Goal: Task Accomplishment & Management: Use online tool/utility

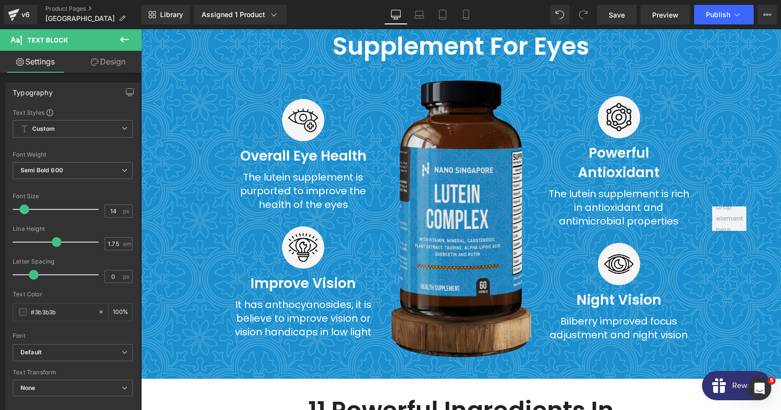
scroll to position [3069, 0]
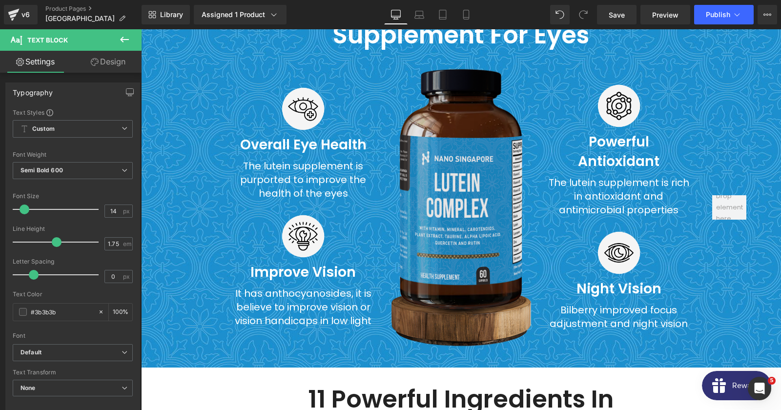
click at [458, 198] on img at bounding box center [461, 207] width 143 height 281
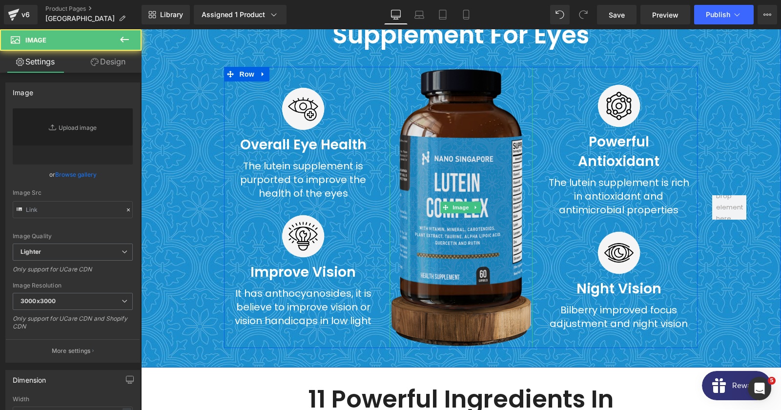
type input "[URL][DOMAIN_NAME]"
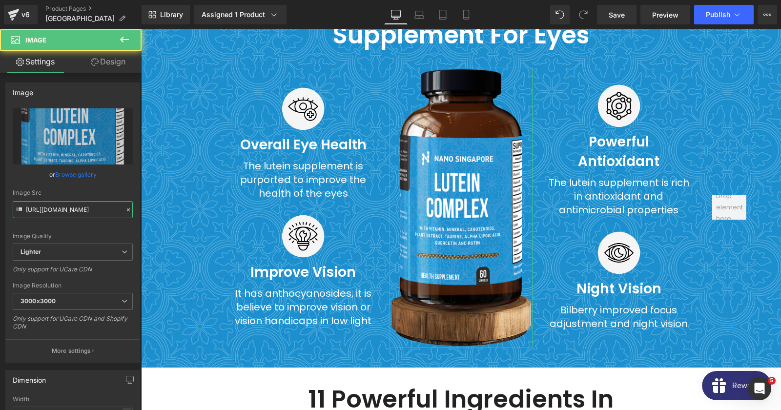
click at [65, 211] on input "[URL][DOMAIN_NAME]" at bounding box center [73, 209] width 120 height 17
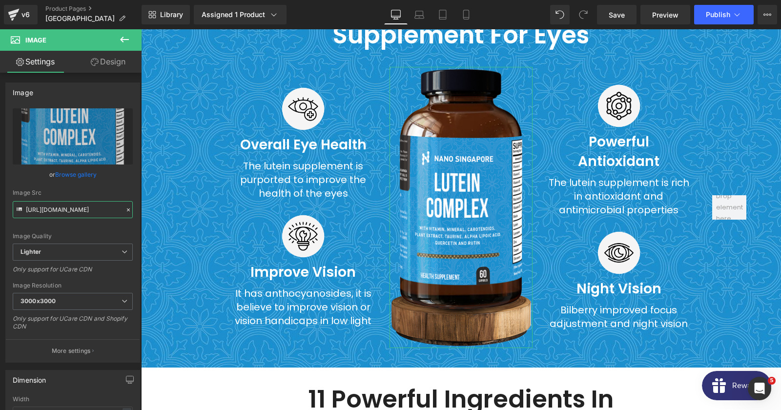
copy p "MAL24116056NC"
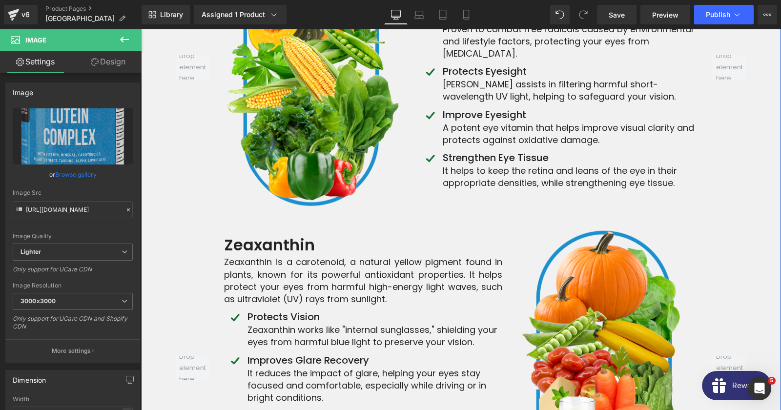
scroll to position [4071, 0]
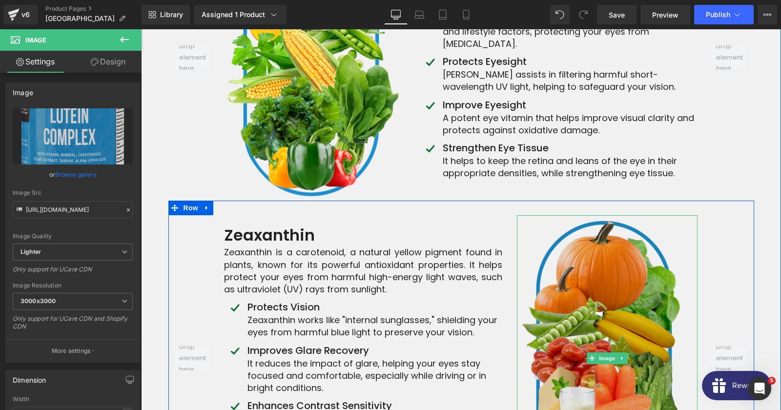
click at [585, 225] on img at bounding box center [607, 358] width 181 height 287
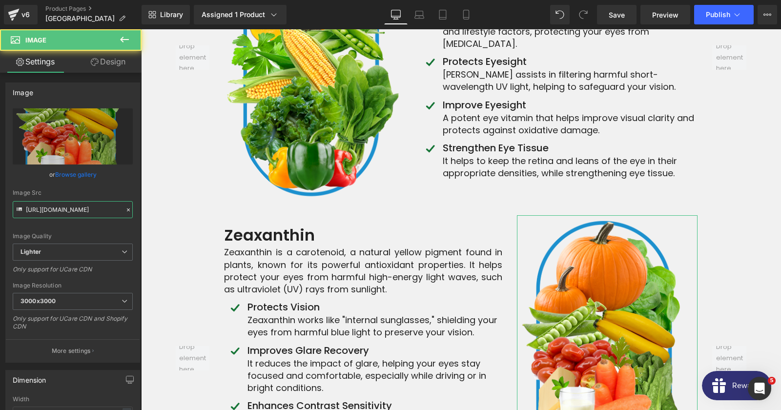
click at [58, 211] on input "[URL][DOMAIN_NAME]" at bounding box center [73, 209] width 120 height 17
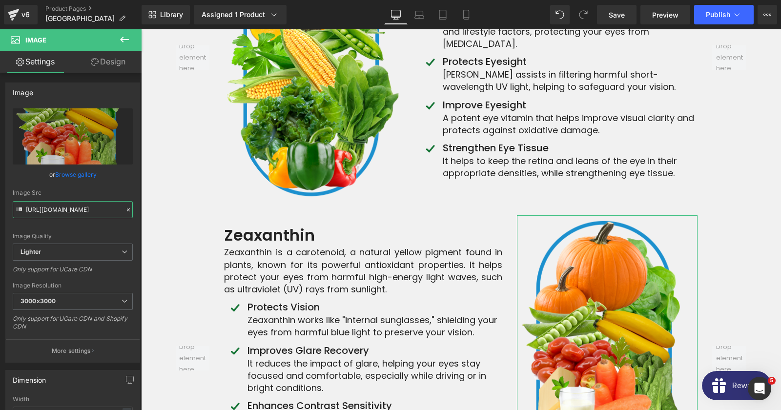
copy p "MAL24116056NC"
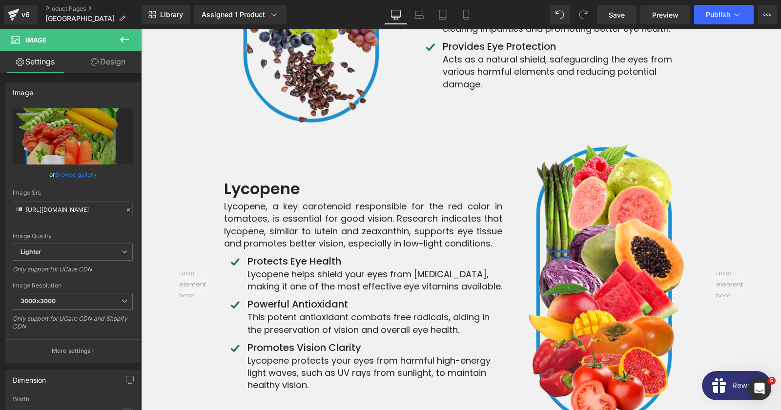
scroll to position [4756, 0]
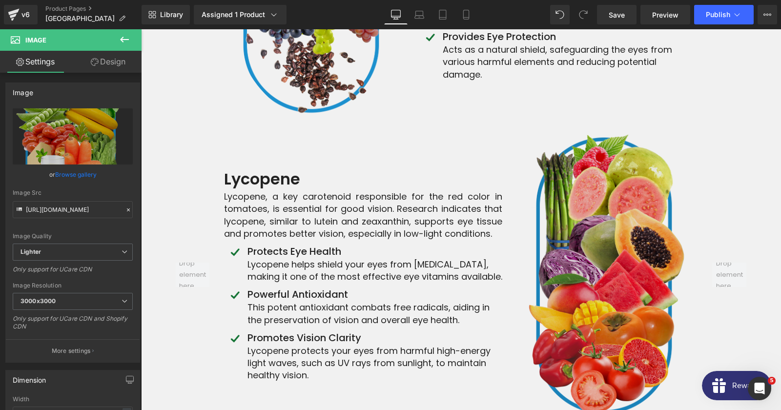
click at [618, 165] on img at bounding box center [607, 275] width 181 height 287
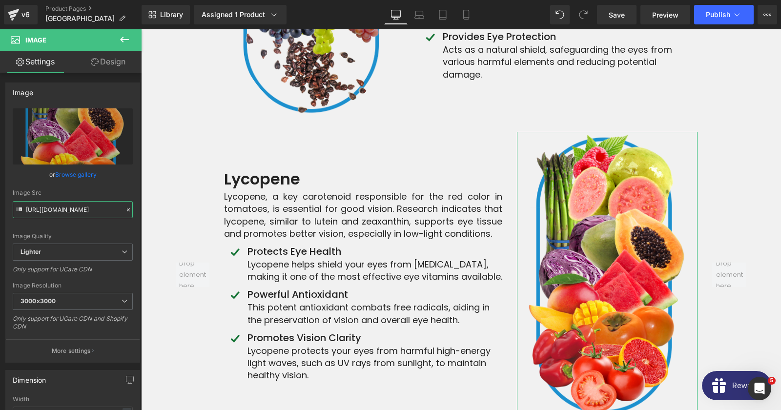
click at [81, 214] on input "[URL][DOMAIN_NAME]" at bounding box center [73, 209] width 120 height 17
copy p "MAL24116056NC"
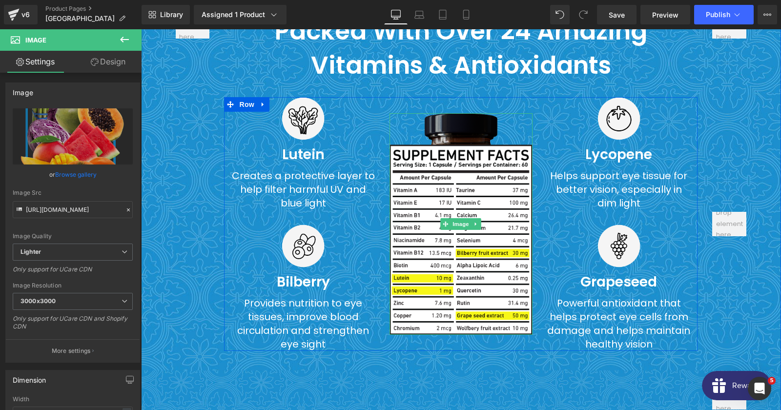
scroll to position [5283, 0]
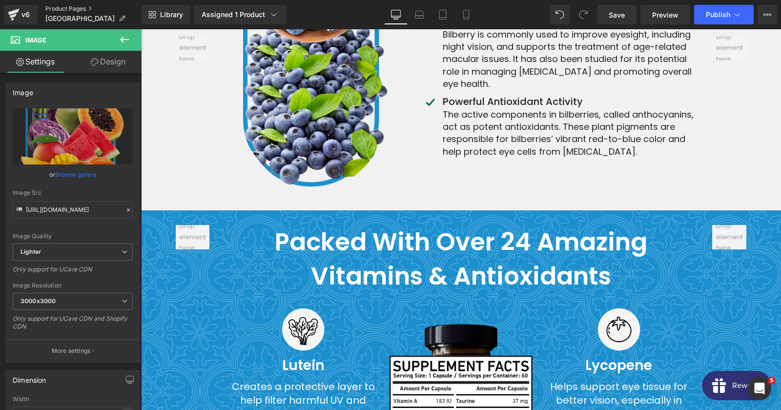
click at [51, 11] on link "Product Pages" at bounding box center [93, 9] width 96 height 8
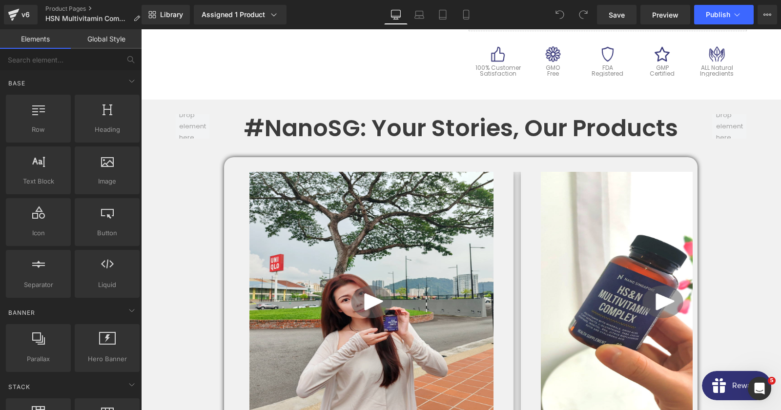
scroll to position [738, 0]
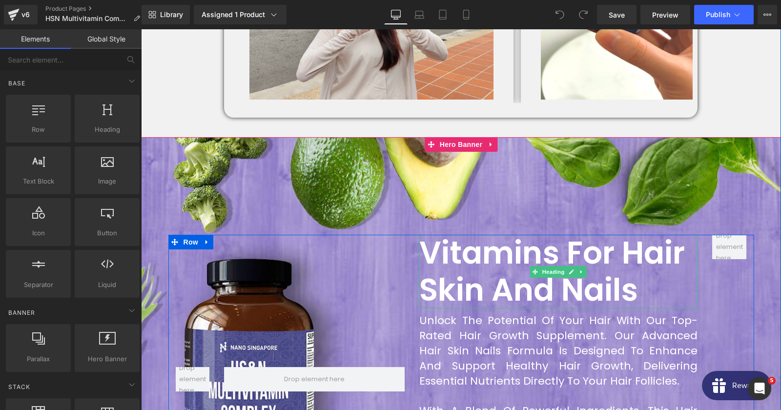
click at [478, 265] on h2 "Vitamins for hair skin and nails" at bounding box center [558, 272] width 278 height 74
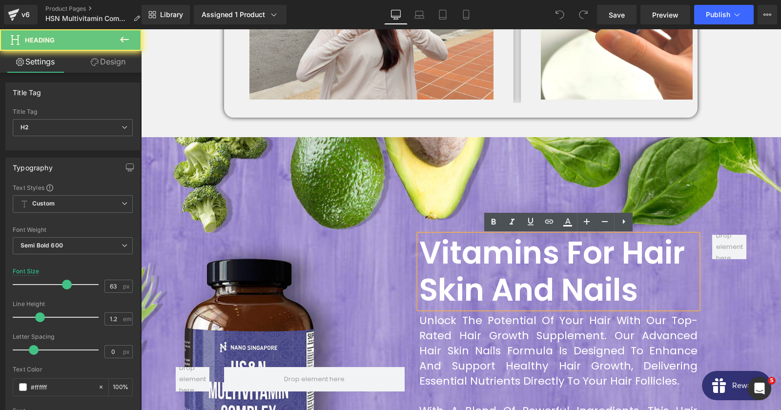
click at [478, 265] on h2 "Vitamins for hair skin and nails" at bounding box center [558, 272] width 278 height 74
click at [471, 261] on h2 "Vitamins for hair skin and nails" at bounding box center [558, 272] width 278 height 74
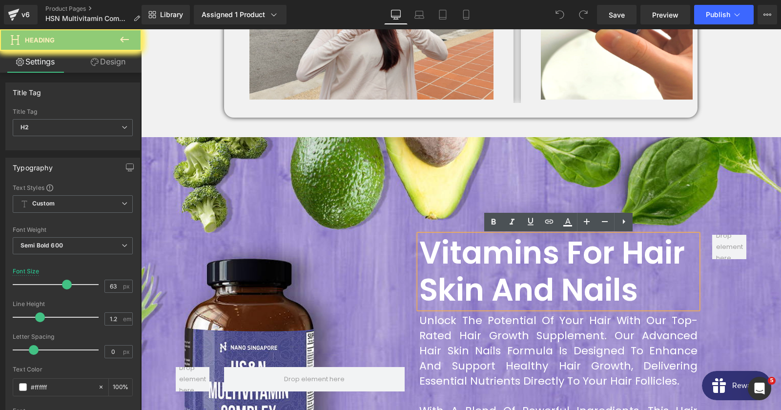
click at [471, 261] on h2 "Vitamins for hair skin and nails" at bounding box center [558, 272] width 278 height 74
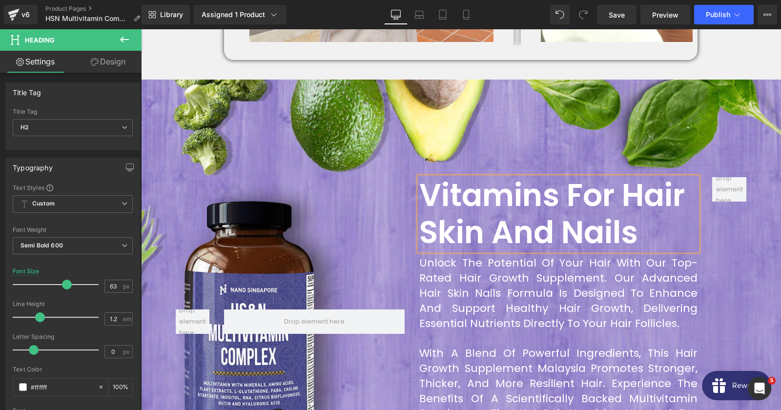
scroll to position [896, 0]
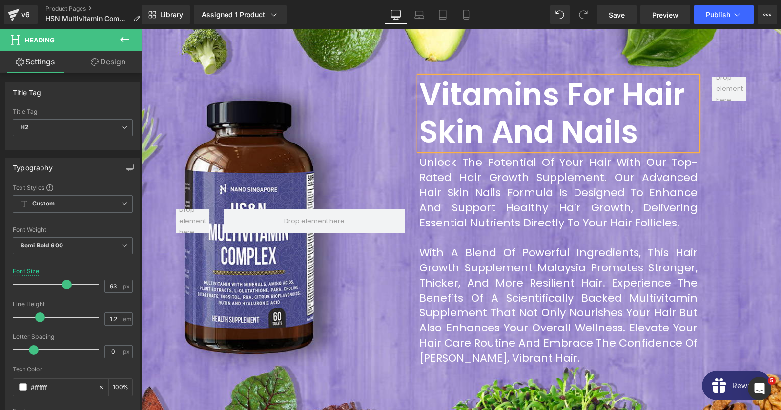
click at [480, 254] on div "With a blend of powerful ingredients, this hair growth supplement malaysia prom…" at bounding box center [558, 306] width 278 height 120
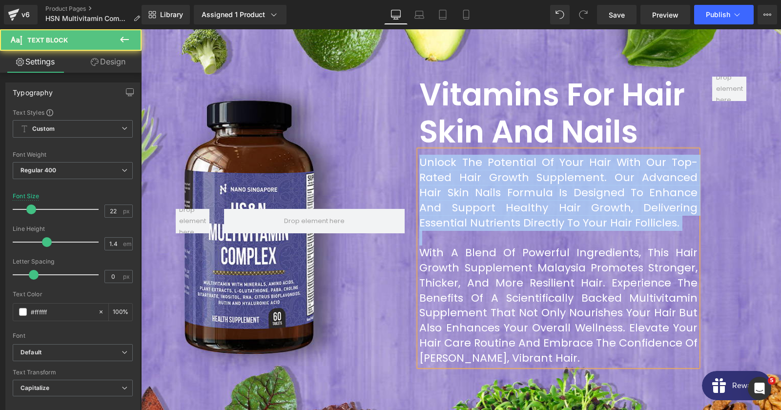
copy div "Unlock the potential of your hair with our top-rated hair growth supplement. Ou…"
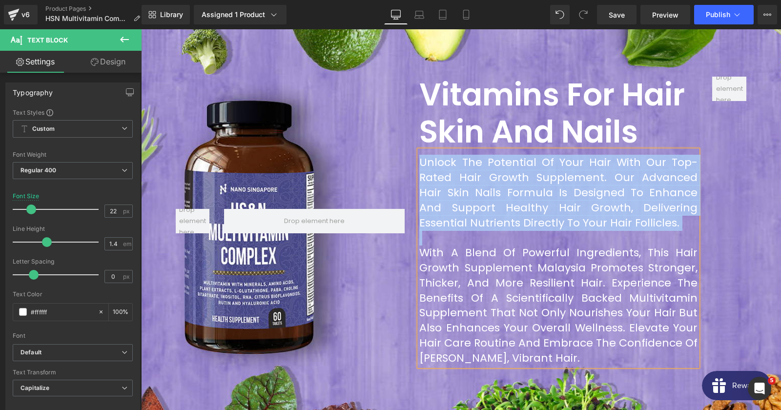
click at [478, 200] on div "Unlock the potential of your hair with our top-rated hair growth supplement. Ou…" at bounding box center [558, 192] width 278 height 75
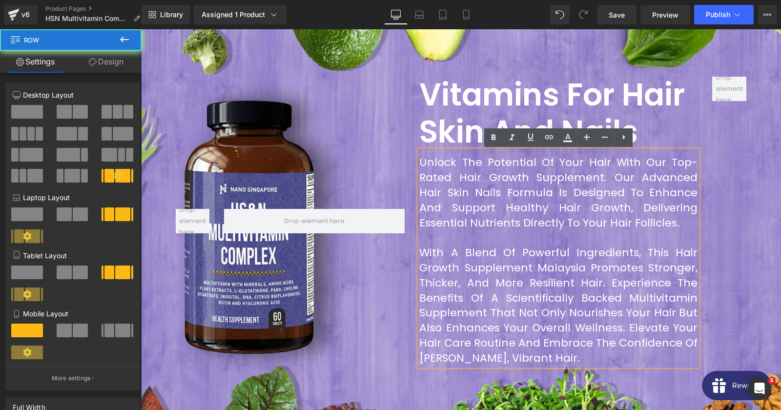
click at [749, 185] on div at bounding box center [729, 221] width 49 height 289
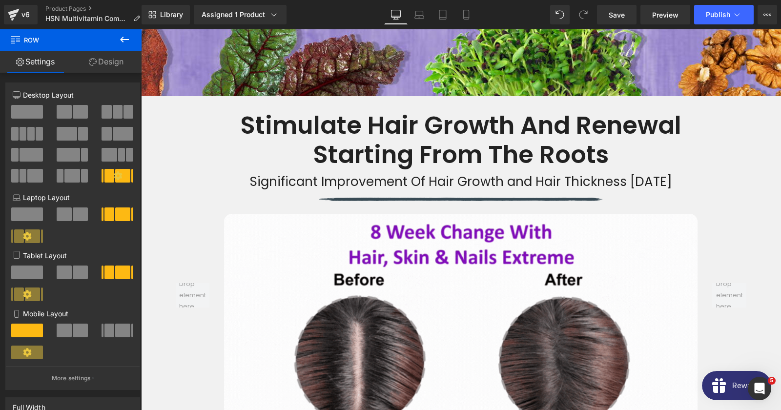
scroll to position [1266, 0]
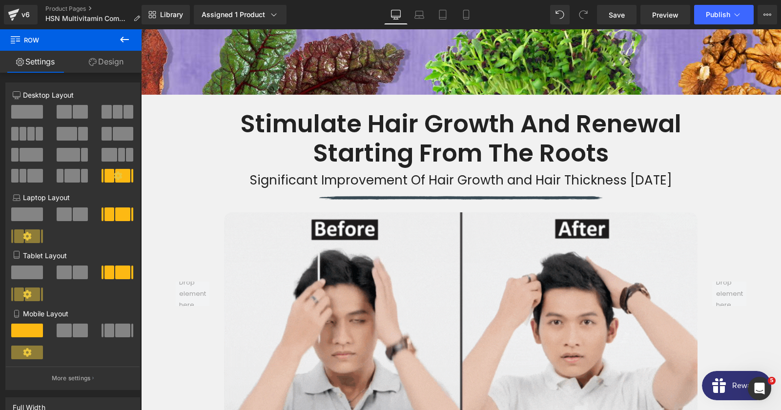
click at [368, 144] on strong "Stimulate hair growth and renewal starting from the roots" at bounding box center [460, 138] width 441 height 64
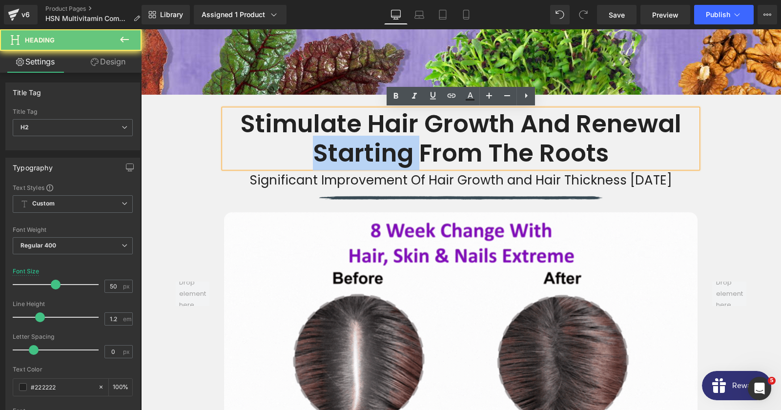
click at [368, 144] on strong "Stimulate hair growth and renewal starting from the roots" at bounding box center [460, 138] width 441 height 64
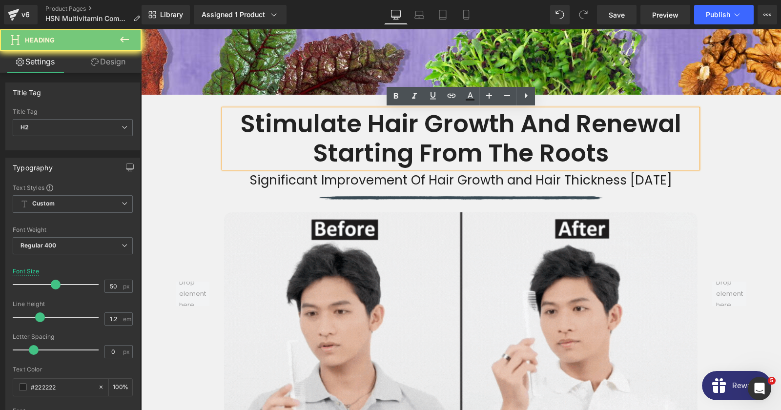
click at [368, 144] on strong "Stimulate hair growth and renewal starting from the roots" at bounding box center [460, 138] width 441 height 64
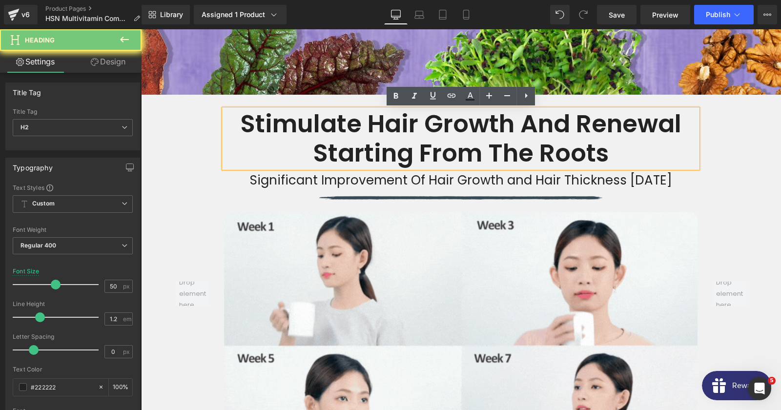
copy strong "starting"
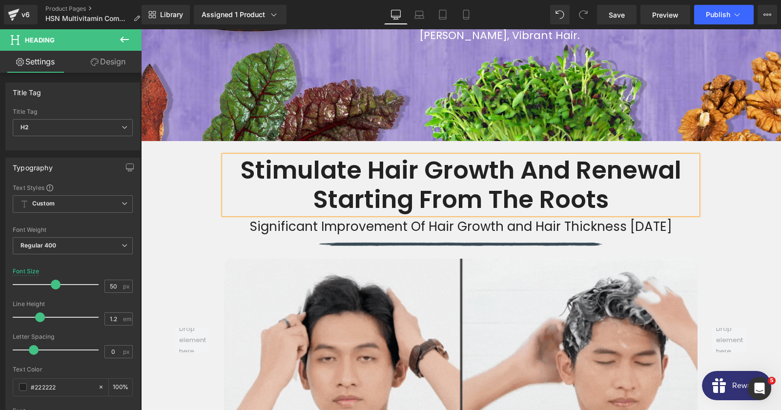
scroll to position [1213, 0]
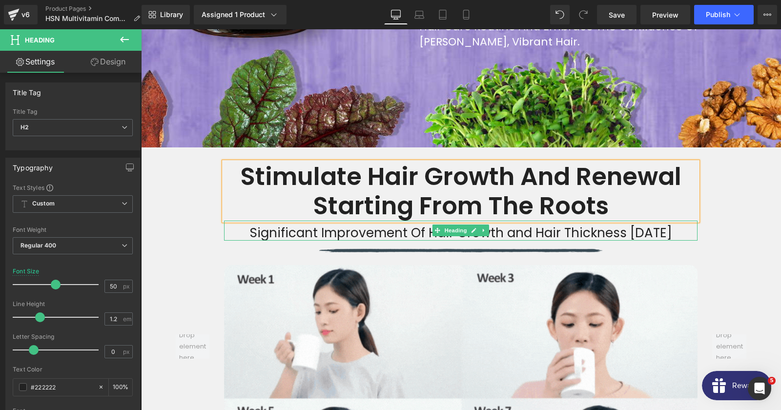
click at [282, 234] on h3 "Significant Improvement Of Hair Growth and Hair Thickness in 8 Week" at bounding box center [461, 233] width 474 height 15
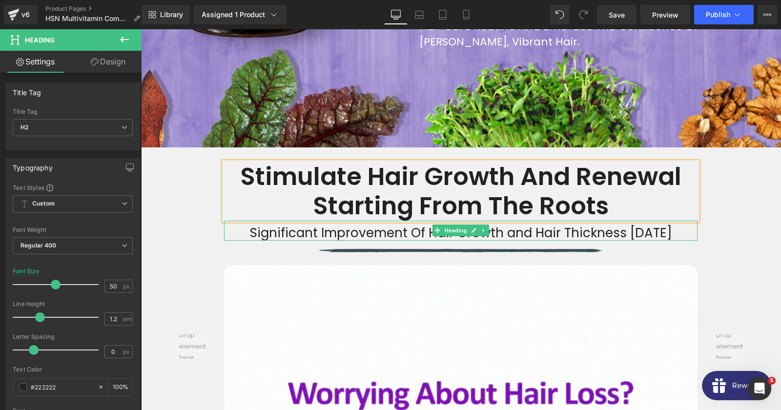
click at [282, 234] on h3 "Significant Improvement Of Hair Growth and Hair Thickness in 8 Week" at bounding box center [461, 233] width 474 height 15
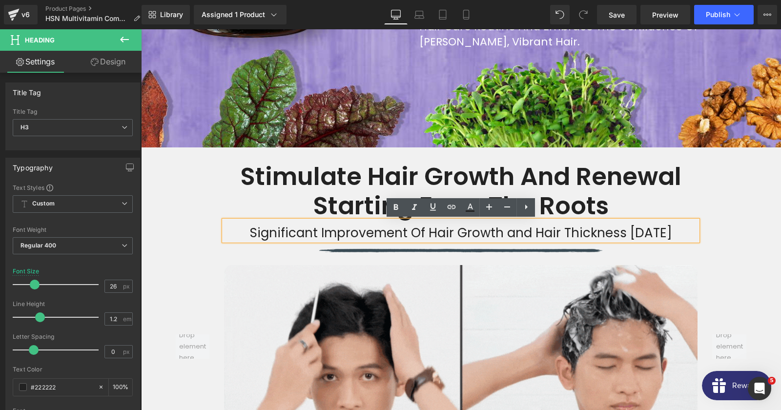
click at [282, 234] on h3 "Significant Improvement Of Hair Growth and Hair Thickness in 8 Week" at bounding box center [461, 233] width 474 height 15
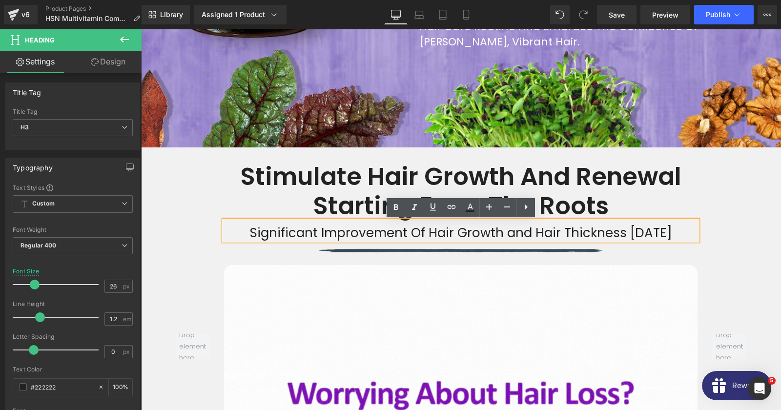
click at [282, 234] on h3 "Significant Improvement Of Hair Growth and Hair Thickness in 8 Week" at bounding box center [461, 233] width 474 height 15
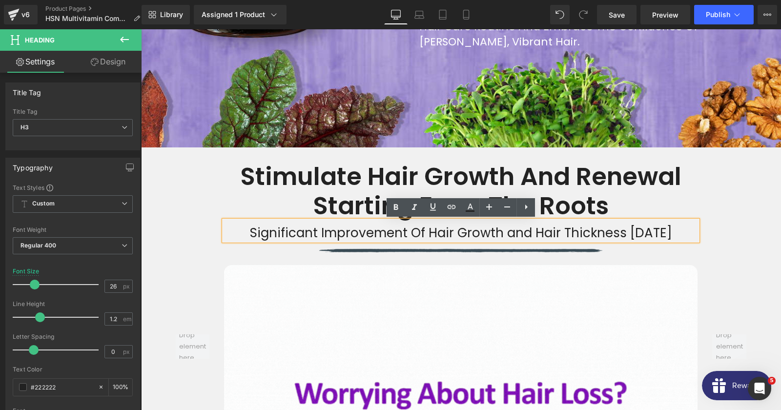
click at [282, 234] on h3 "Significant Improvement Of Hair Growth and Hair Thickness in 8 Week" at bounding box center [461, 233] width 474 height 15
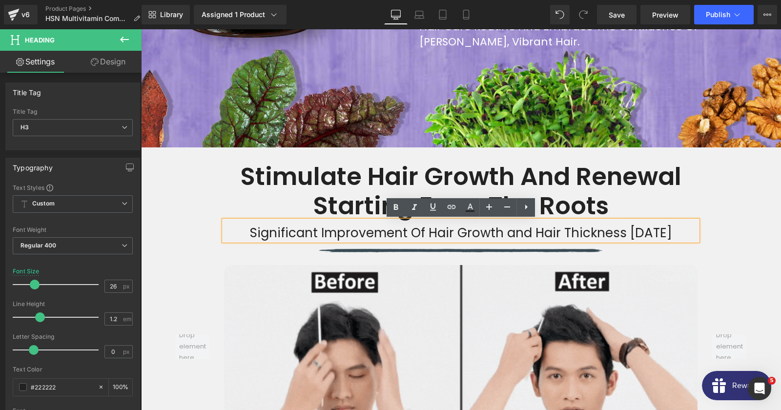
click at [282, 234] on h3 "Significant Improvement Of Hair Growth and Hair Thickness in 8 Week" at bounding box center [461, 233] width 474 height 15
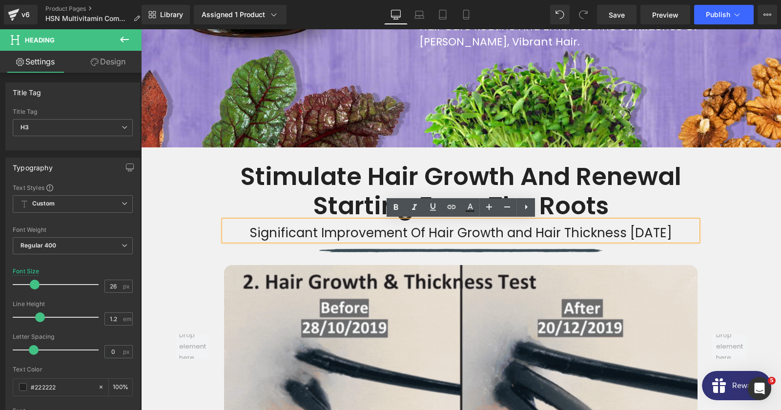
click at [282, 234] on h3 "Significant Improvement Of Hair Growth and Hair Thickness in 8 Week" at bounding box center [461, 233] width 474 height 15
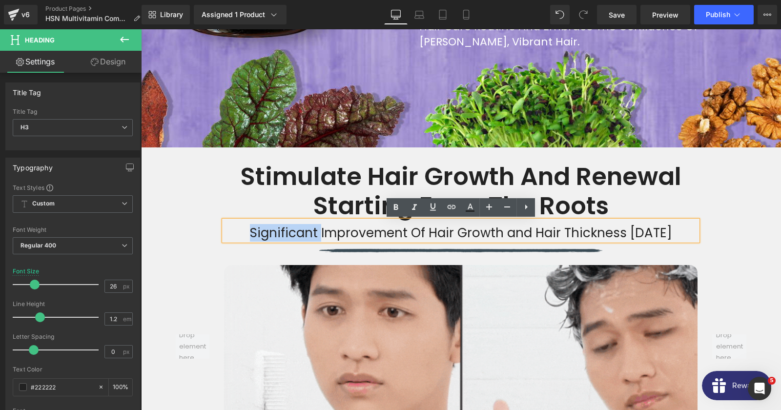
click at [282, 234] on h3 "Significant Improvement Of Hair Growth and Hair Thickness in 8 Week" at bounding box center [461, 233] width 474 height 15
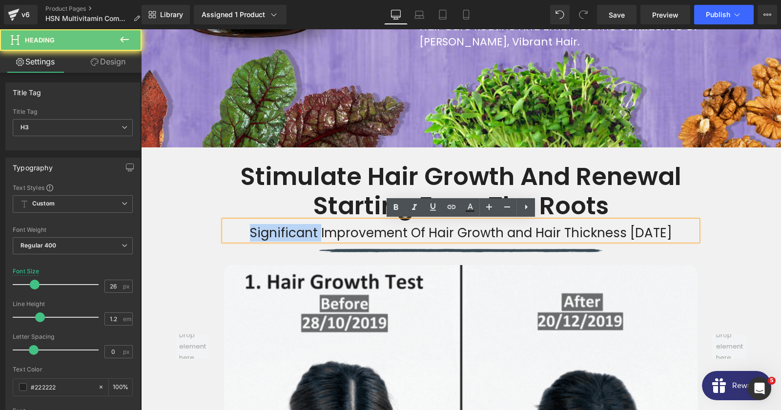
click at [282, 234] on h3 "Significant Improvement Of Hair Growth and Hair Thickness in 8 Week" at bounding box center [461, 233] width 474 height 15
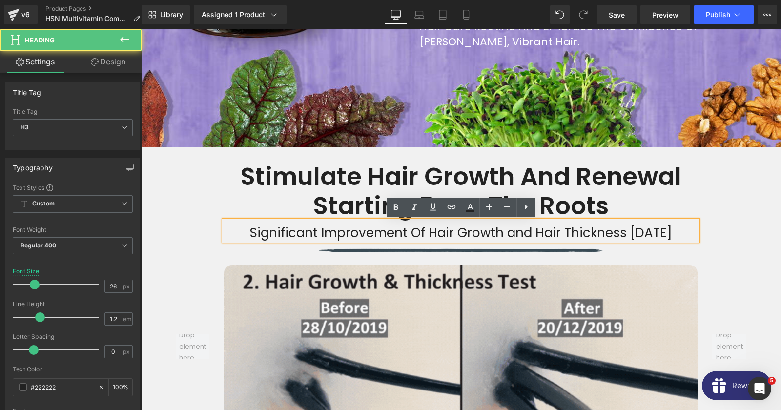
click at [282, 234] on h3 "Significant Improvement Of Hair Growth and Hair Thickness in 8 Week" at bounding box center [461, 233] width 474 height 15
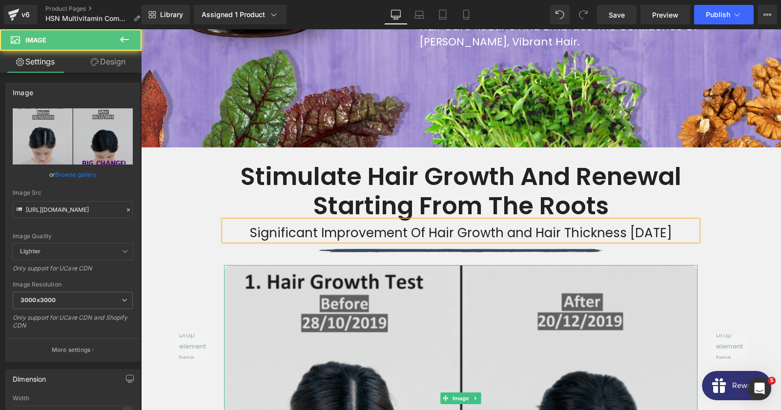
click at [380, 323] on img at bounding box center [461, 398] width 474 height 267
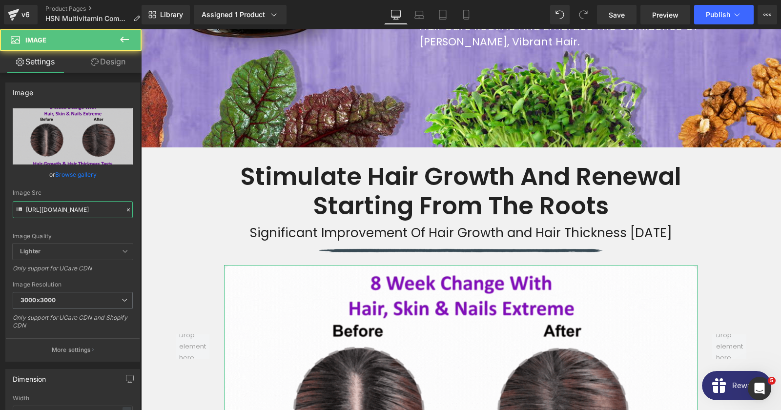
click at [78, 207] on input "https://cdn.shopify.com/s/files/1/0100/2677/8681/files/Hair_Skin_Nails_GIF_3000…" at bounding box center [73, 209] width 120 height 17
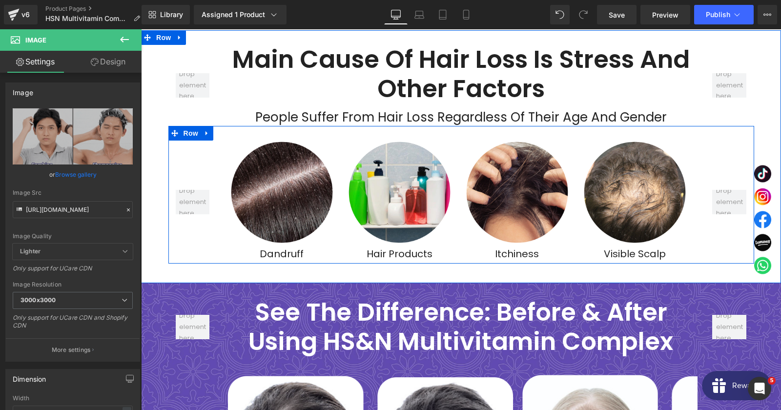
scroll to position [1740, 0]
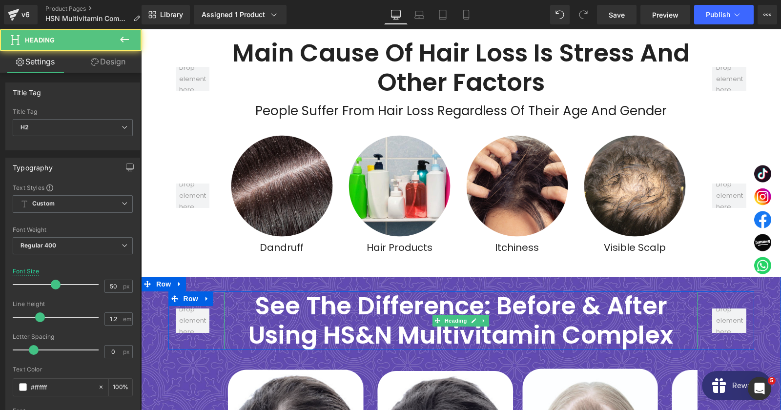
click at [379, 336] on strong "See the Difference: Before & After Using HS&N Multivitamin Complex" at bounding box center [461, 321] width 425 height 64
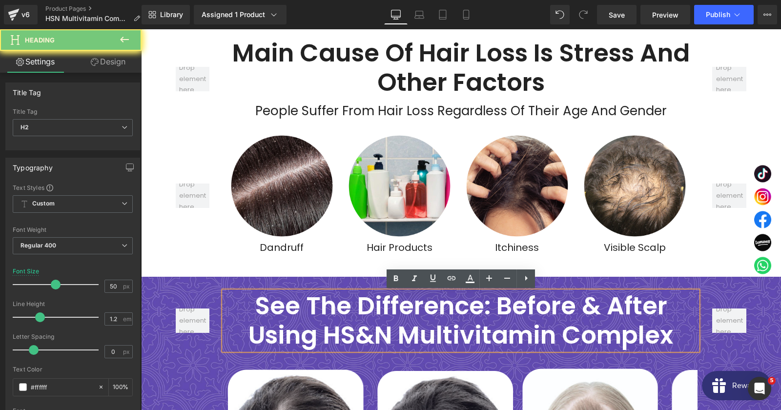
click at [379, 336] on strong "See the Difference: Before & After Using HS&N Multivitamin Complex" at bounding box center [461, 321] width 425 height 64
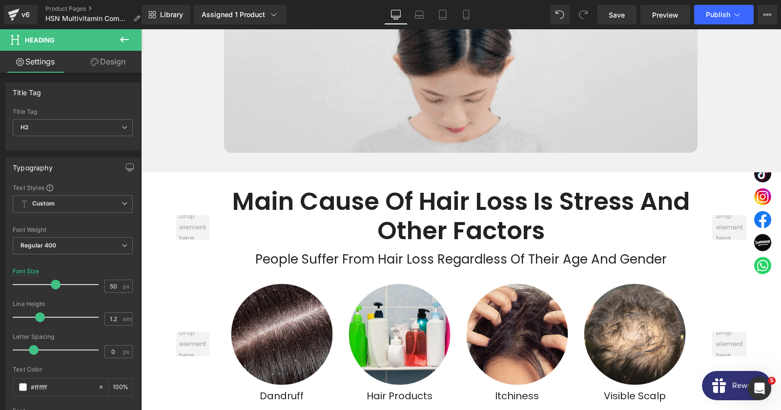
scroll to position [1582, 0]
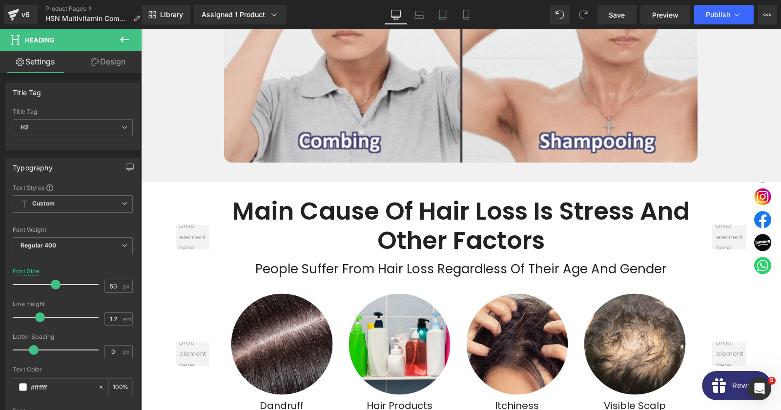
click at [396, 208] on strong "Main Cause of Hair Loss is Stress and Other Factors" at bounding box center [460, 226] width 457 height 64
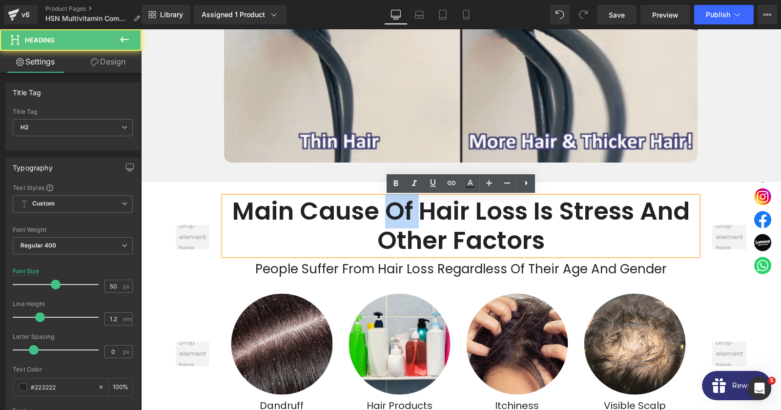
click at [396, 208] on strong "Main Cause of Hair Loss is Stress and Other Factors" at bounding box center [460, 226] width 457 height 64
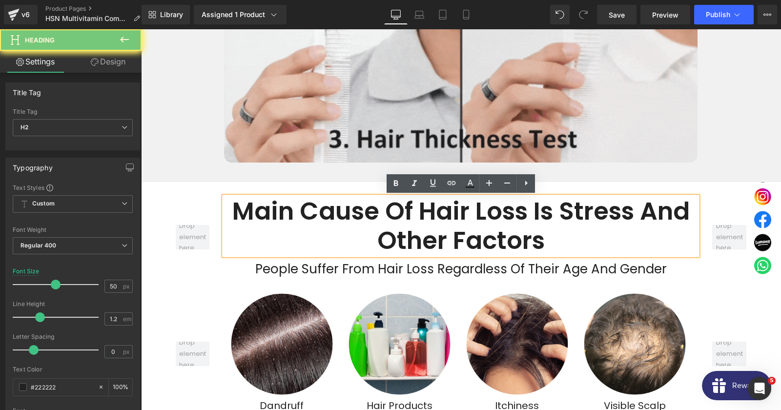
click at [396, 208] on strong "Main Cause of Hair Loss is Stress and Other Factors" at bounding box center [460, 226] width 457 height 64
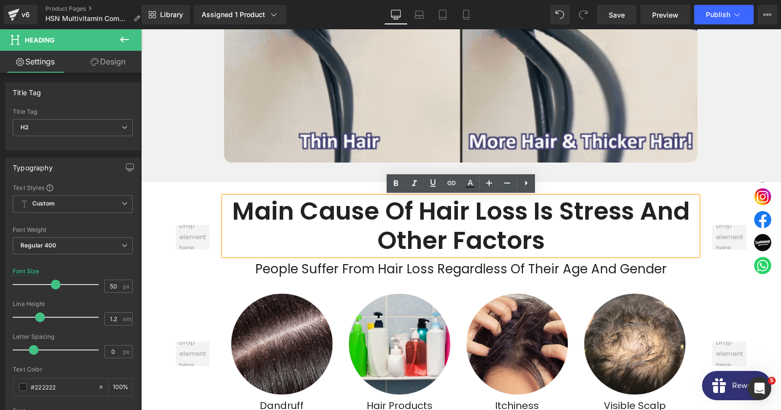
copy strong "of"
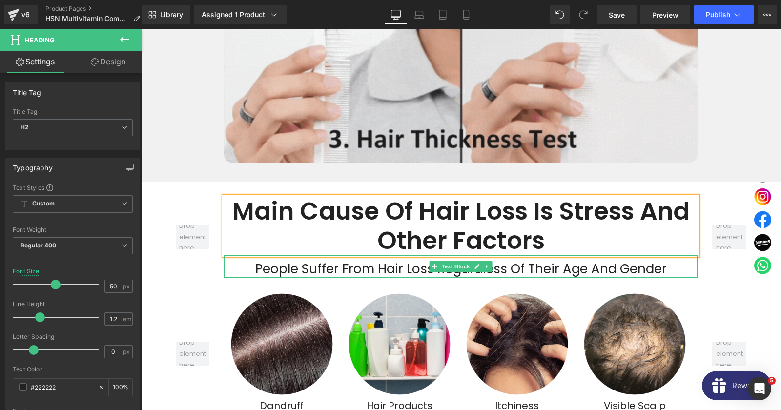
click at [320, 272] on div "People suffer from hair loss regardless of their age and gender" at bounding box center [461, 269] width 474 height 18
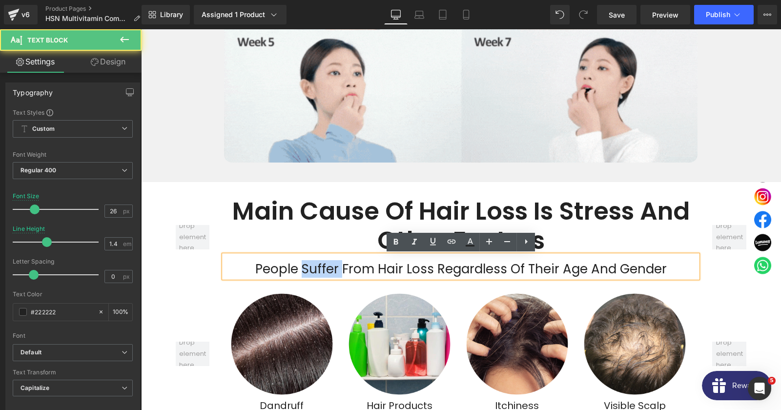
click at [320, 272] on div "People suffer from hair loss regardless of their age and gender" at bounding box center [461, 269] width 474 height 18
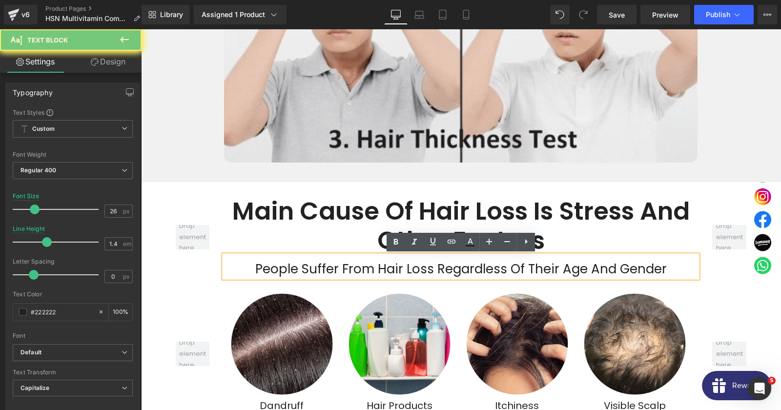
click at [320, 272] on div "People suffer from hair loss regardless of their age and gender" at bounding box center [461, 269] width 474 height 18
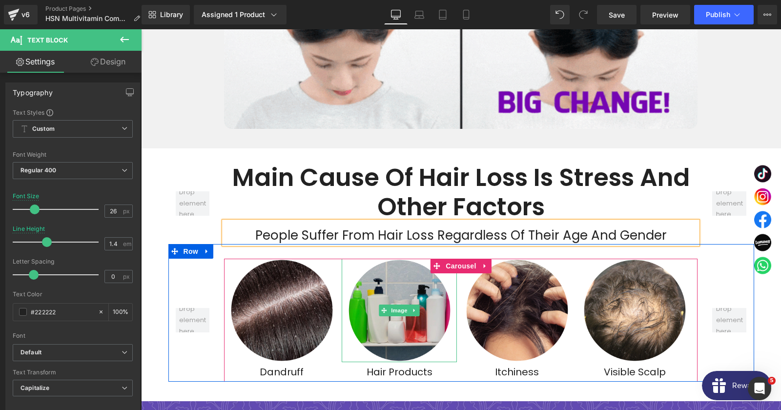
scroll to position [1635, 0]
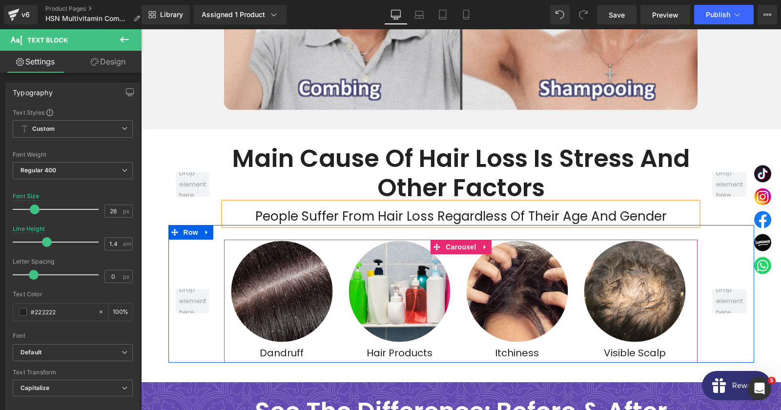
click at [297, 299] on img at bounding box center [282, 292] width 104 height 104
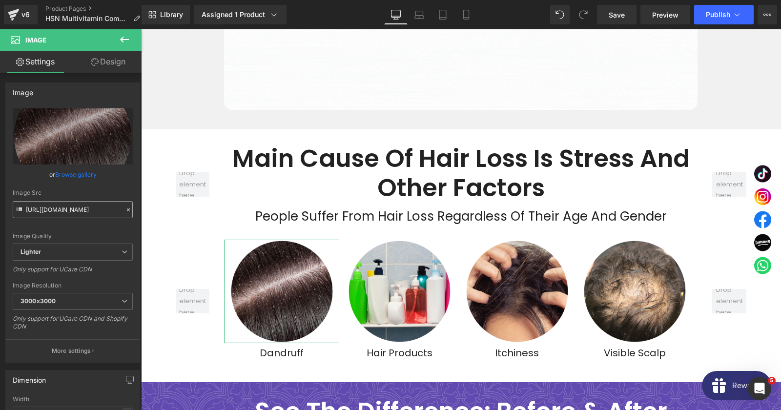
click at [64, 202] on input "https://ucarecdn.com/1387688a-1869-4a4e-b533-8cdc3631a100/-/format/auto/-/previ…" at bounding box center [73, 209] width 120 height 17
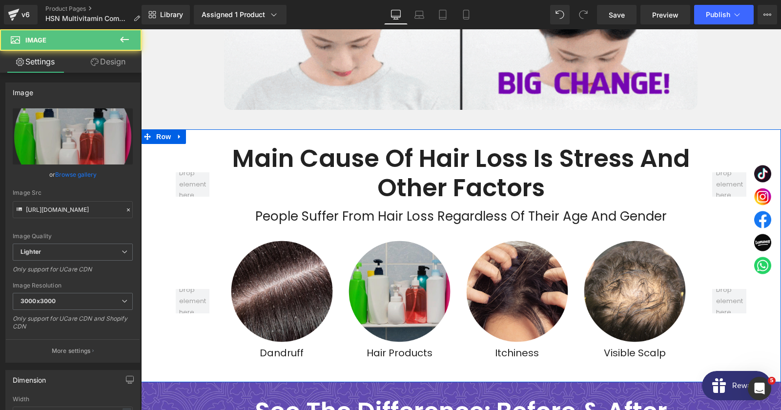
click at [363, 291] on img at bounding box center [400, 292] width 104 height 104
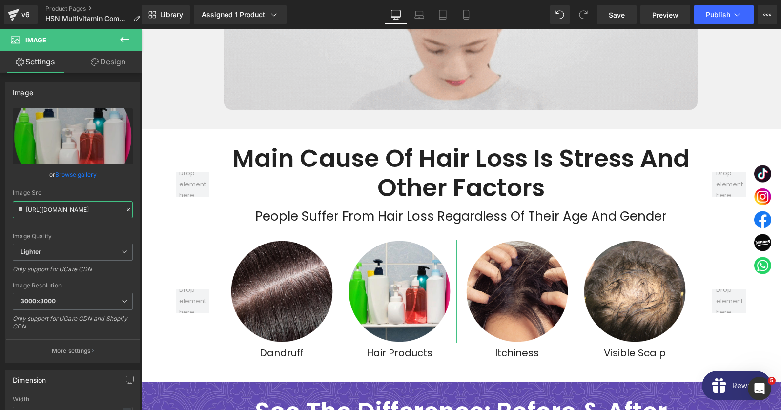
click at [93, 212] on input "https://ucarecdn.com/0f1f380b-e975-4c98-82fe-abacd06c72ff/-/format/auto/-/previ…" at bounding box center [73, 209] width 120 height 17
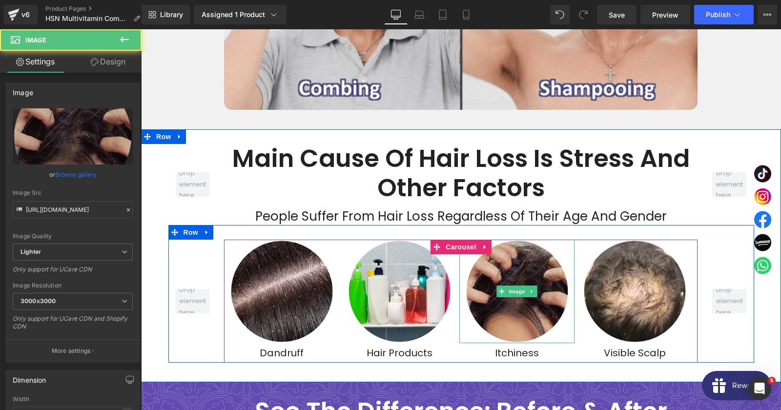
click at [513, 301] on img at bounding box center [517, 292] width 104 height 104
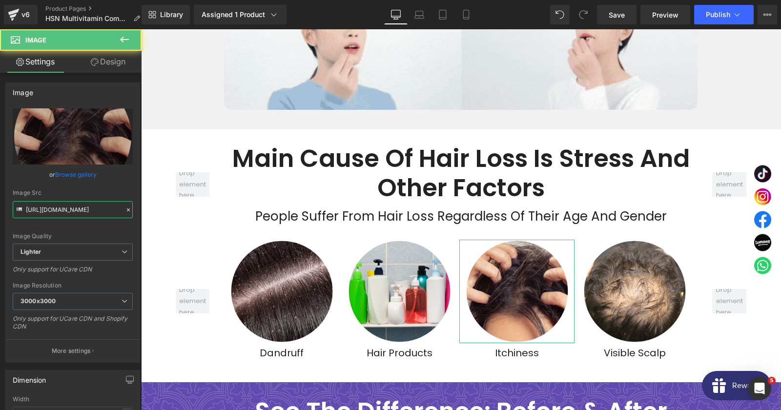
click at [71, 211] on input "https://ucarecdn.com/f019e861-d12c-47ea-9524-734d10be6e81/-/format/auto/-/previ…" at bounding box center [73, 209] width 120 height 17
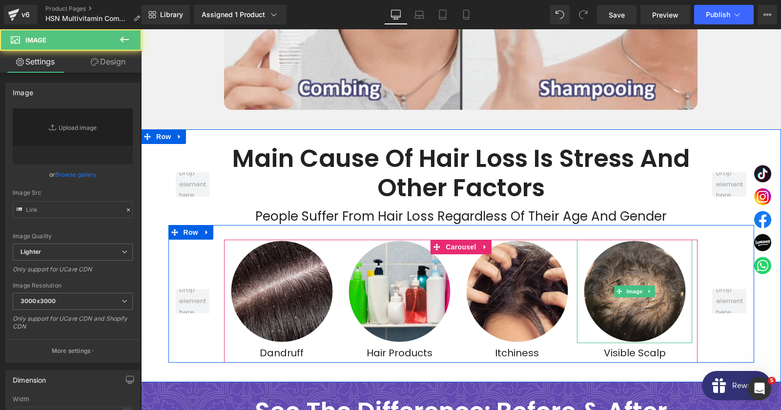
click at [614, 281] on img at bounding box center [635, 292] width 104 height 104
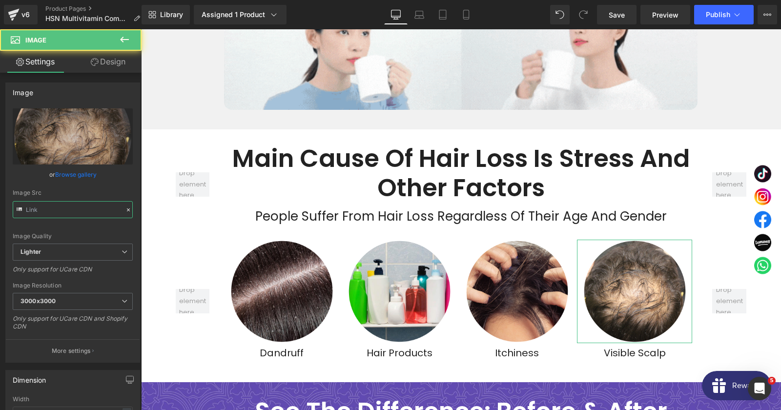
type input "https://ucarecdn.com/1b2f1080-eec2-4833-a1be-98af2b346c67/-/format/auto/-/previ…"
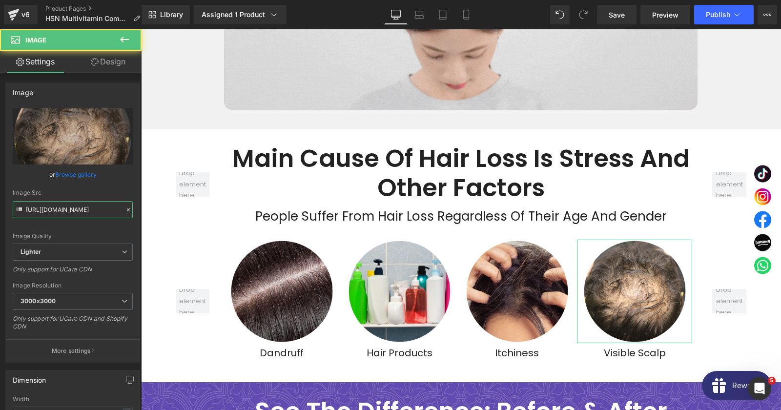
click at [85, 206] on input "https://ucarecdn.com/1b2f1080-eec2-4833-a1be-98af2b346c67/-/format/auto/-/previ…" at bounding box center [73, 209] width 120 height 17
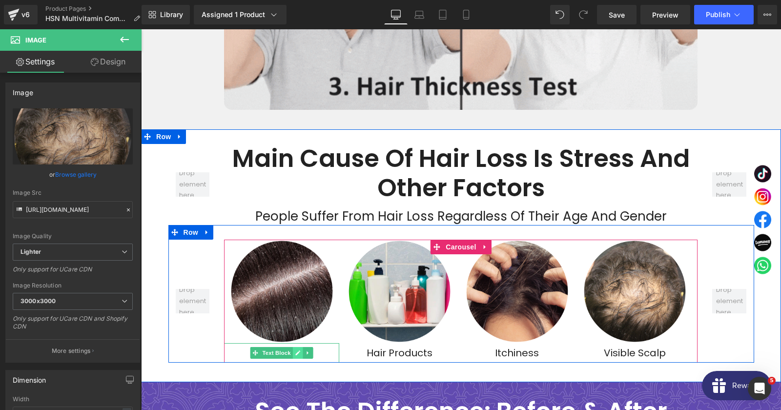
click at [294, 354] on link at bounding box center [298, 353] width 10 height 12
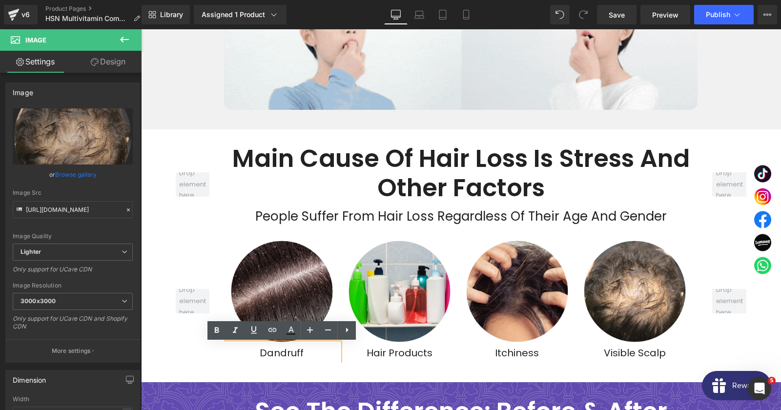
click at [325, 360] on div "Dandruff" at bounding box center [281, 353] width 115 height 20
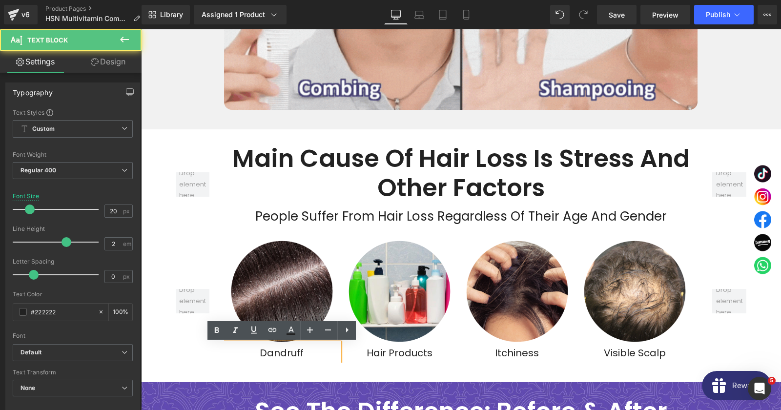
click at [325, 360] on div "Dandruff" at bounding box center [281, 353] width 115 height 20
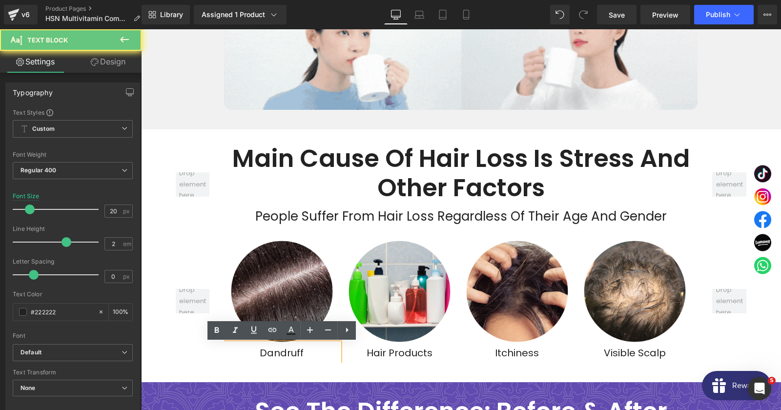
click at [325, 360] on div "Dandruff" at bounding box center [281, 353] width 115 height 20
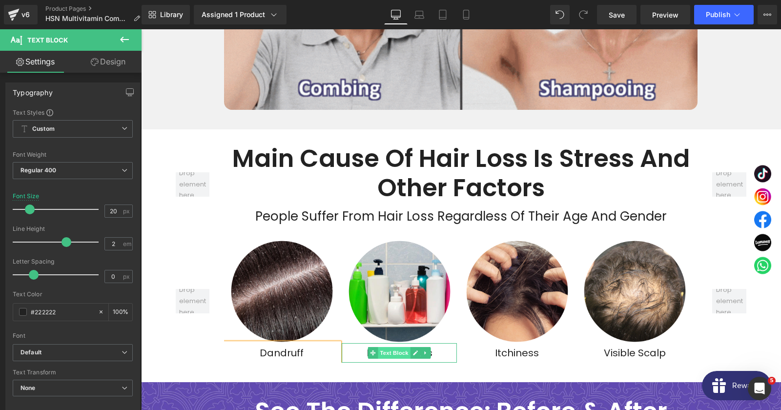
click at [402, 352] on span "Text Block" at bounding box center [394, 353] width 32 height 12
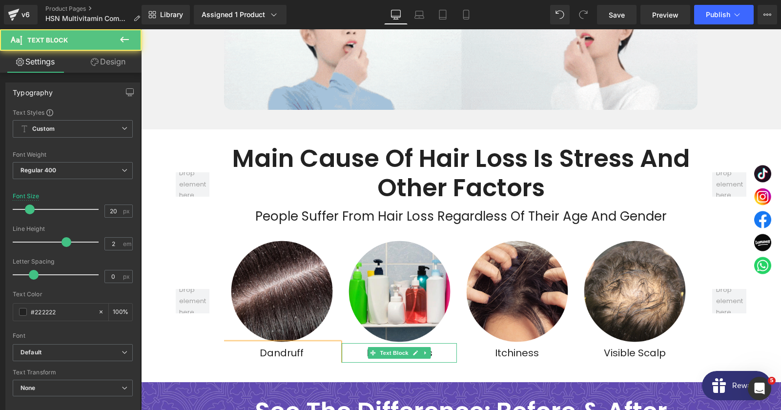
click at [445, 356] on div "Hair Products" at bounding box center [399, 353] width 115 height 20
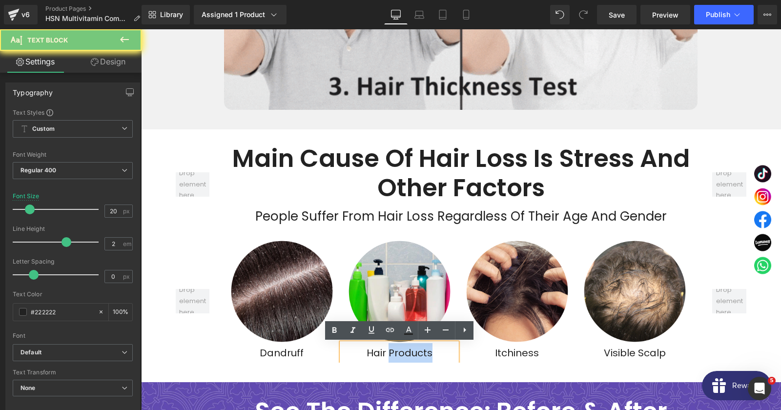
click at [445, 356] on div "Hair Products" at bounding box center [399, 353] width 115 height 20
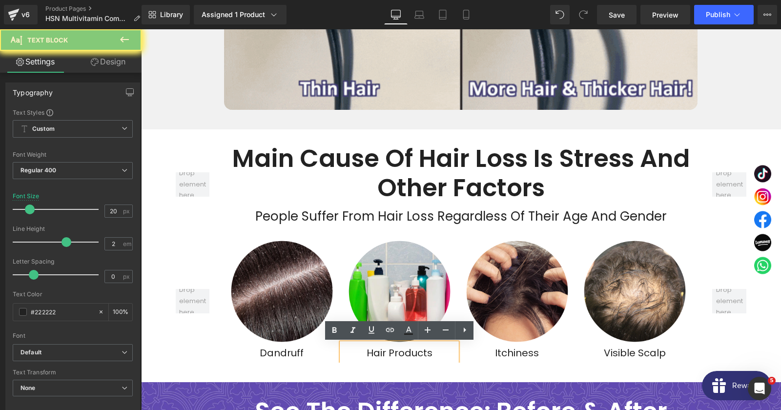
click at [445, 356] on div "Hair Products" at bounding box center [399, 353] width 115 height 20
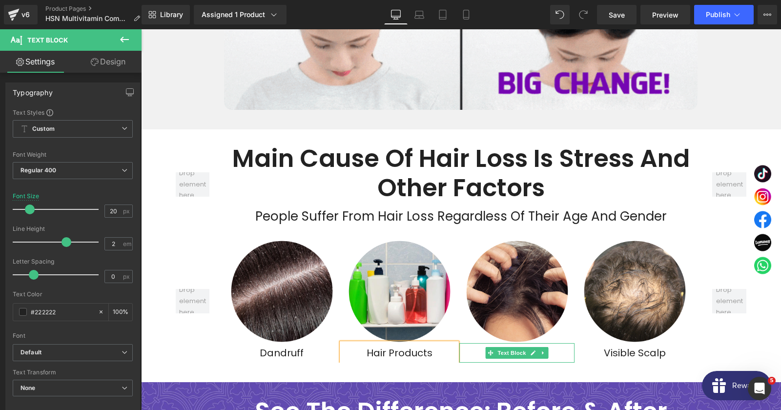
click at [481, 353] on div "Itchiness" at bounding box center [516, 353] width 115 height 20
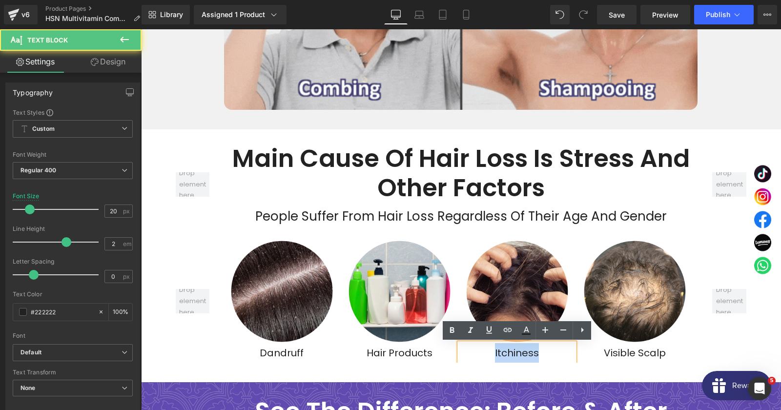
click at [481, 353] on div "Itchiness" at bounding box center [516, 353] width 115 height 20
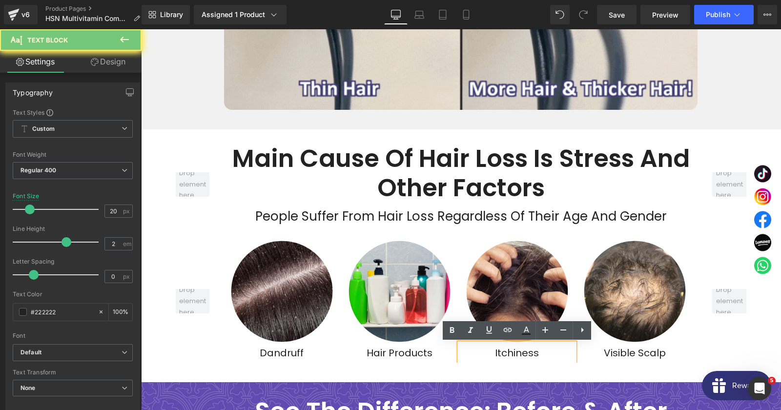
click at [481, 353] on div "Itchiness" at bounding box center [516, 353] width 115 height 20
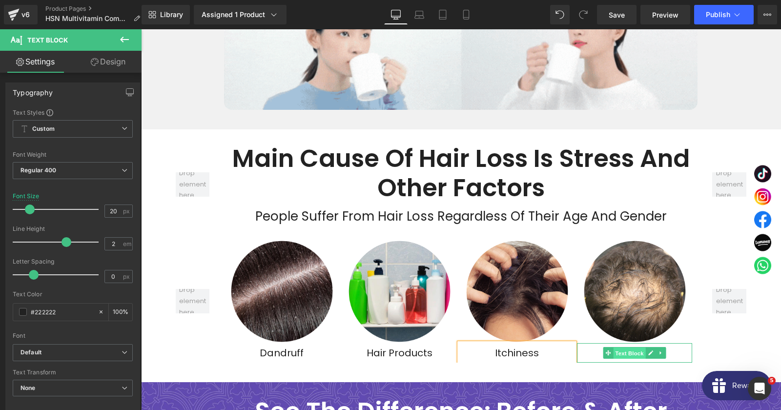
click at [625, 353] on span "Text Block" at bounding box center [630, 354] width 32 height 12
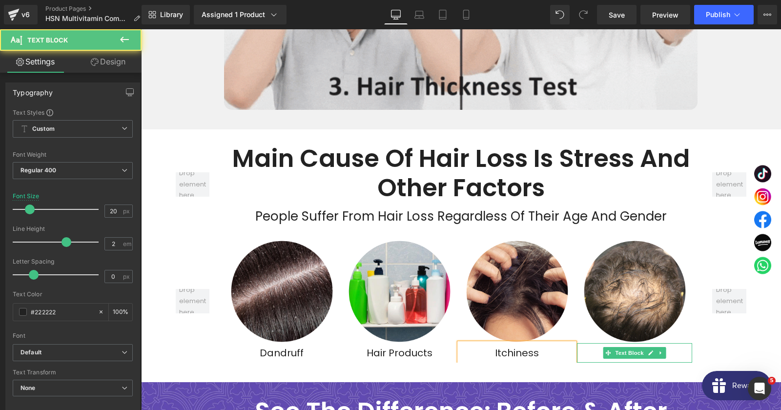
click at [598, 354] on div "Visible Scalp" at bounding box center [634, 353] width 115 height 20
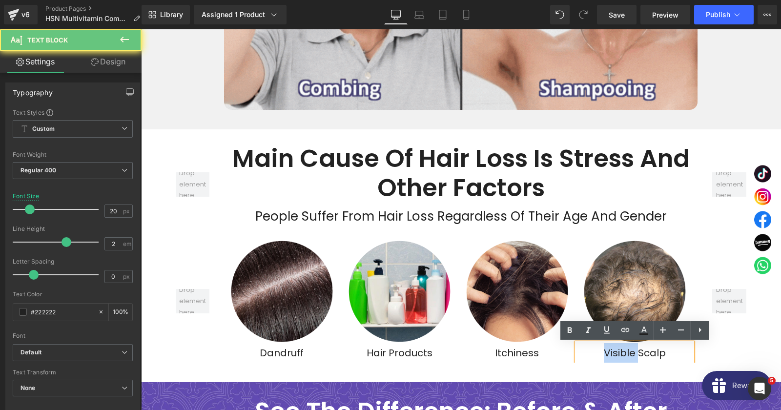
click at [598, 354] on div "Visible Scalp" at bounding box center [634, 353] width 115 height 20
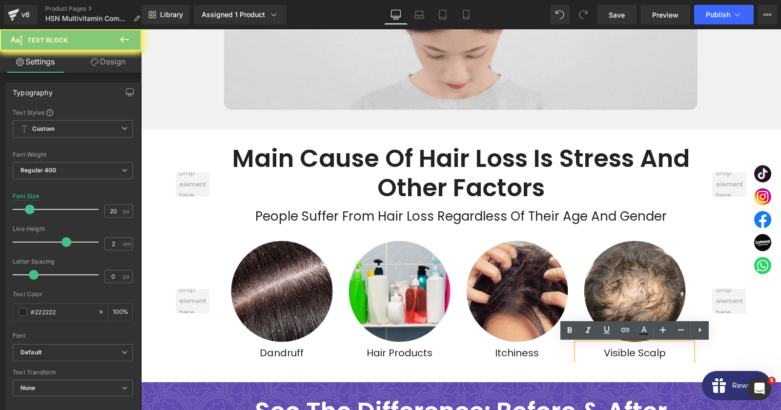
click at [598, 354] on div "Visible Scalp" at bounding box center [634, 353] width 115 height 20
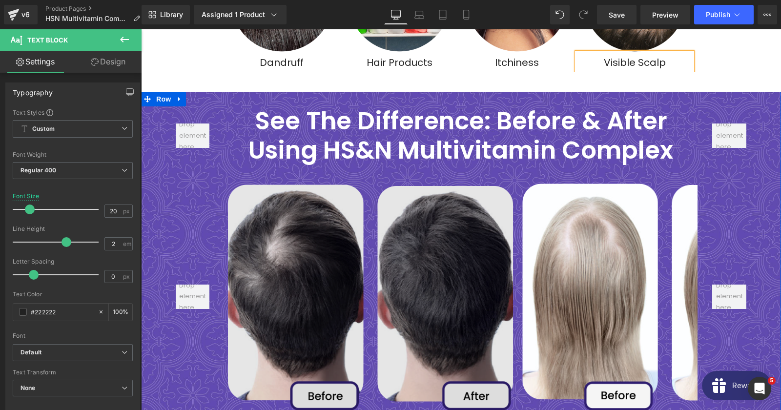
scroll to position [2057, 0]
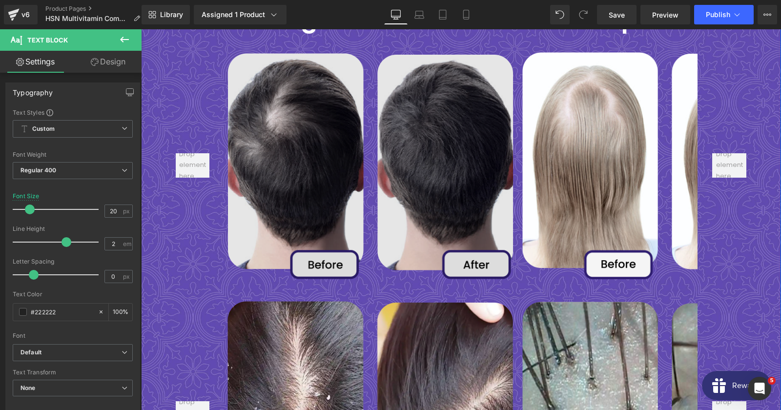
click at [324, 185] on img at bounding box center [370, 164] width 292 height 233
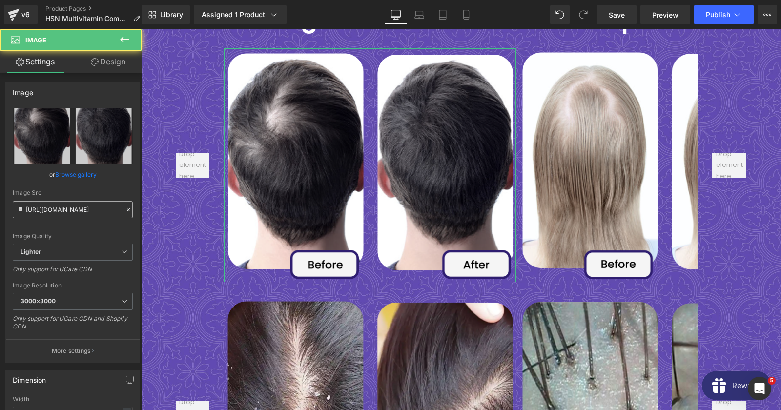
click at [89, 209] on input "https://ucarecdn.com/b9f032d3-d0f3-43fa-9bb7-15a394f10bb0/-/format/auto/-/previ…" at bounding box center [73, 209] width 120 height 17
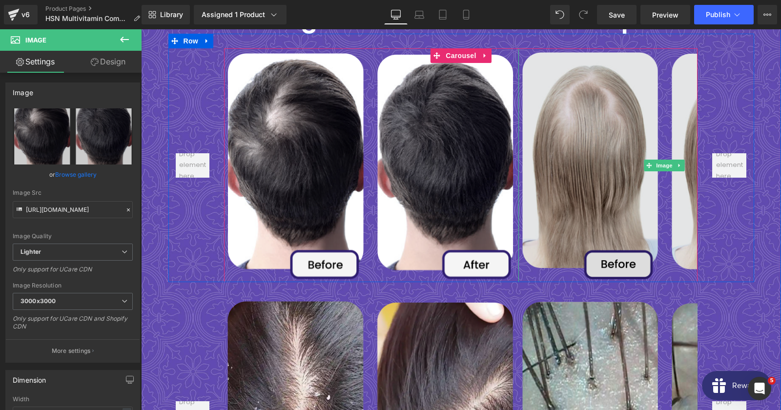
click at [570, 119] on img at bounding box center [665, 164] width 292 height 233
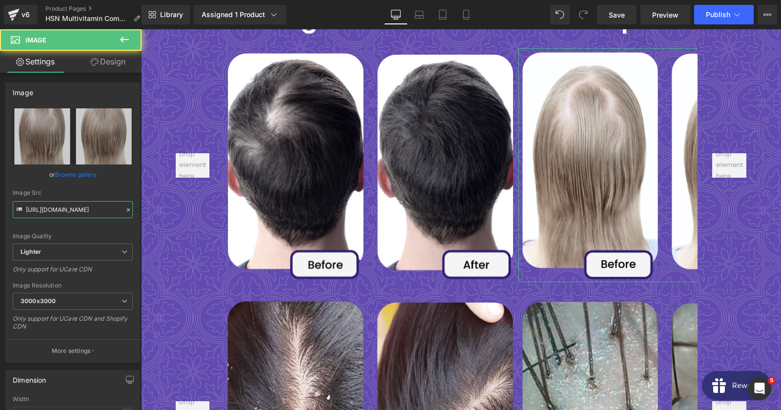
click at [64, 210] on input "https://ucarecdn.com/05be0f22-1e12-4e02-a399-e67e9bc4707d/-/format/auto/-/previ…" at bounding box center [73, 209] width 120 height 17
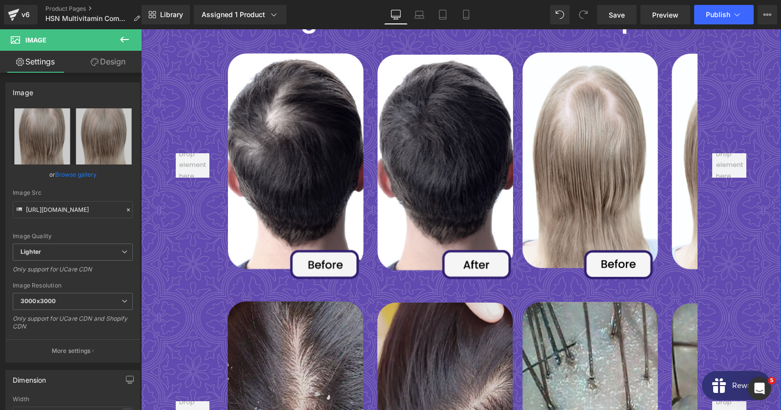
click at [292, 343] on img at bounding box center [370, 413] width 292 height 233
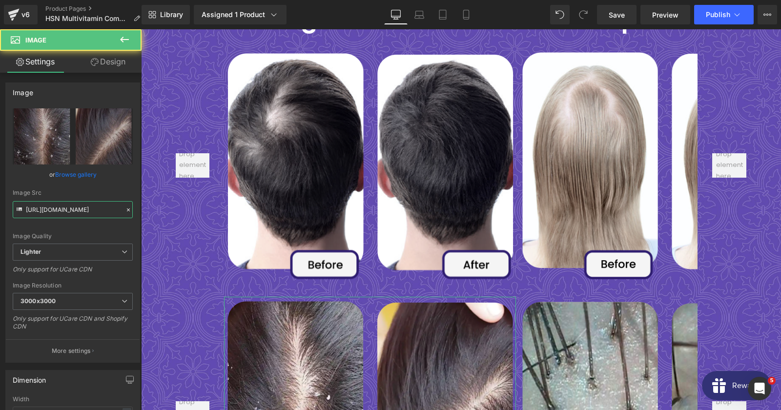
click at [86, 209] on input "https://ucarecdn.com/33ab496a-47b0-4a4f-b163-f4bf11d1d0c1/-/format/auto/-/previ…" at bounding box center [73, 209] width 120 height 17
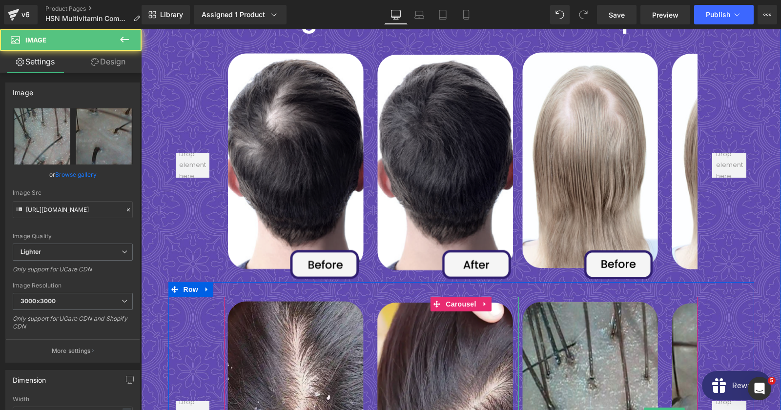
click at [598, 333] on img at bounding box center [665, 413] width 292 height 233
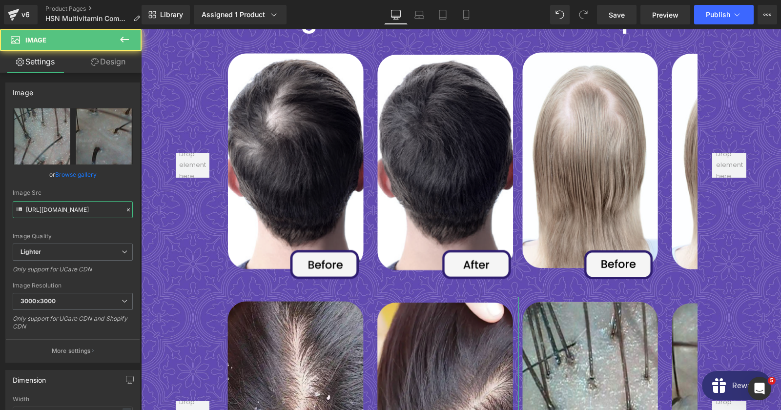
click at [62, 210] on input "https://ucarecdn.com/4e6fefe2-1706-465b-845b-d8e3cd64903c/-/format/auto/-/previ…" at bounding box center [73, 209] width 120 height 17
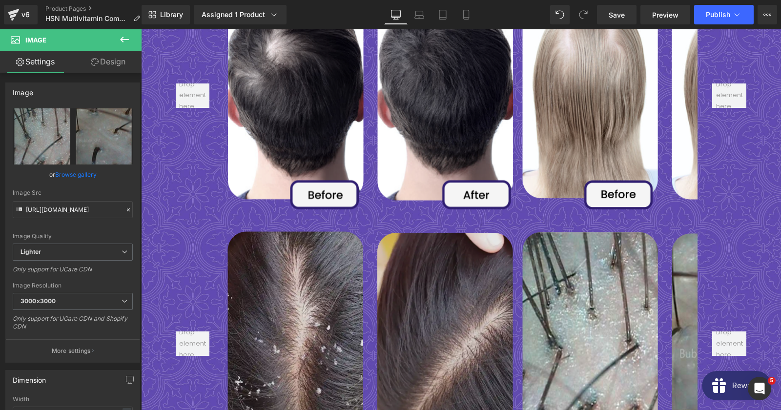
scroll to position [1951, 0]
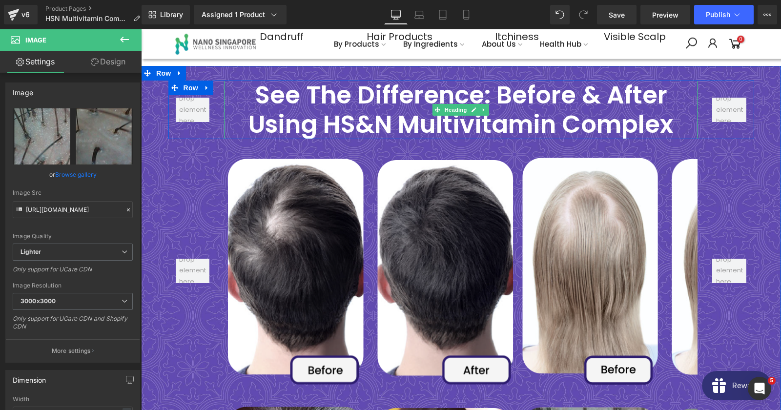
click at [270, 97] on strong "See the Difference: Before & After Using HS&N Multivitamin Complex" at bounding box center [461, 110] width 425 height 64
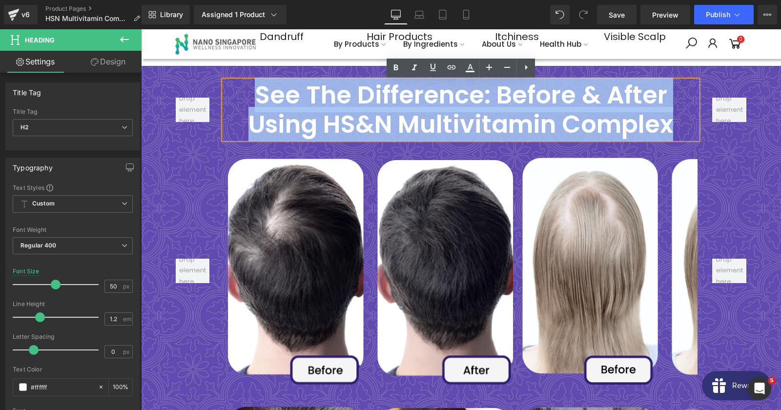
drag, startPoint x: 262, startPoint y: 95, endPoint x: 684, endPoint y: 117, distance: 421.9
click at [684, 117] on h2 "See the Difference: Before & After Using HS&N Multivitamin Complex" at bounding box center [461, 110] width 474 height 59
copy strong "See the Difference: Before & After Using HS&N Multivitamin Complex"
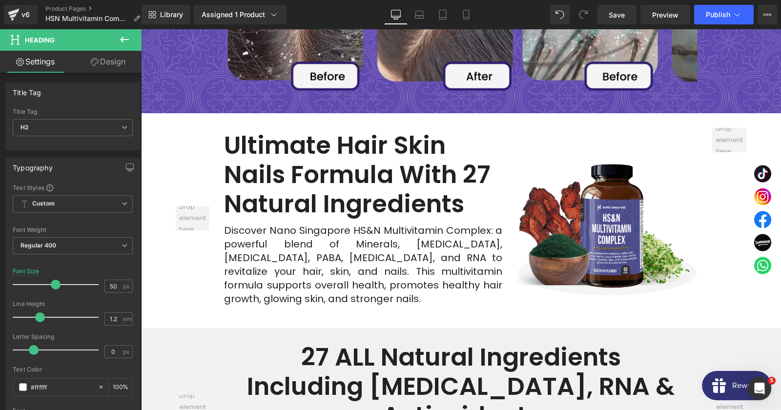
scroll to position [2478, 0]
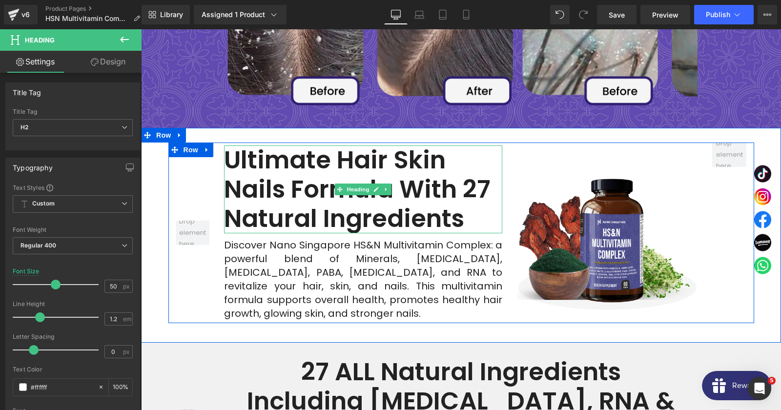
click at [323, 210] on strong "Ultimate Hair Skin Nails Formula with 27 Natural Ingredients" at bounding box center [357, 189] width 267 height 93
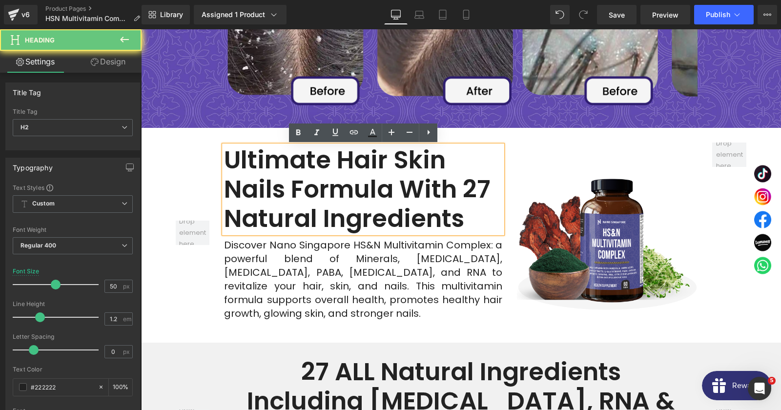
click at [323, 210] on strong "Ultimate Hair Skin Nails Formula with 27 Natural Ingredients" at bounding box center [357, 189] width 267 height 93
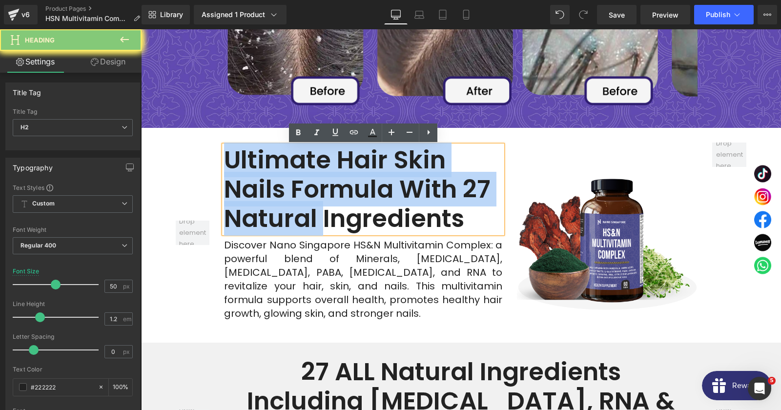
click at [323, 210] on strong "Ultimate Hair Skin Nails Formula with 27 Natural Ingredients" at bounding box center [357, 189] width 267 height 93
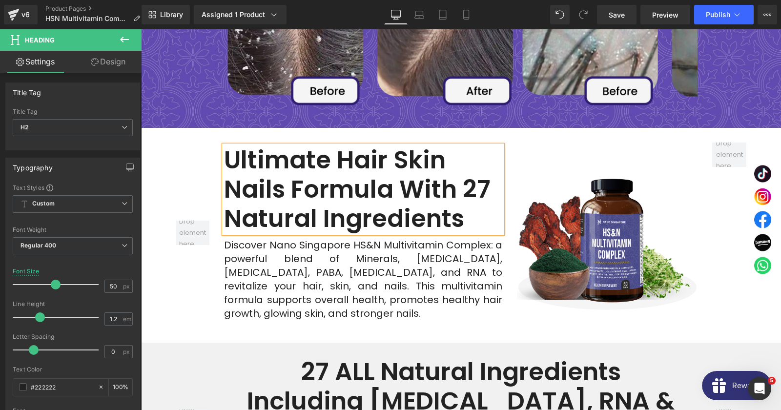
click at [253, 272] on div "Discover Nano Singapore HS&N Multivitamin Complex: a powerful blend of Minerals…" at bounding box center [363, 279] width 278 height 82
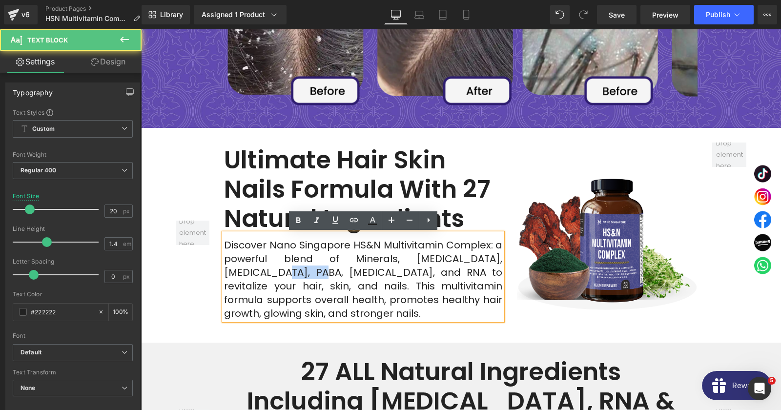
click at [253, 272] on div "Discover Nano Singapore HS&N Multivitamin Complex: a powerful blend of Minerals…" at bounding box center [363, 279] width 278 height 82
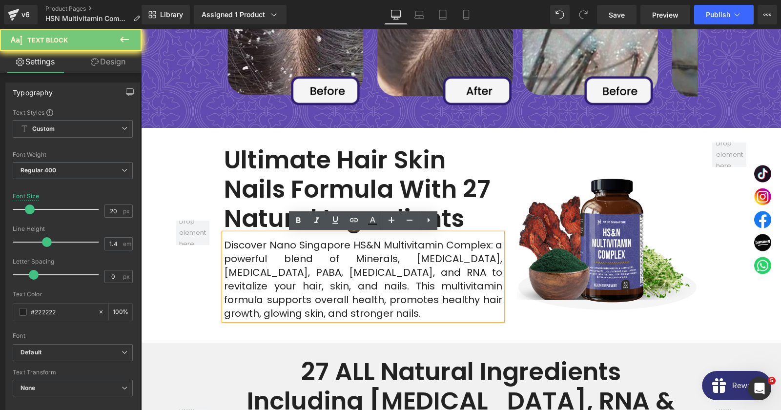
click at [253, 272] on div "Discover Nano Singapore HS&N Multivitamin Complex: a powerful blend of Minerals…" at bounding box center [363, 279] width 278 height 82
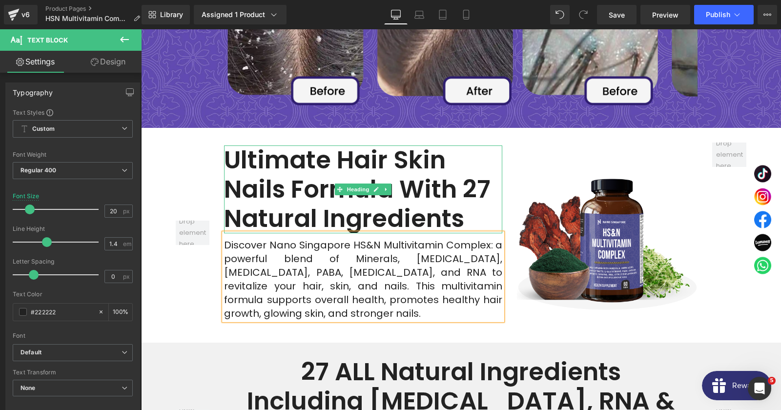
click at [325, 185] on strong "Ultimate Hair Skin Nails Formula with 27 Natural Ingredients" at bounding box center [357, 189] width 267 height 93
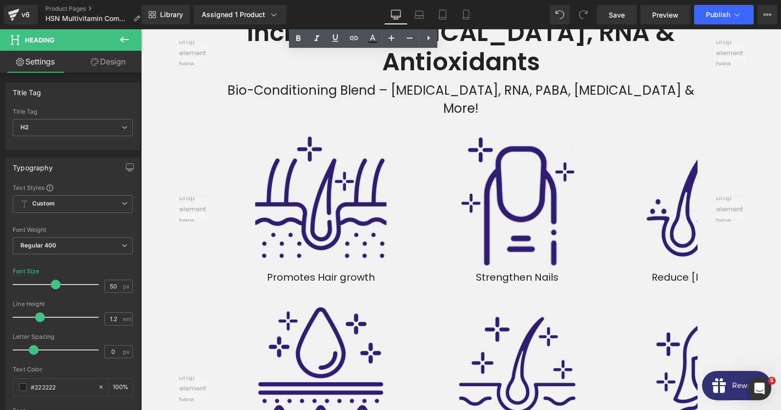
scroll to position [2689, 0]
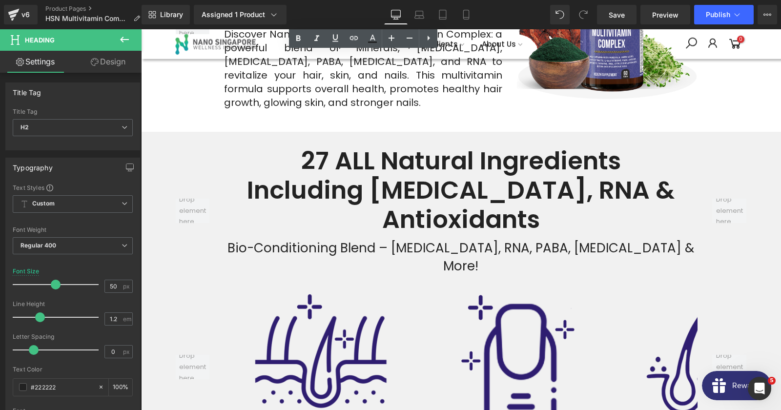
click at [395, 174] on strong "27 ALL Natural Ingredients Including Biotin, RNA & Antioxidants" at bounding box center [461, 190] width 428 height 93
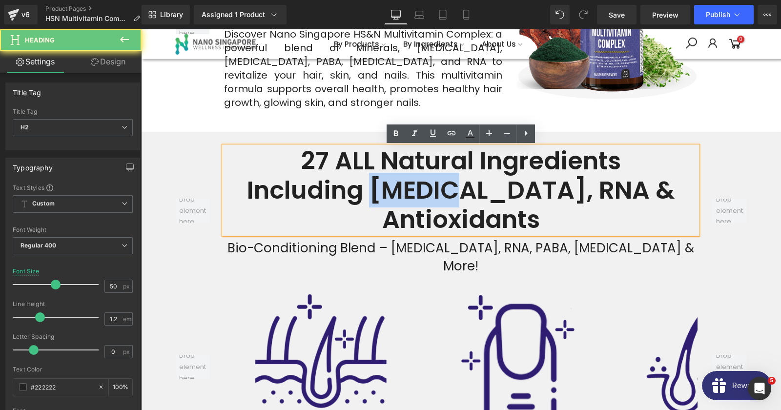
click at [395, 174] on strong "27 ALL Natural Ingredients Including Biotin, RNA & Antioxidants" at bounding box center [461, 190] width 428 height 93
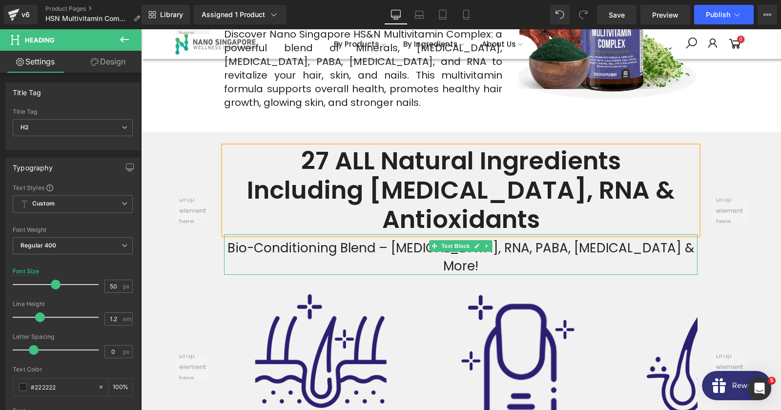
click at [298, 239] on div "Bio-Conditioning Blend – Thiamin, RNA, PABA, Hyaluronic Acid & More!" at bounding box center [461, 257] width 474 height 36
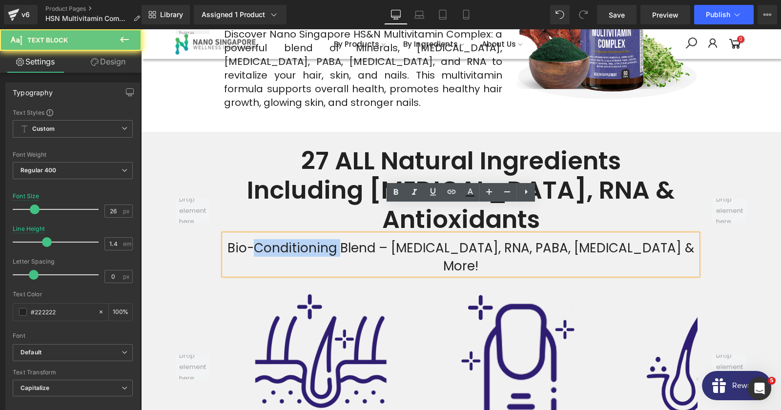
click at [298, 239] on div "Bio-Conditioning Blend – Thiamin, RNA, PABA, Hyaluronic Acid & More!" at bounding box center [461, 257] width 474 height 36
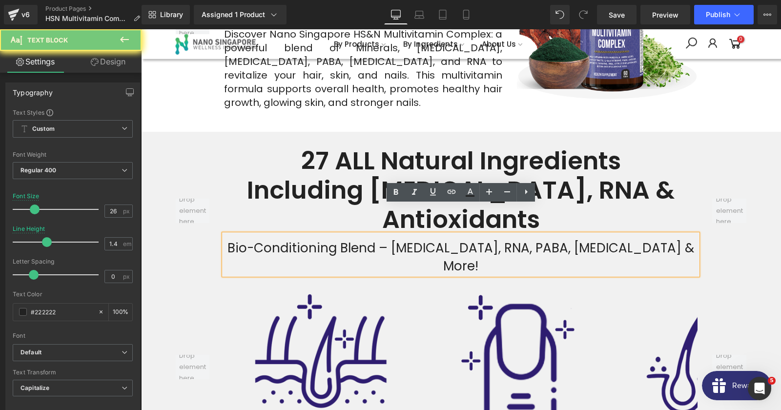
click at [298, 239] on div "Bio-Conditioning Blend – Thiamin, RNA, PABA, Hyaluronic Acid & More!" at bounding box center [461, 257] width 474 height 36
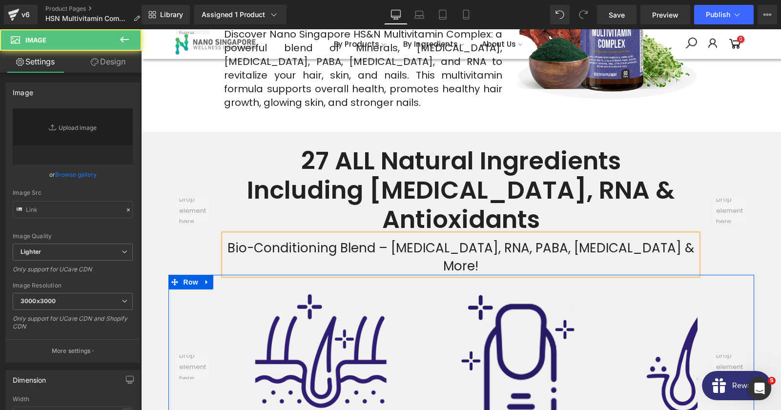
click at [481, 301] on img at bounding box center [518, 358] width 136 height 136
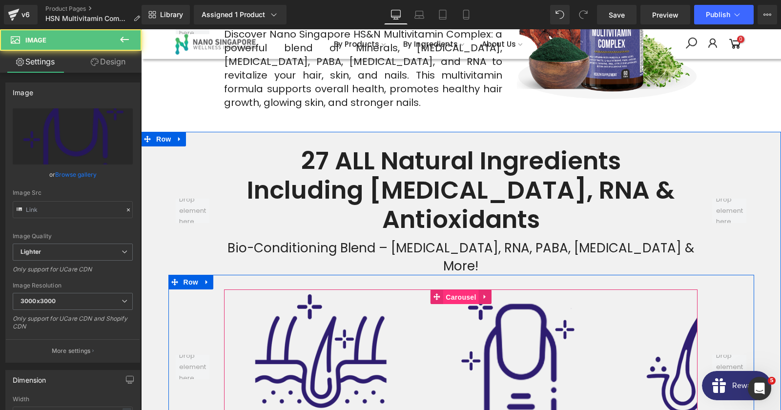
click at [460, 290] on span "Carousel" at bounding box center [460, 297] width 35 height 15
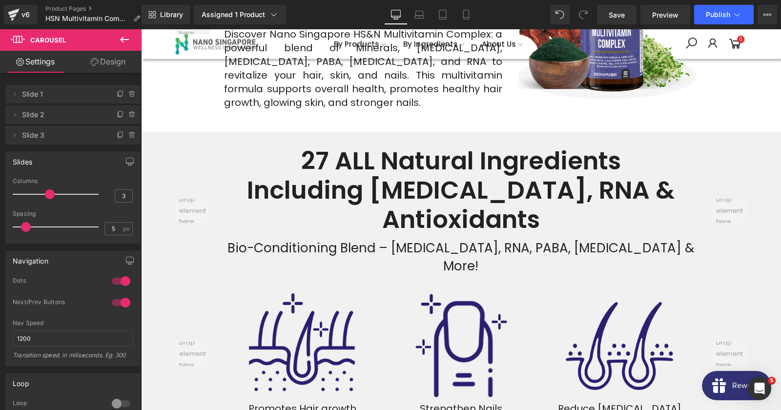
click at [42, 193] on div at bounding box center [58, 195] width 81 height 20
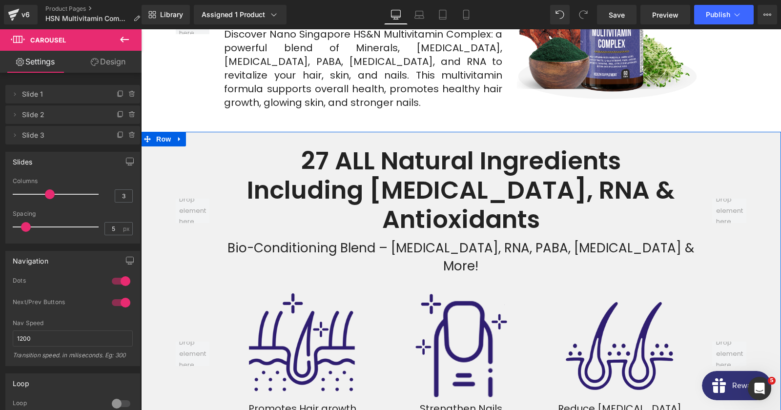
scroll to position [2900, 0]
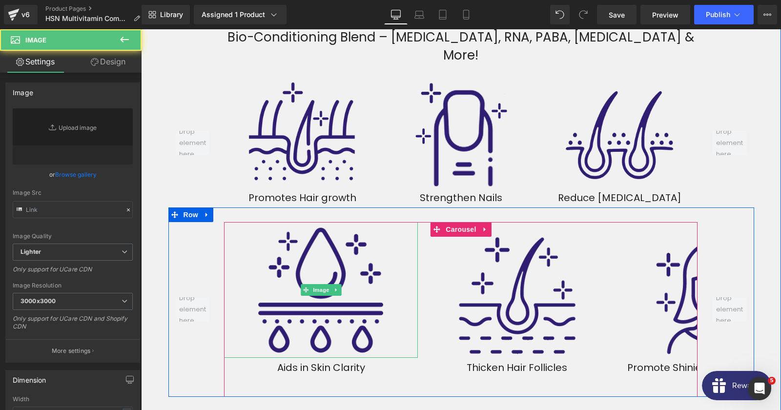
click at [413, 222] on div at bounding box center [321, 290] width 194 height 136
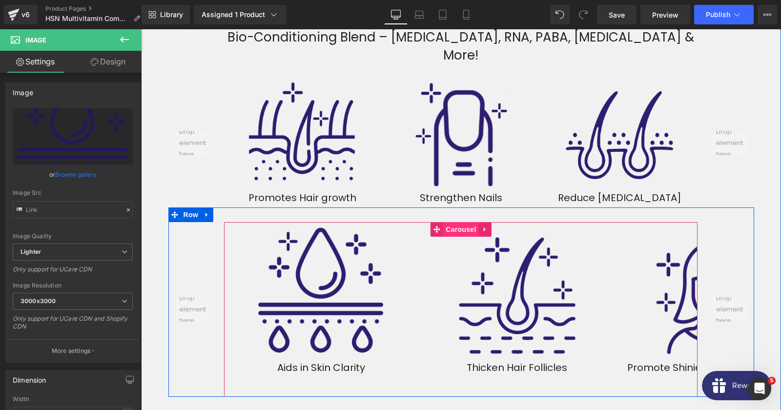
click at [469, 222] on span "Carousel" at bounding box center [460, 229] width 35 height 15
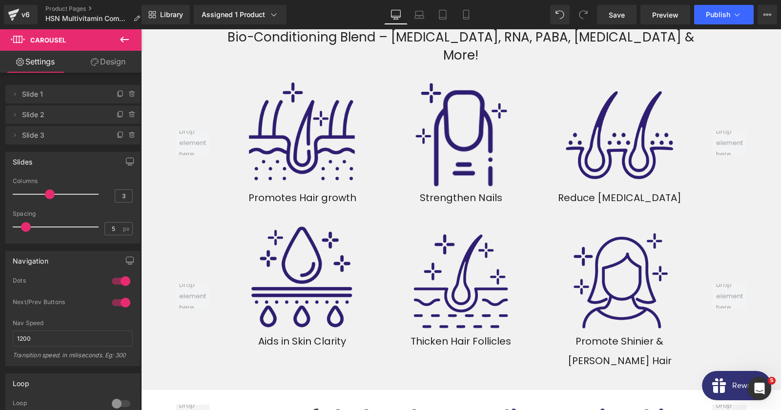
click at [47, 193] on span at bounding box center [50, 194] width 10 height 10
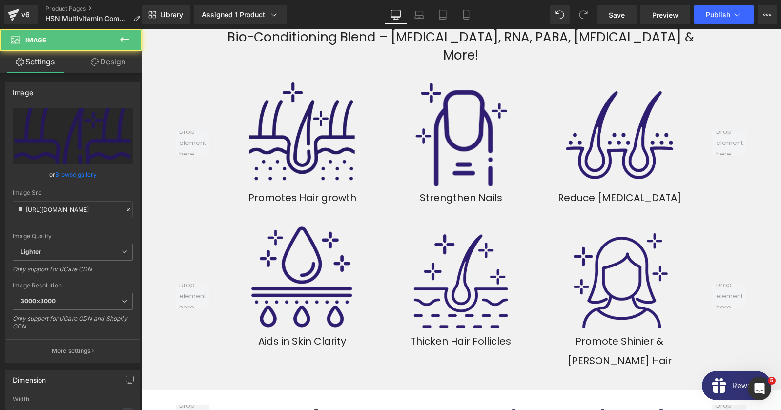
click at [320, 115] on img at bounding box center [302, 133] width 109 height 109
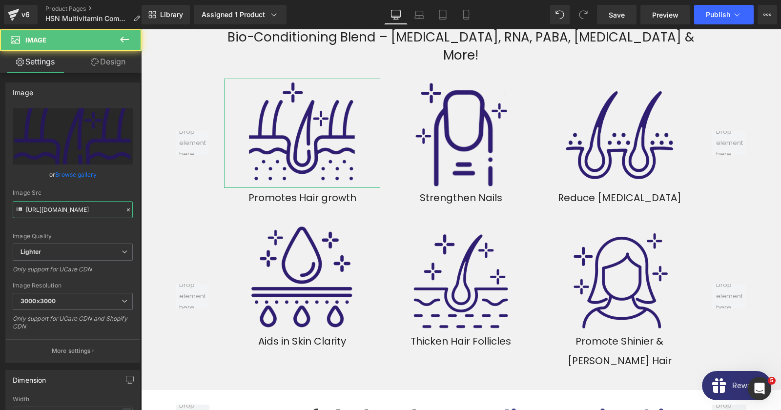
click at [79, 208] on input "https://ucarecdn.com/5ec25c79-3f56-488c-b185-b1f70d5fbaa0/-/format/auto/-/previ…" at bounding box center [73, 209] width 120 height 17
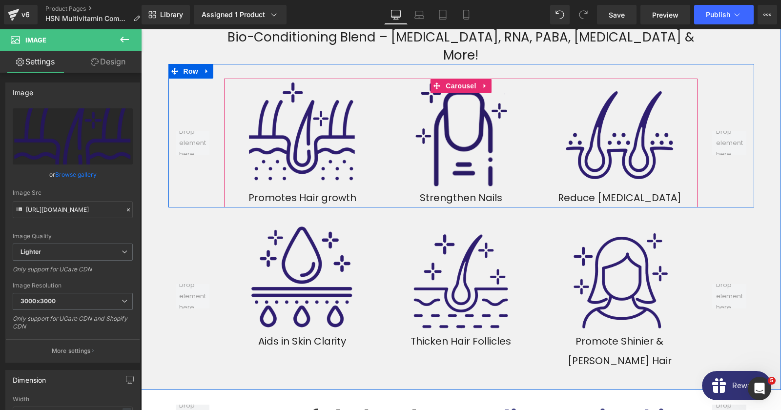
click at [475, 136] on img at bounding box center [460, 133] width 109 height 109
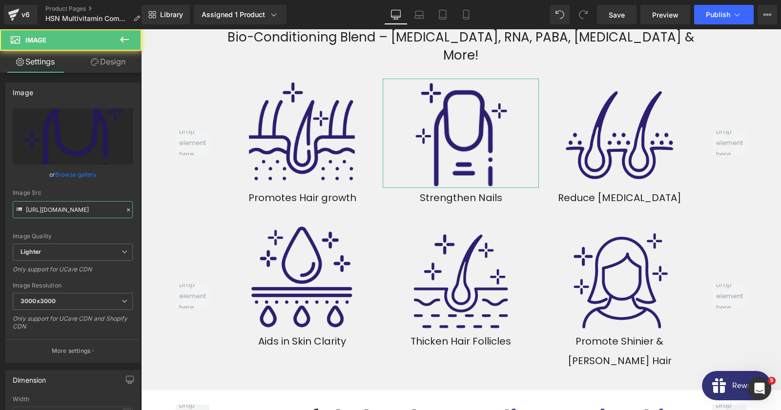
click at [85, 209] on input "https://ucarecdn.com/89887ab0-24d7-47e6-9616-38db30af5167/-/format/auto/-/previ…" at bounding box center [73, 209] width 120 height 17
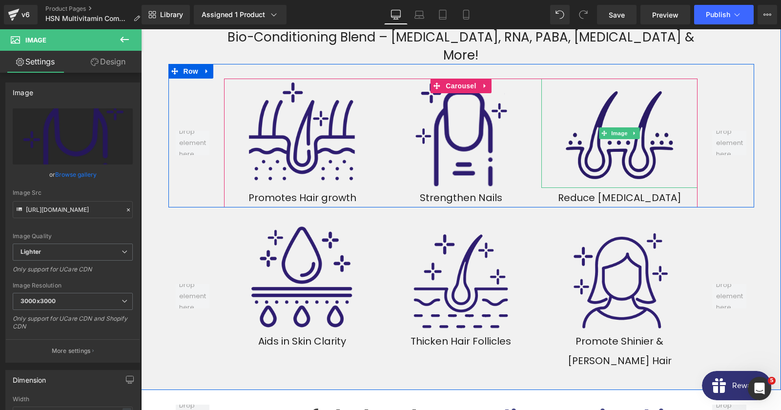
click at [617, 79] on img at bounding box center [619, 133] width 109 height 109
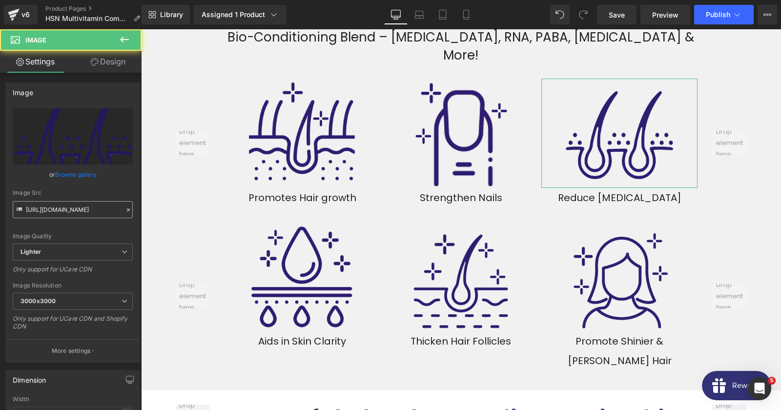
click at [67, 204] on input "https://ucarecdn.com/5e8a4b89-6e9e-4d4e-9a35-310a137ab0a5/-/format/auto/-/previ…" at bounding box center [73, 209] width 120 height 17
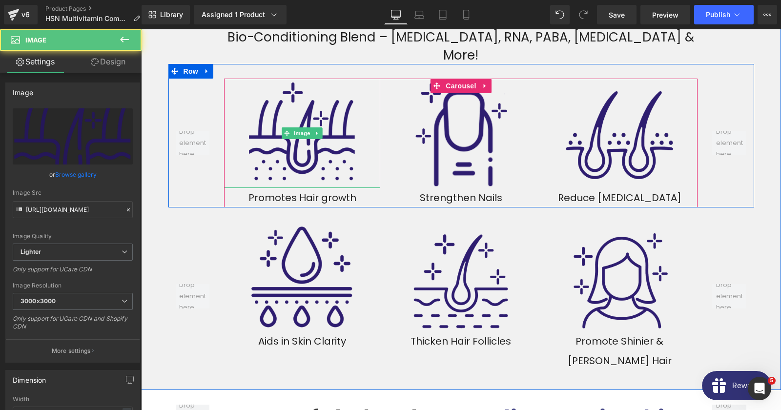
click at [245, 125] on div at bounding box center [302, 133] width 156 height 109
click at [270, 117] on img at bounding box center [302, 133] width 109 height 109
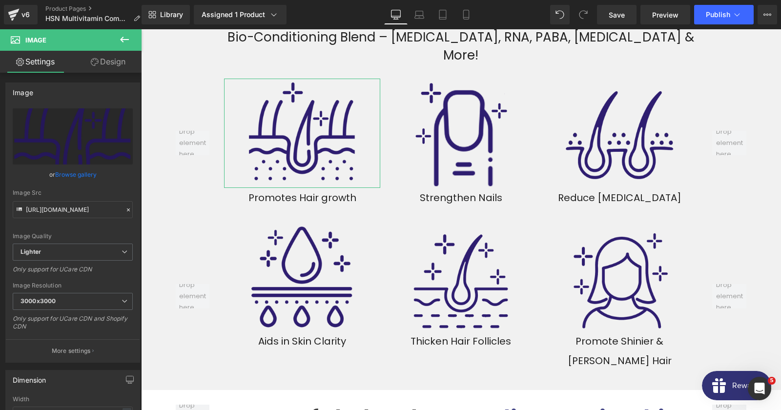
scroll to position [199, 0]
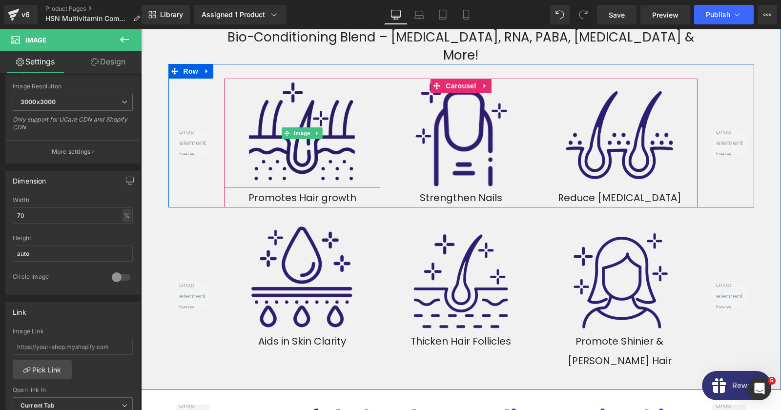
click at [283, 186] on div at bounding box center [302, 187] width 156 height 2
click at [270, 188] on div "Promotes Hair growth" at bounding box center [302, 198] width 156 height 20
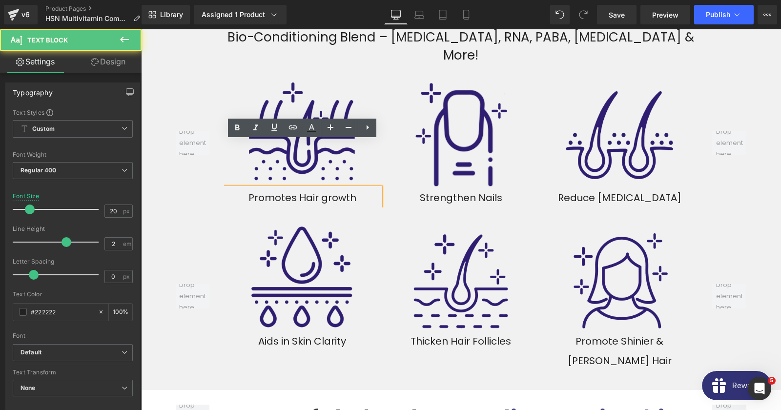
click at [270, 188] on div "Promotes Hair growth" at bounding box center [302, 198] width 156 height 20
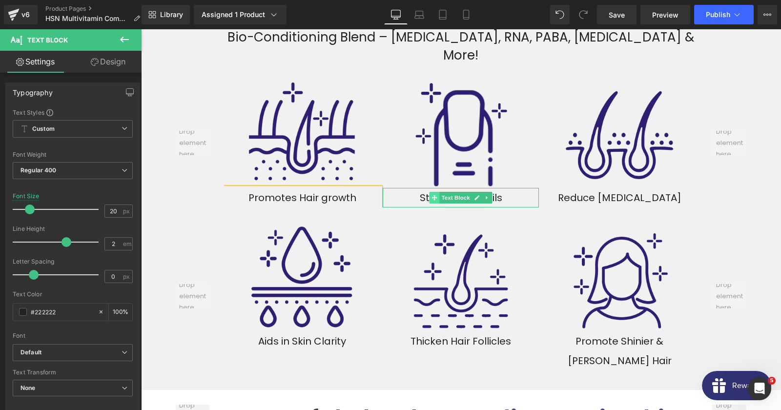
click at [432, 192] on span at bounding box center [435, 198] width 10 height 12
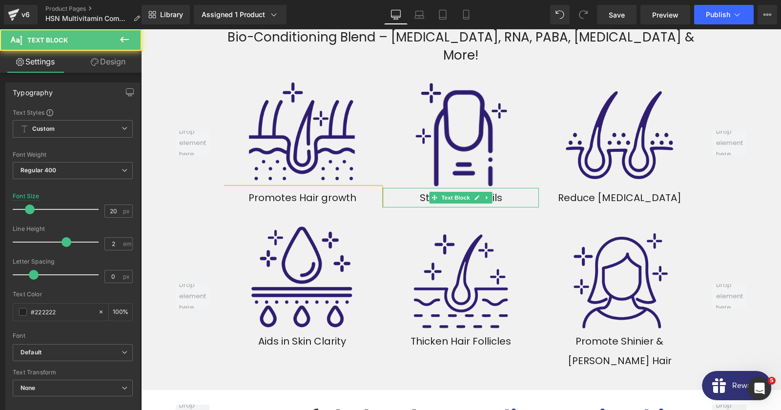
click at [398, 188] on div "Strengthen Nails" at bounding box center [461, 198] width 156 height 20
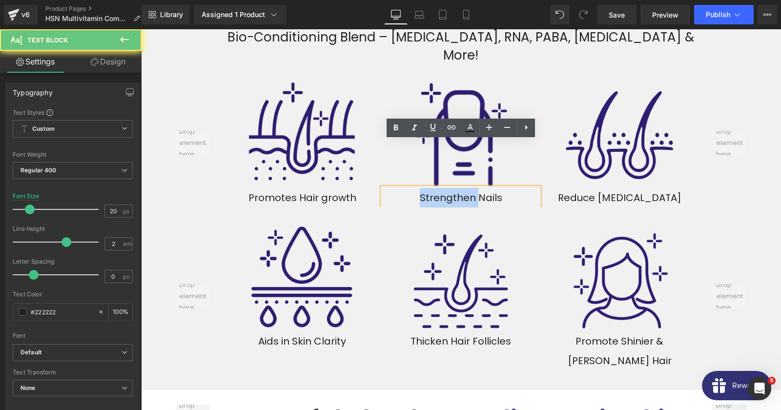
click at [398, 188] on div "Strengthen Nails" at bounding box center [461, 198] width 156 height 20
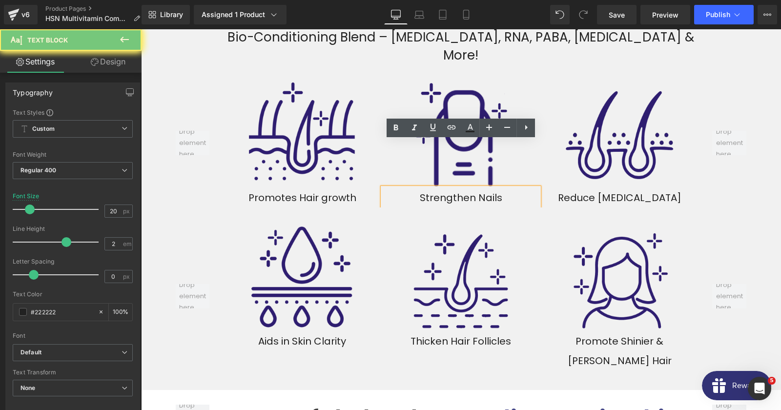
click at [398, 188] on div "Strengthen Nails" at bounding box center [461, 198] width 156 height 20
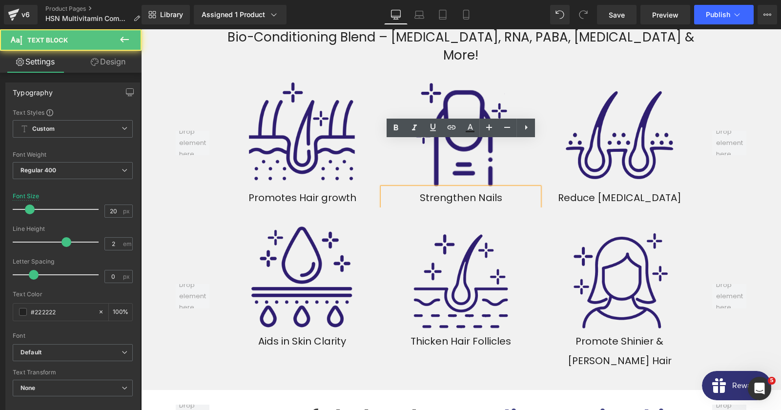
click at [398, 188] on div "Strengthen Nails" at bounding box center [461, 198] width 156 height 20
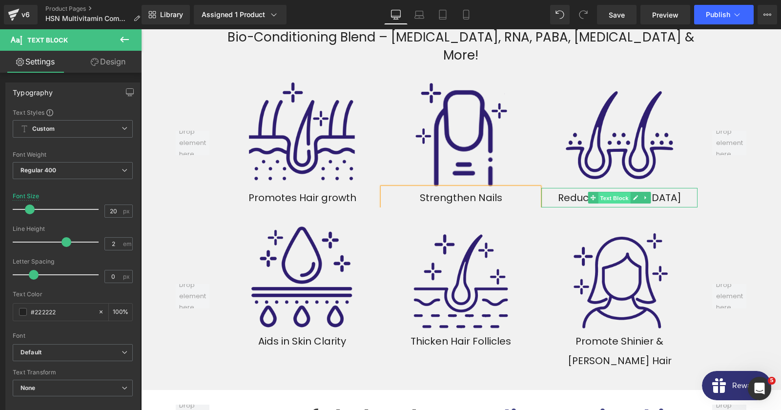
click at [604, 192] on span "Text Block" at bounding box center [615, 198] width 32 height 12
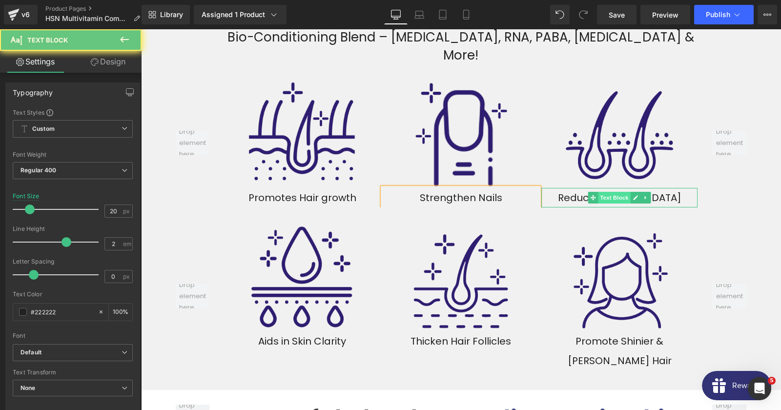
click at [604, 192] on span "Text Block" at bounding box center [615, 198] width 32 height 12
click at [582, 188] on div "Reduce Dandruff" at bounding box center [619, 198] width 156 height 20
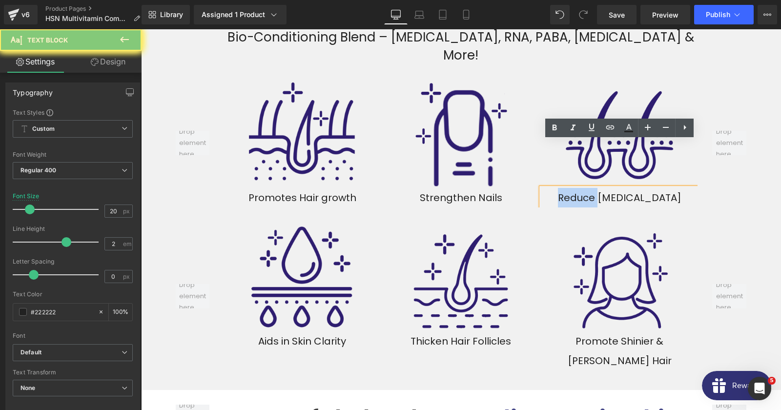
click at [582, 188] on div "Reduce Dandruff" at bounding box center [619, 198] width 156 height 20
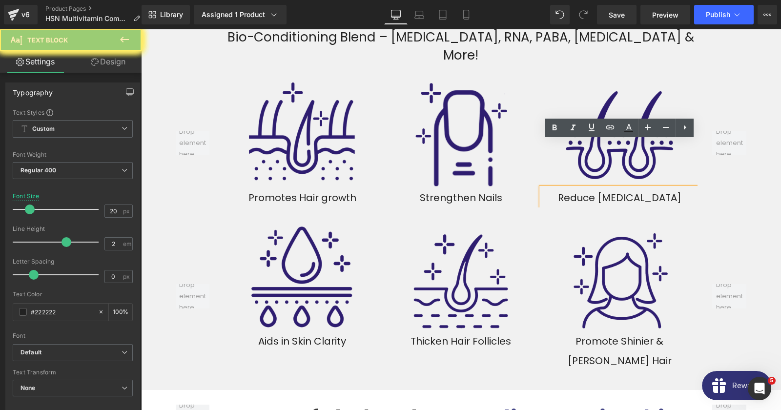
click at [582, 188] on div "Reduce Dandruff" at bounding box center [619, 198] width 156 height 20
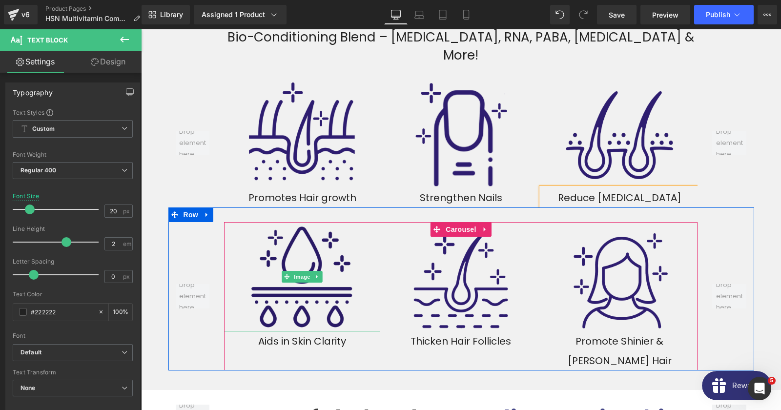
click at [303, 271] on span "Image" at bounding box center [302, 277] width 21 height 12
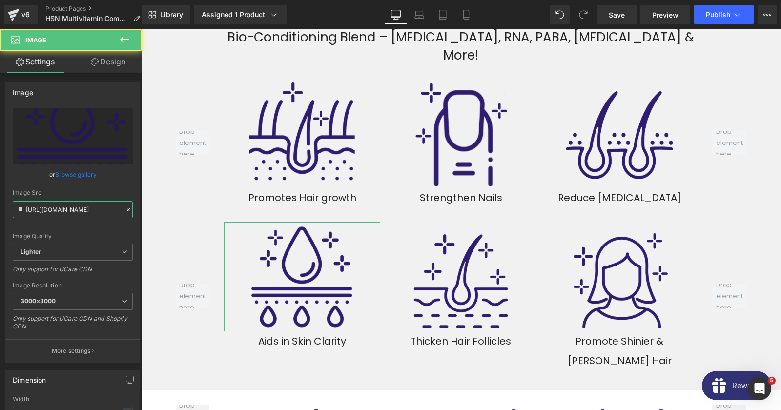
click at [68, 206] on input "https://ucarecdn.com/3297729b-899b-4155-9d06-272477cd9f38/-/format/auto/-/previ…" at bounding box center [73, 209] width 120 height 17
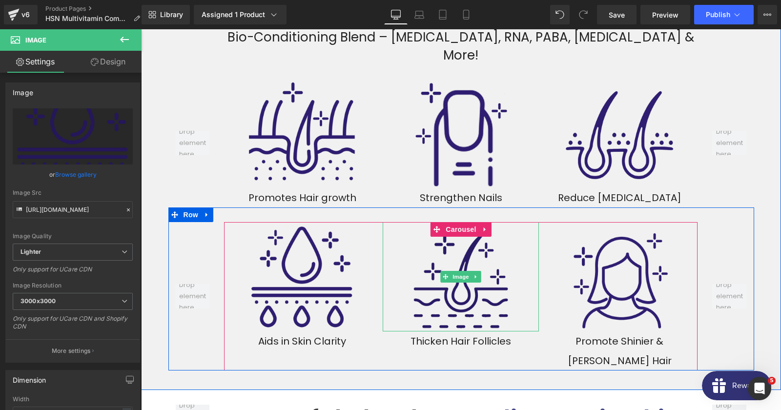
click at [466, 251] on img at bounding box center [460, 276] width 109 height 109
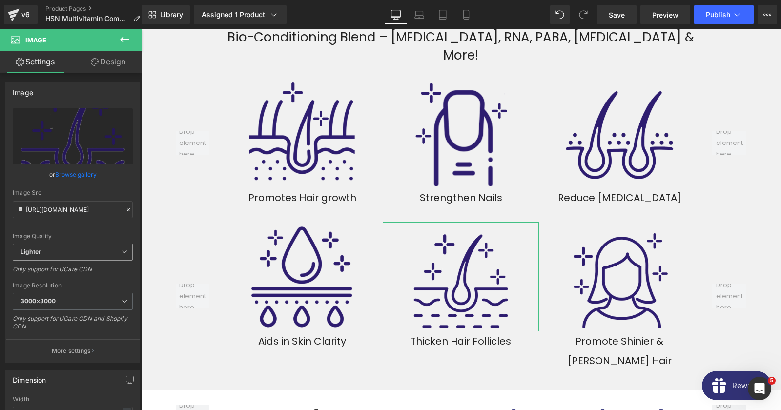
click at [80, 244] on span "Lighter" at bounding box center [73, 252] width 120 height 17
click at [71, 200] on div "Image Src https://ucarecdn.com/cd3daecc-9674-4c08-84c3-38e8a1f9fb89/-/format/au…" at bounding box center [71, 203] width 116 height 29
click at [67, 208] on input "https://ucarecdn.com/cd3daecc-9674-4c08-84c3-38e8a1f9fb89/-/format/auto/-/previ…" at bounding box center [73, 209] width 120 height 17
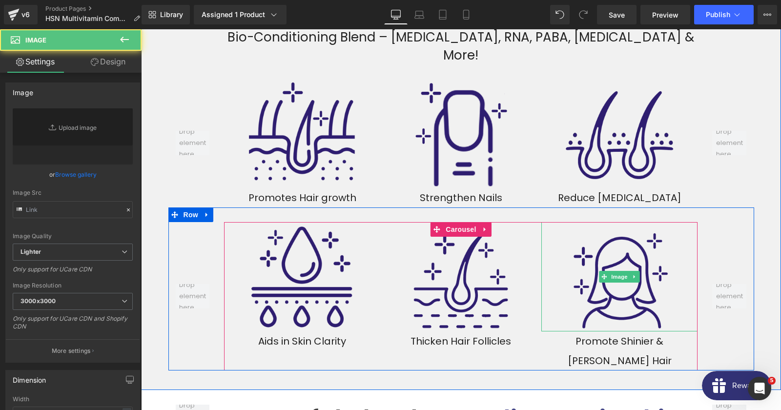
click at [549, 265] on div at bounding box center [619, 276] width 156 height 109
click at [570, 267] on img at bounding box center [619, 276] width 109 height 109
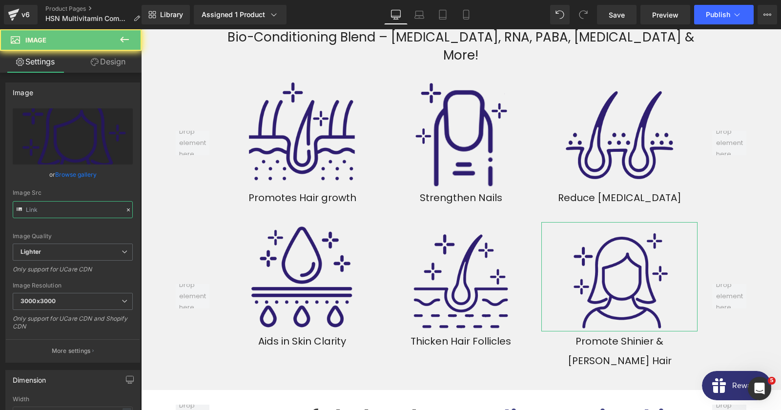
type input "https://ucarecdn.com/a3ed9578-b359-442c-b47a-bb57565af13f/-/format/auto/-/previ…"
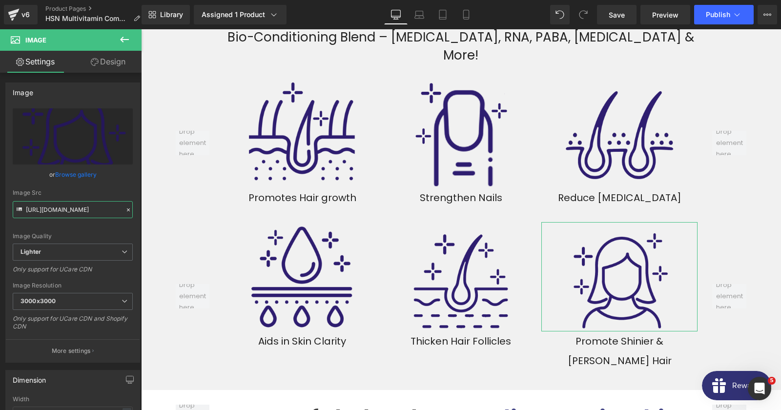
click at [86, 214] on input "https://ucarecdn.com/a3ed9578-b359-442c-b47a-bb57565af13f/-/format/auto/-/previ…" at bounding box center [73, 209] width 120 height 17
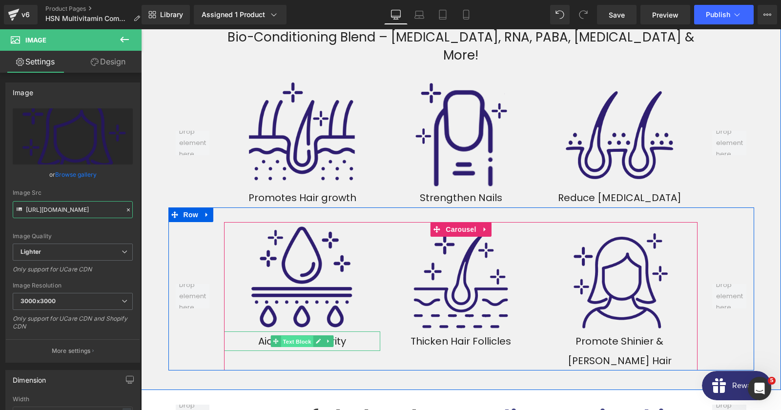
click at [286, 336] on span "Text Block" at bounding box center [297, 342] width 32 height 12
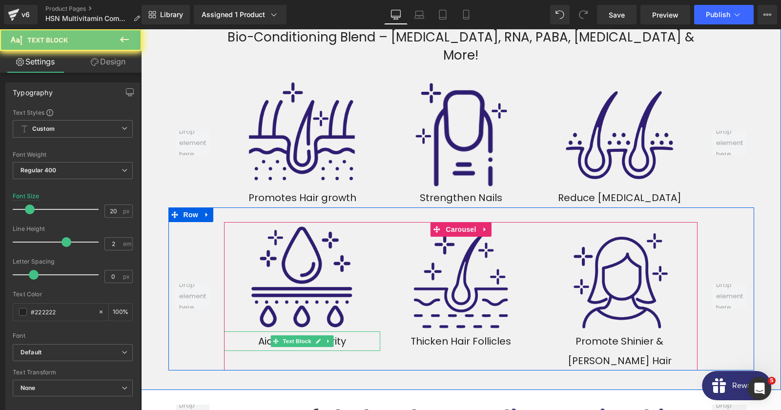
click at [256, 332] on div "Aids in Skin Clarity" at bounding box center [302, 342] width 156 height 20
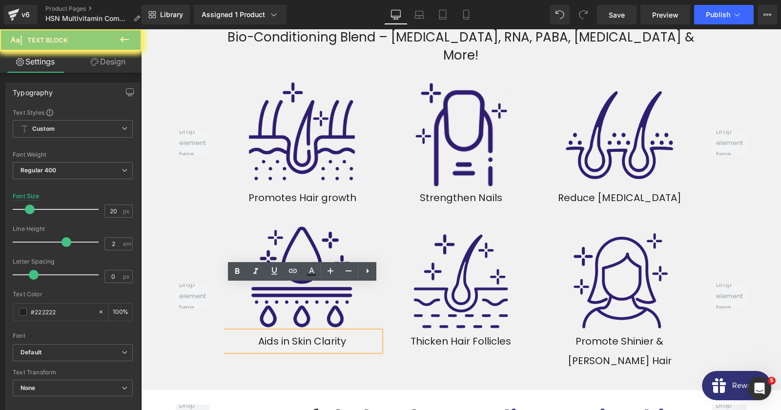
click at [256, 332] on div "Aids in Skin Clarity" at bounding box center [302, 342] width 156 height 20
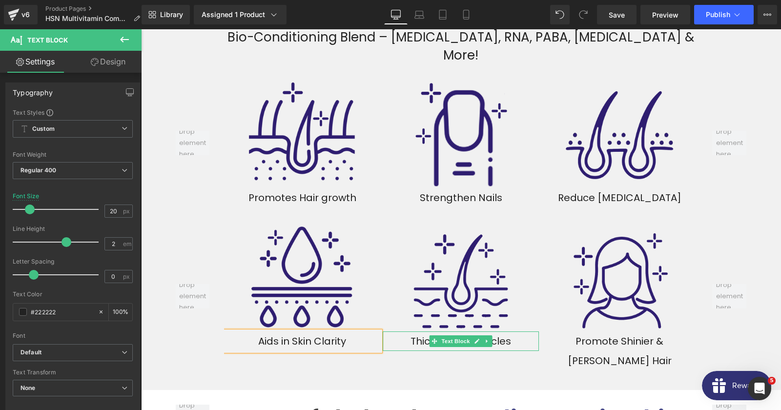
click at [414, 332] on div "Thicken Hair Follicles" at bounding box center [461, 342] width 156 height 20
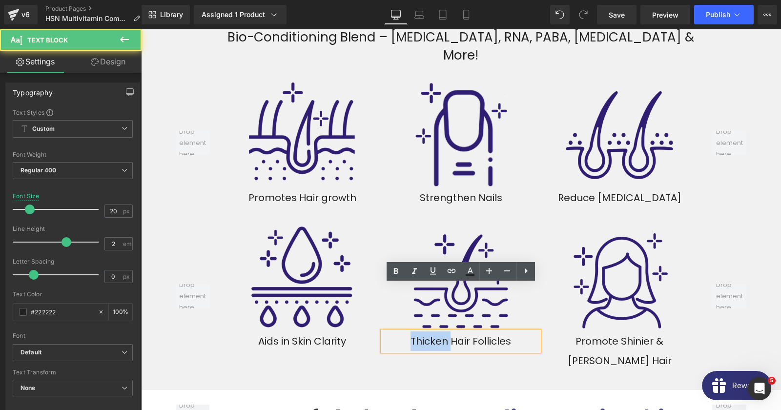
click at [414, 332] on div "Thicken Hair Follicles" at bounding box center [461, 342] width 156 height 20
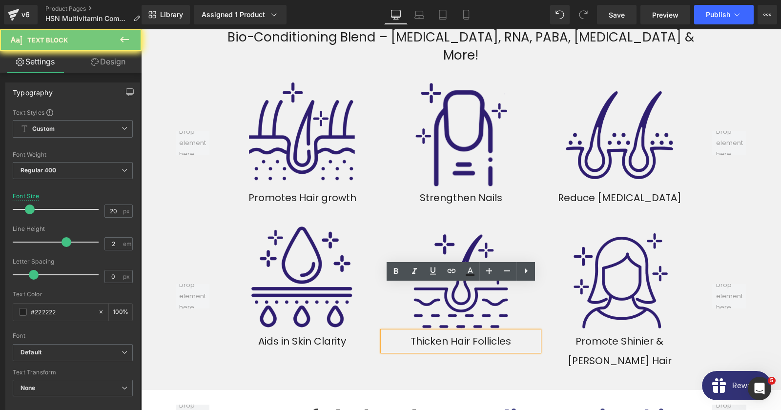
click at [414, 332] on div "Thicken Hair Follicles" at bounding box center [461, 342] width 156 height 20
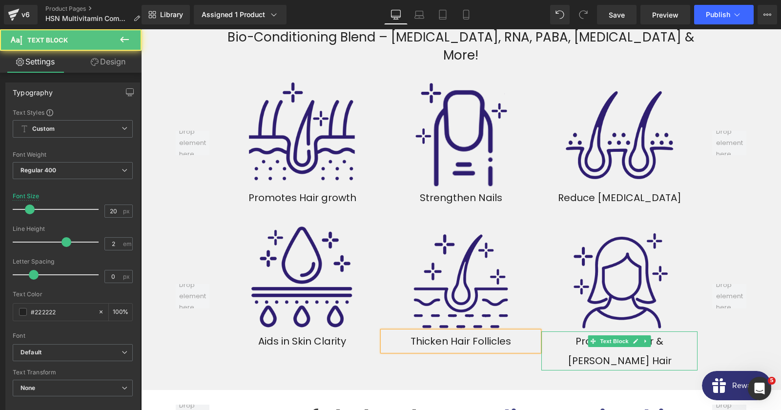
click at [586, 332] on div "Promote Shinier & Fuller Hair" at bounding box center [619, 351] width 156 height 39
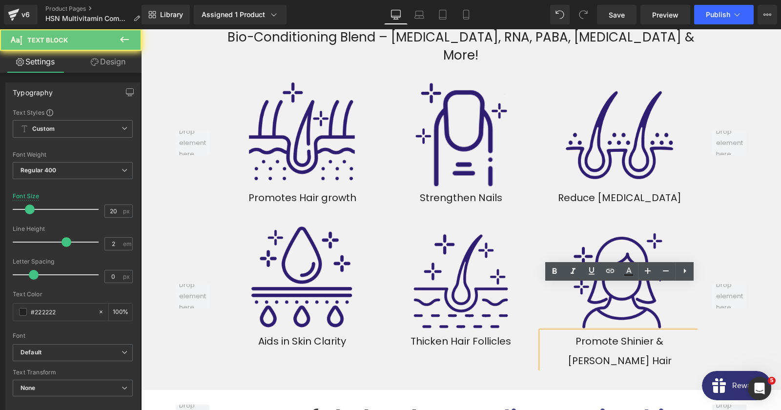
click at [586, 332] on div "Promote Shinier & Fuller Hair" at bounding box center [619, 351] width 156 height 39
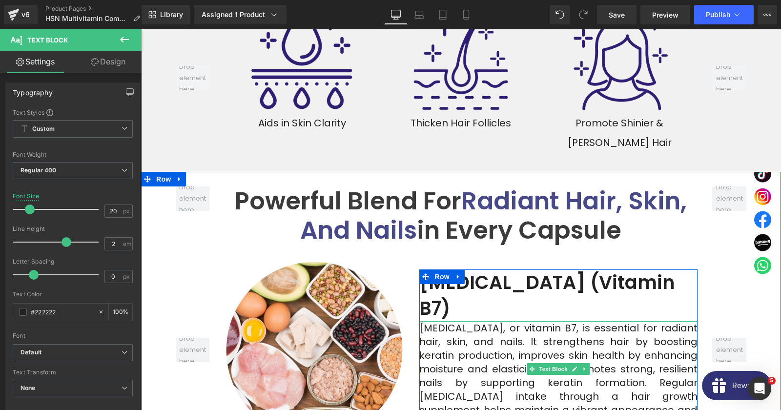
scroll to position [3058, 0]
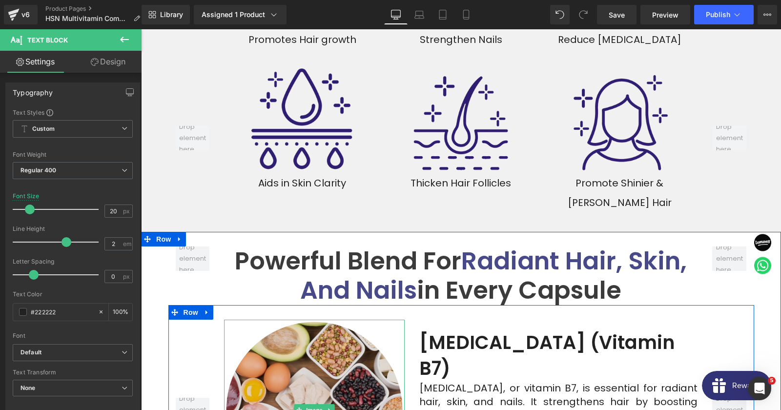
click at [305, 320] on img at bounding box center [314, 410] width 181 height 181
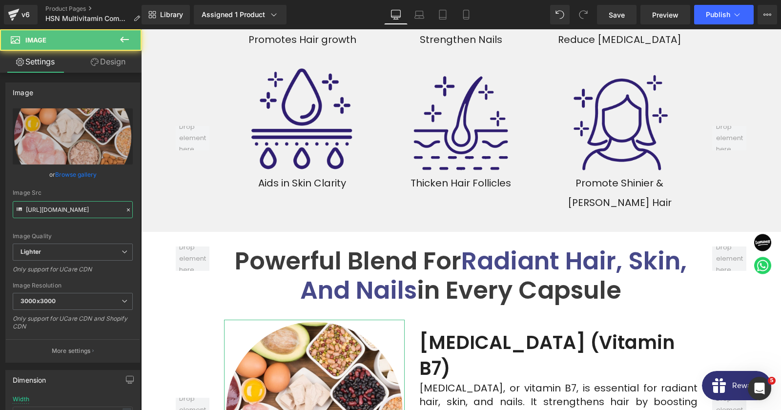
click at [67, 208] on input "https://ucarecdn.com/6ce5257d-8a06-4bca-9dcf-f7d250941cd1/-/format/auto/-/previ…" at bounding box center [73, 209] width 120 height 17
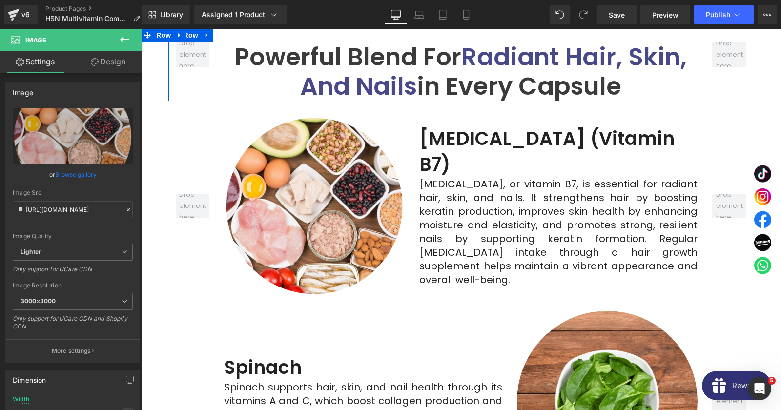
scroll to position [3269, 0]
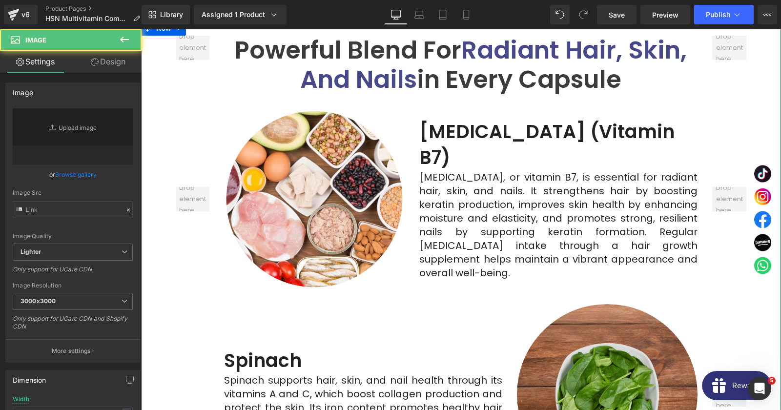
click at [623, 304] on img at bounding box center [607, 394] width 181 height 181
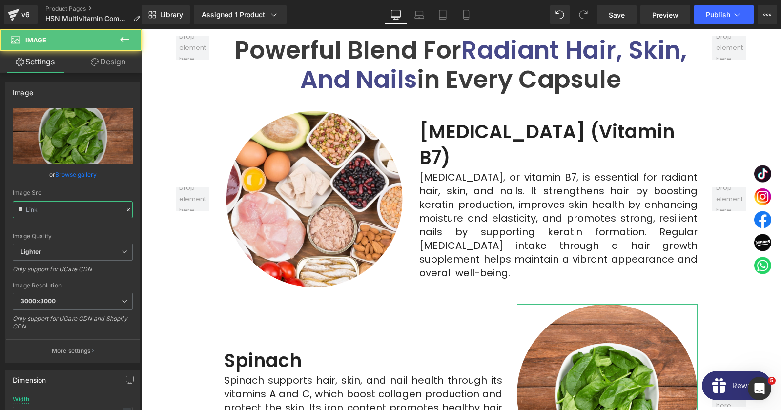
click at [67, 206] on input "text" at bounding box center [73, 209] width 120 height 17
type input "https://ucarecdn.com/15b6e0fb-50ae-41db-b136-9ccb3240ef68/-/format/auto/-/previ…"
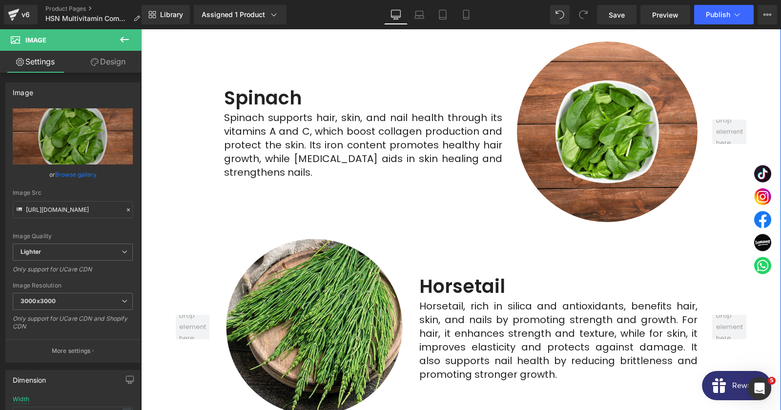
scroll to position [3533, 0]
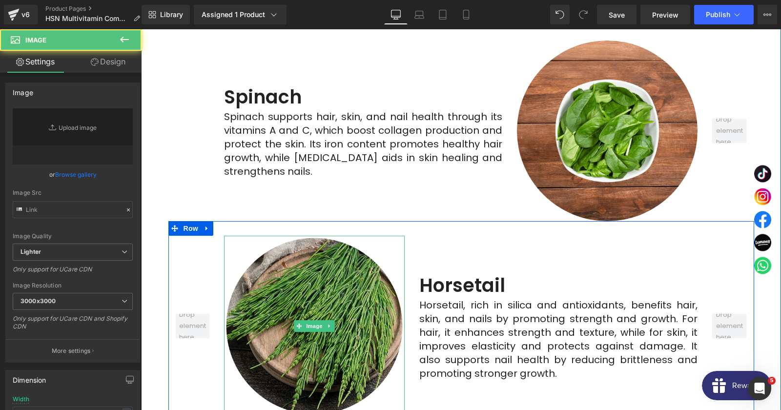
click at [343, 242] on img at bounding box center [314, 326] width 181 height 181
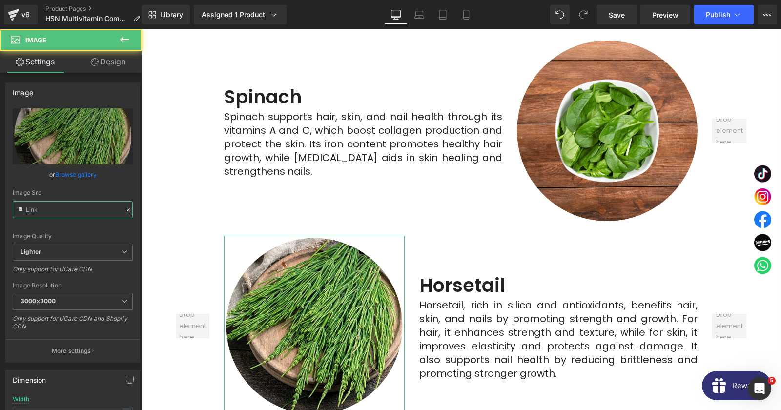
type input "https://ucarecdn.com/e19d94b9-6411-4780-a828-d2fcc9ebd2b2/-/format/auto/-/previ…"
click at [92, 205] on input "https://ucarecdn.com/e19d94b9-6411-4780-a828-d2fcc9ebd2b2/-/format/auto/-/previ…" at bounding box center [73, 209] width 120 height 17
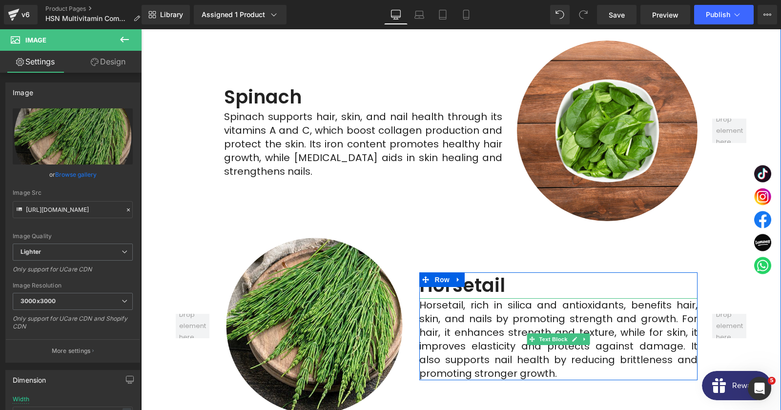
scroll to position [3797, 0]
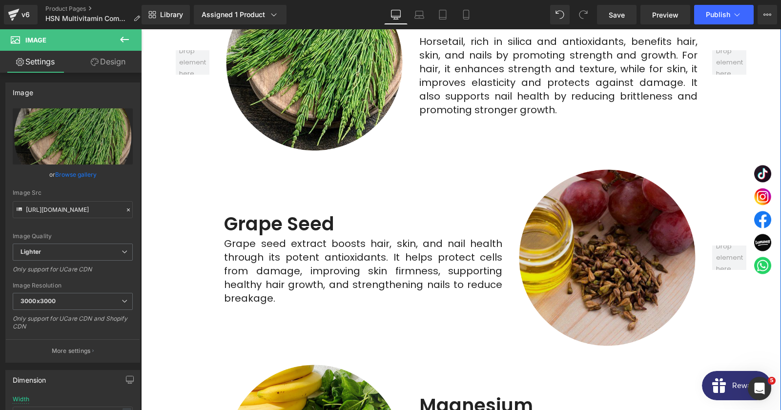
click at [630, 208] on img at bounding box center [607, 257] width 181 height 181
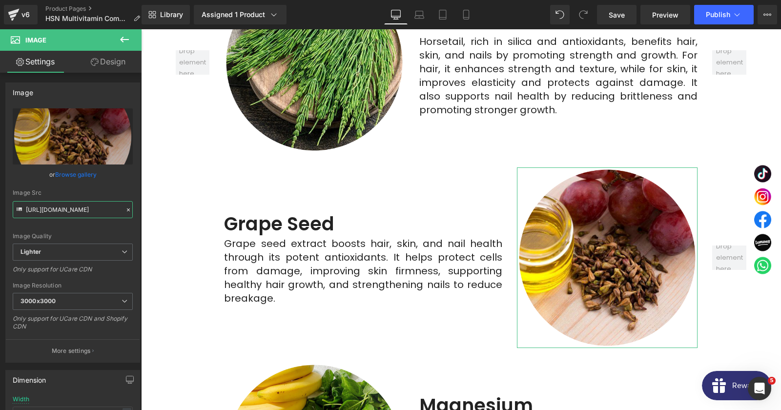
click at [80, 211] on input "https://ucarecdn.com/2be0546b-f4bd-4da7-bba1-c965f39b513c/-/format/auto/-/previ…" at bounding box center [73, 209] width 120 height 17
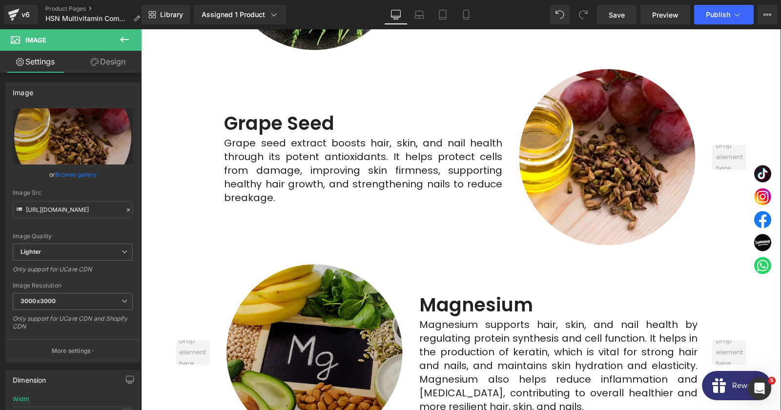
scroll to position [3902, 0]
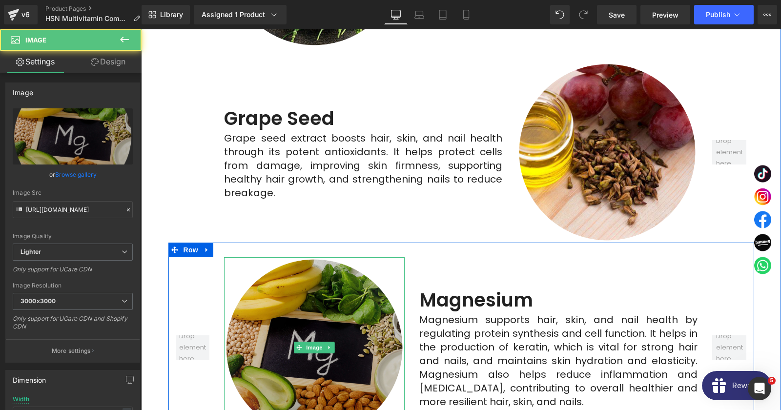
click at [339, 264] on img at bounding box center [314, 347] width 181 height 181
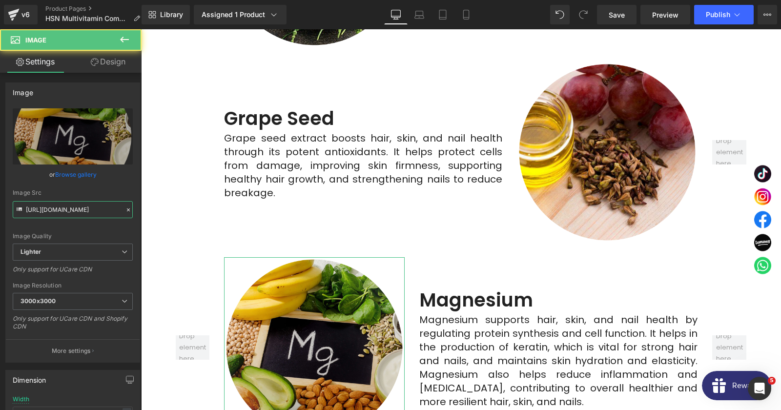
click at [67, 202] on input "https://ucarecdn.com/6680d6a1-9b6c-4fd1-b7ad-7702c91ebb09/-/format/auto/-/previ…" at bounding box center [73, 209] width 120 height 17
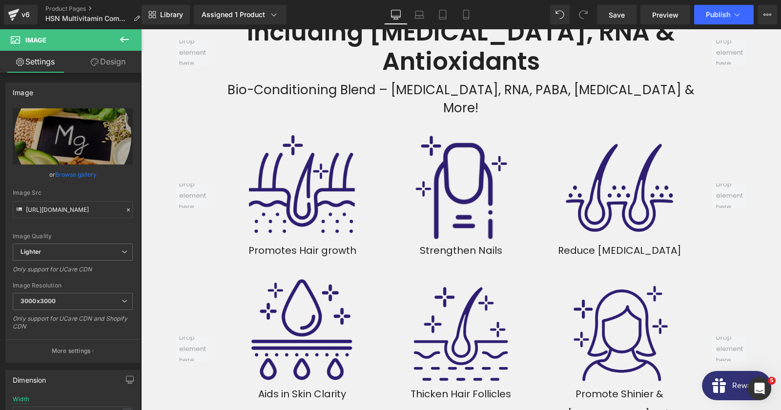
scroll to position [3111, 0]
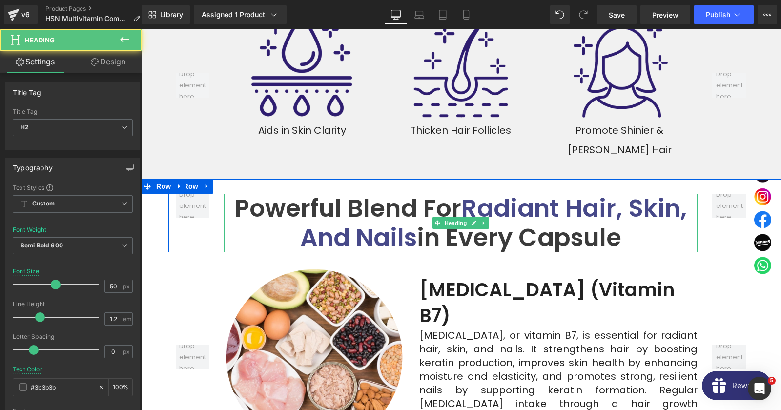
click at [482, 191] on strong "Powerful Blend for Radiant Hair, Skin, and Nails in Every Capsule" at bounding box center [461, 223] width 452 height 64
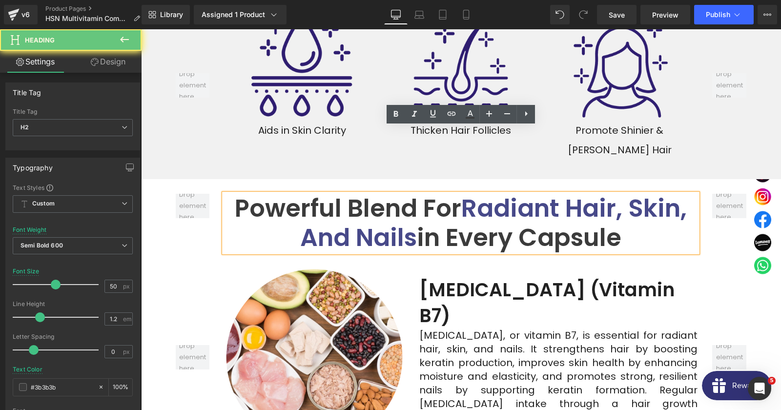
click at [376, 191] on span "Radiant Hair, Skin, and Nails" at bounding box center [493, 223] width 387 height 64
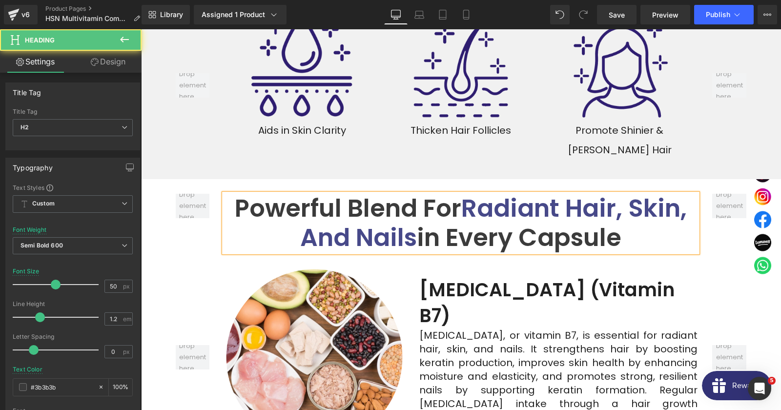
click at [464, 191] on strong "Powerful Blend for Radiant Hair, Skin, and Nails in Every Capsule" at bounding box center [461, 223] width 452 height 64
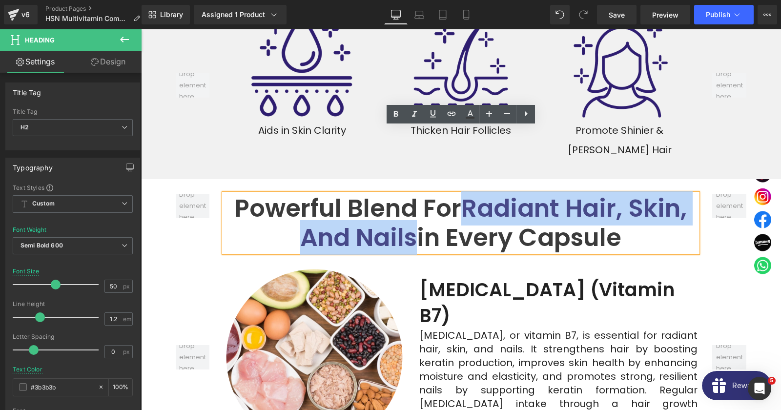
drag, startPoint x: 469, startPoint y: 142, endPoint x: 411, endPoint y: 173, distance: 66.6
click at [411, 191] on span "Radiant Hair, Skin, and Nails" at bounding box center [493, 223] width 387 height 64
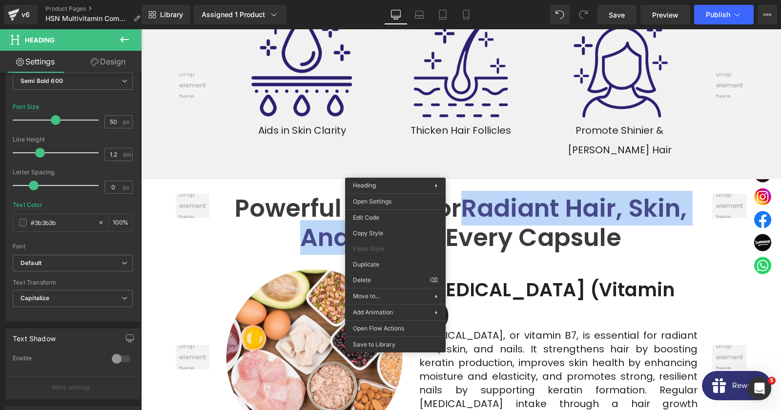
scroll to position [249, 0]
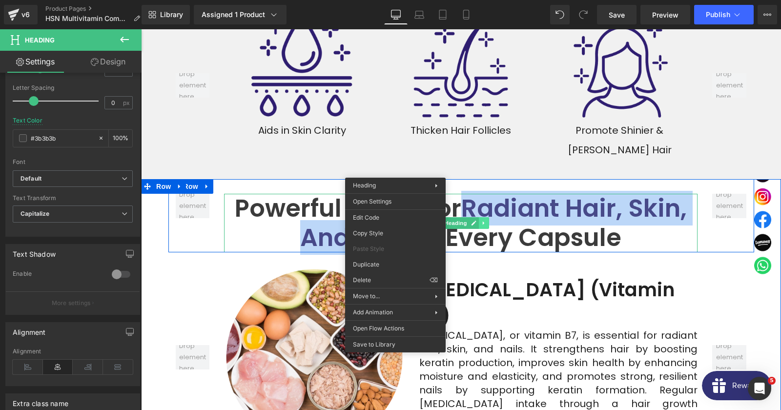
click at [485, 217] on link at bounding box center [484, 223] width 10 height 12
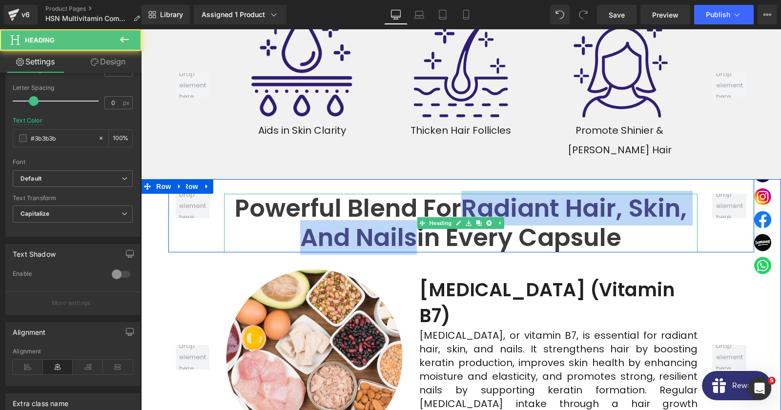
click at [495, 191] on span "Radiant Hair, Skin, and Nails" at bounding box center [493, 223] width 387 height 64
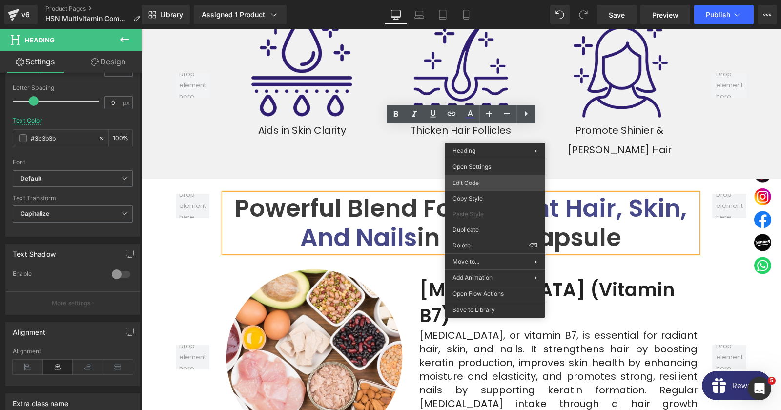
click at [478, 0] on div "Text Block You are previewing how the will restyle your page. You can not edit …" at bounding box center [390, 0] width 781 height 0
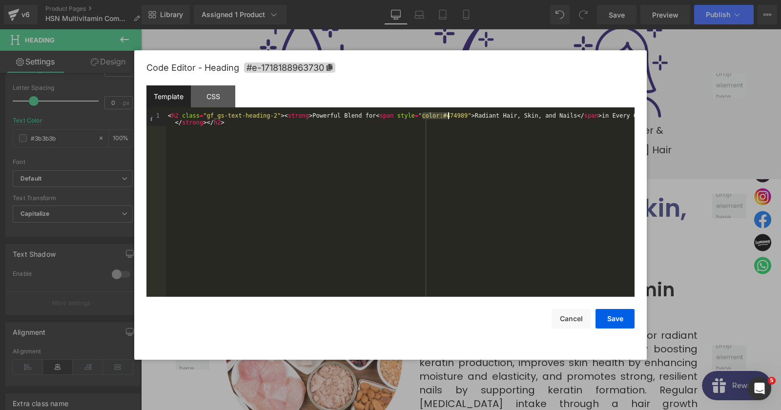
drag, startPoint x: 424, startPoint y: 116, endPoint x: 448, endPoint y: 118, distance: 24.0
click at [448, 118] on div "< h2 class = "gf_gs-text-heading-2" > < strong > Powerful Blend for < span styl…" at bounding box center [400, 218] width 469 height 212
click at [570, 320] on button "Cancel" at bounding box center [571, 319] width 39 height 20
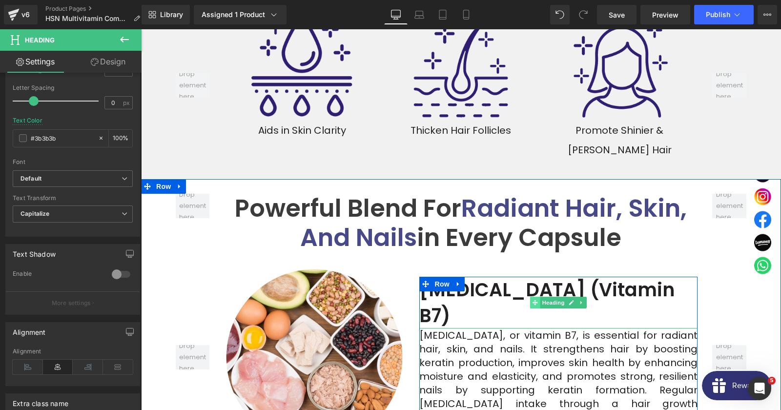
click at [533, 297] on span at bounding box center [535, 303] width 10 height 12
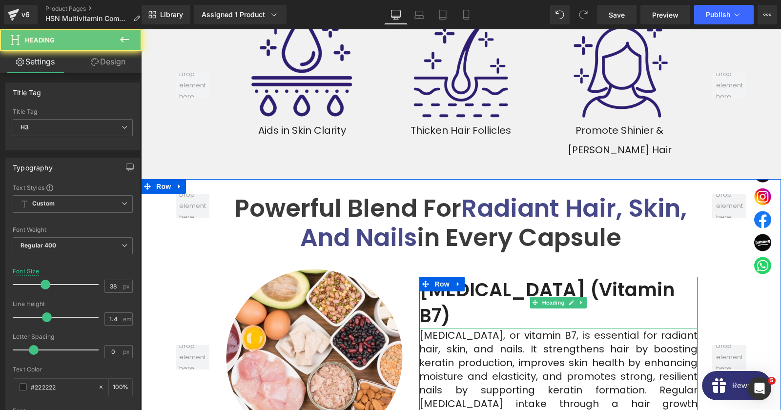
click at [492, 277] on strong "[MEDICAL_DATA] (Vitamin B7)" at bounding box center [546, 303] width 255 height 52
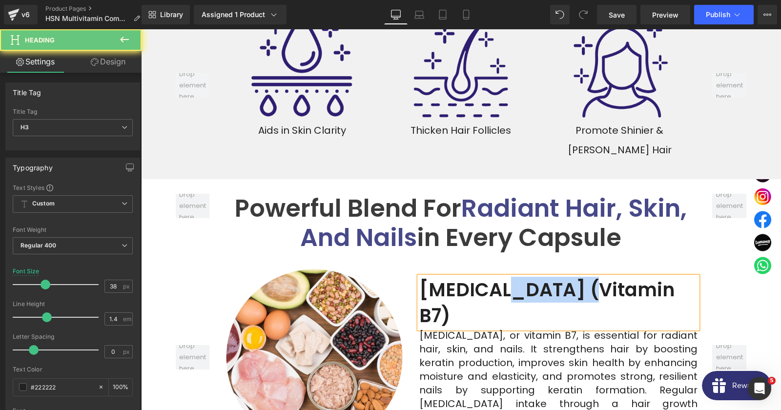
click at [492, 277] on strong "[MEDICAL_DATA] (Vitamin B7)" at bounding box center [546, 303] width 255 height 52
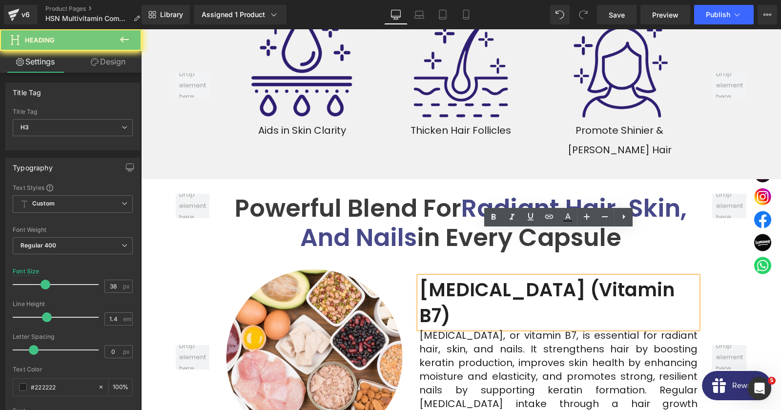
click at [492, 277] on strong "[MEDICAL_DATA] (Vitamin B7)" at bounding box center [546, 303] width 255 height 52
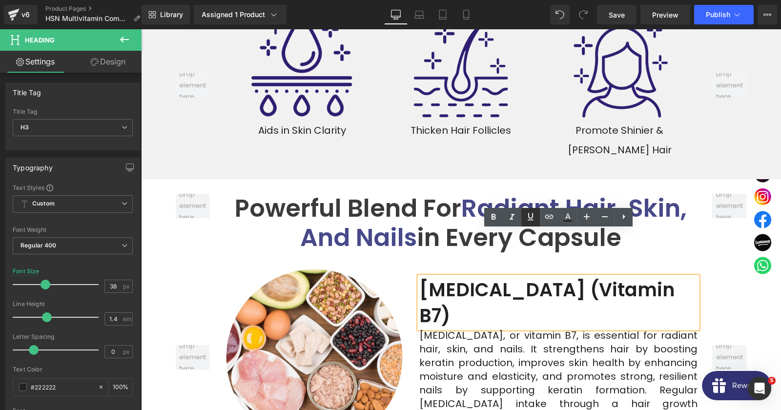
copy strong "Vitamin"
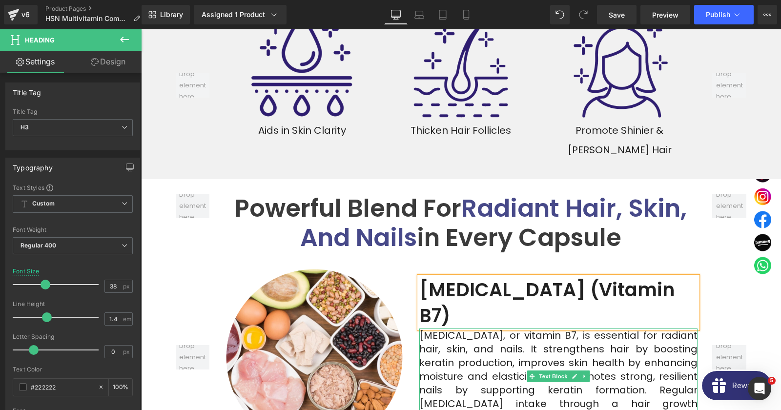
click at [503, 329] on p "Biotin, or vitamin B7, is essential for radiant hair, skin, and nails. It stren…" at bounding box center [558, 383] width 278 height 109
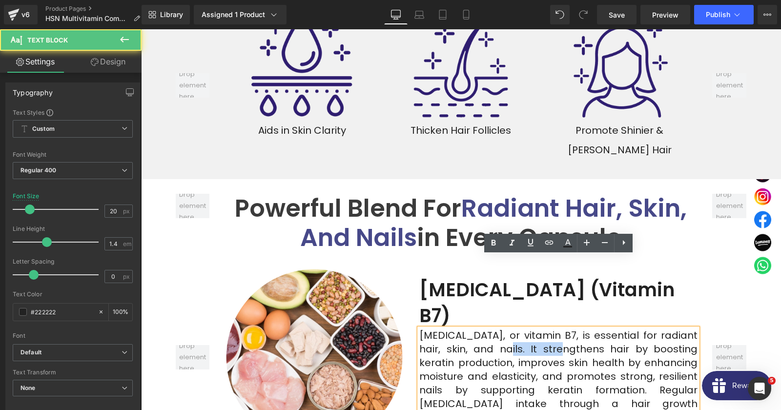
click at [503, 329] on p "Biotin, or vitamin B7, is essential for radiant hair, skin, and nails. It stren…" at bounding box center [558, 383] width 278 height 109
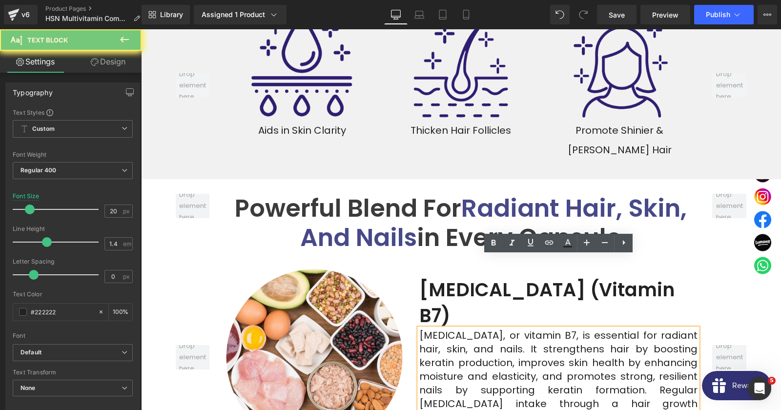
click at [503, 329] on p "Biotin, or vitamin B7, is essential for radiant hair, skin, and nails. It stren…" at bounding box center [558, 383] width 278 height 109
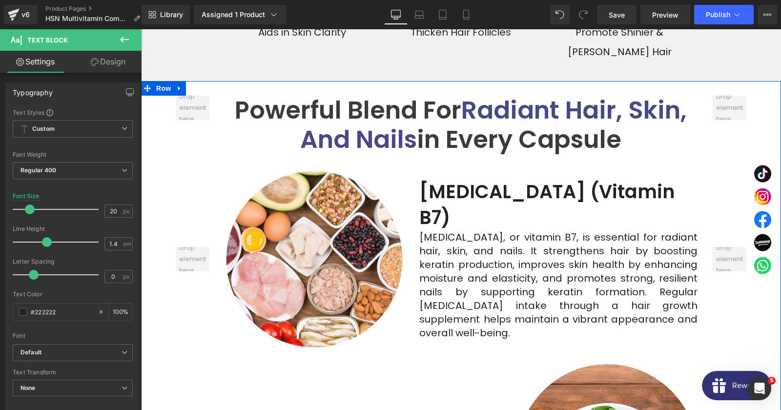
scroll to position [3322, 0]
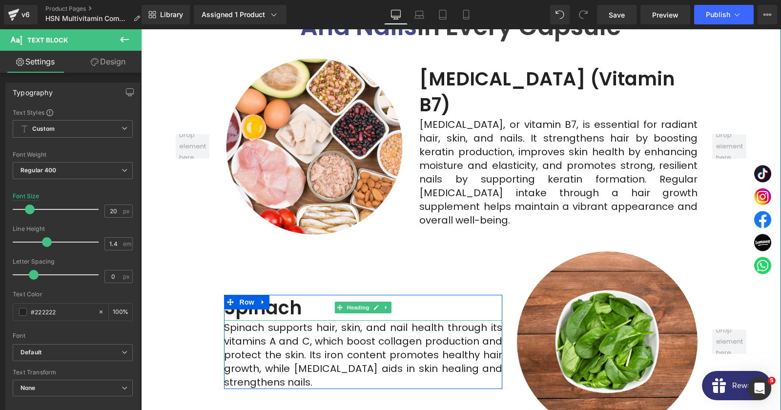
click at [285, 295] on strong "Spinach" at bounding box center [263, 308] width 78 height 26
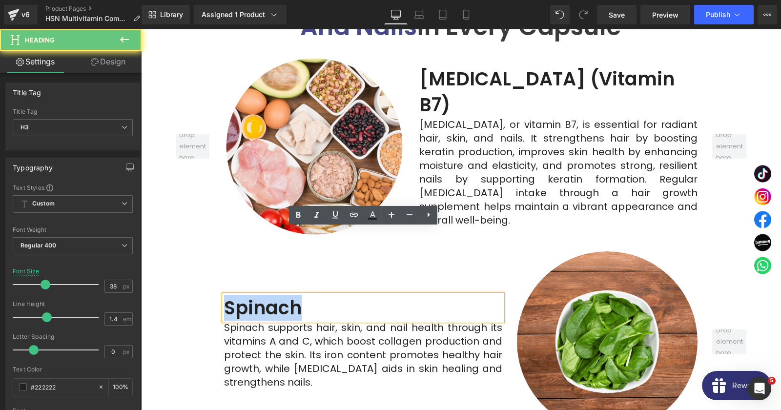
click at [285, 295] on strong "Spinach" at bounding box center [263, 308] width 78 height 26
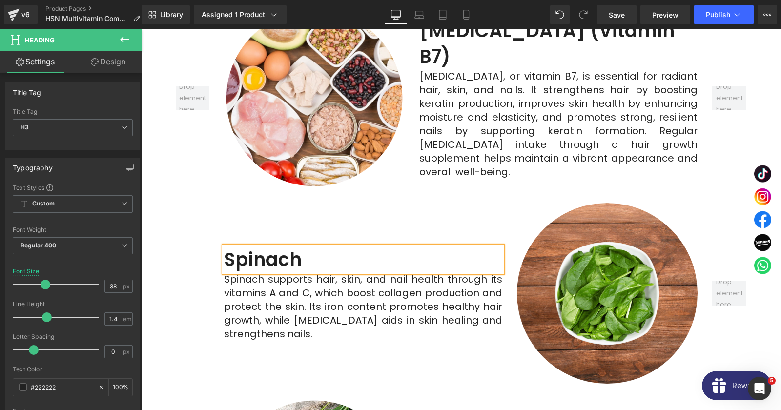
scroll to position [3428, 0]
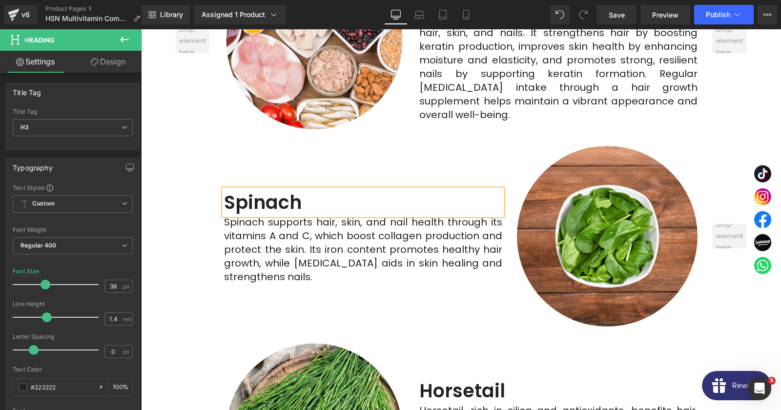
click at [279, 215] on p "Spinach supports hair, skin, and nail health through its vitamins A and C, whic…" at bounding box center [363, 249] width 278 height 68
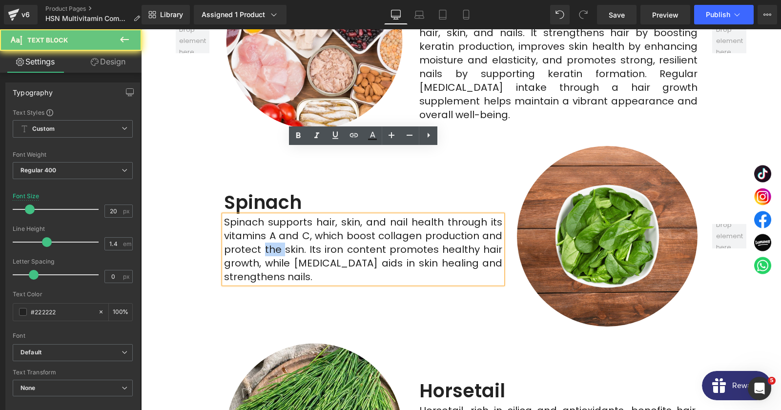
click at [279, 215] on p "Spinach supports hair, skin, and nail health through its vitamins A and C, whic…" at bounding box center [363, 249] width 278 height 68
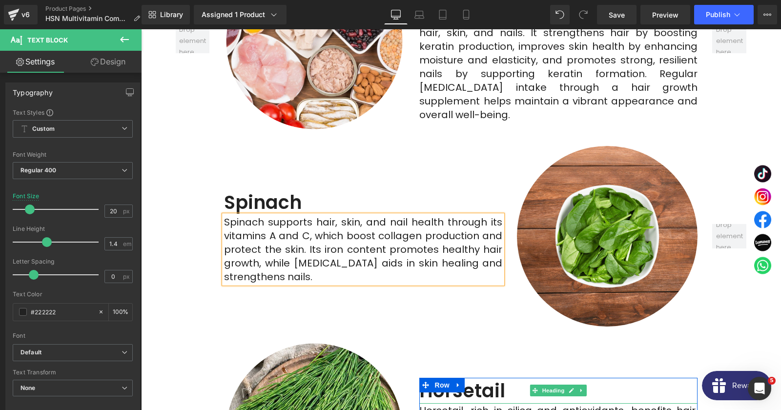
click at [467, 378] on strong "Horsetail" at bounding box center [462, 391] width 86 height 26
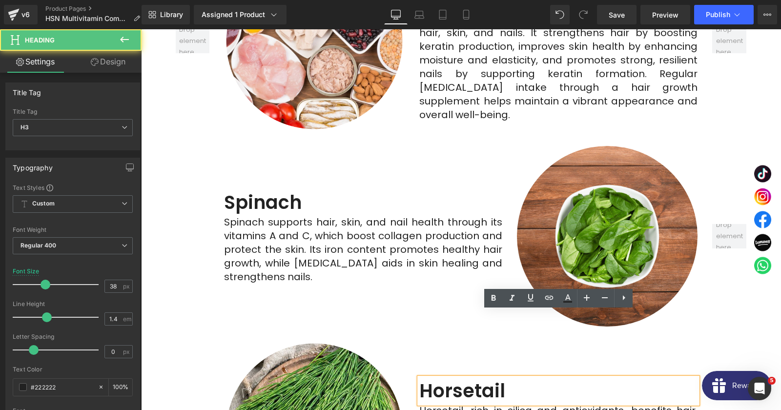
click at [467, 378] on strong "Horsetail" at bounding box center [462, 391] width 86 height 26
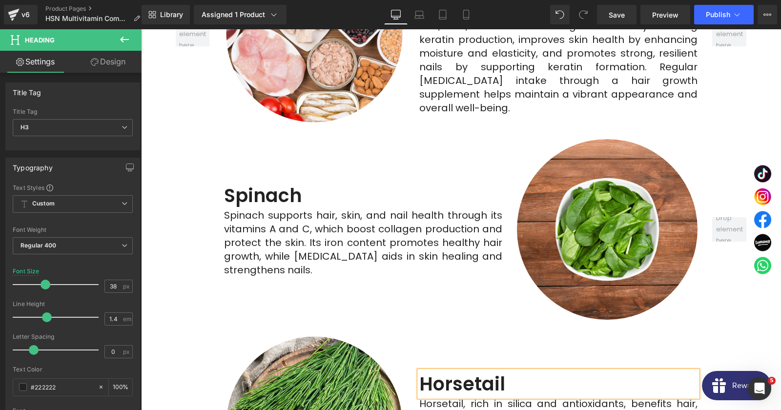
scroll to position [3638, 0]
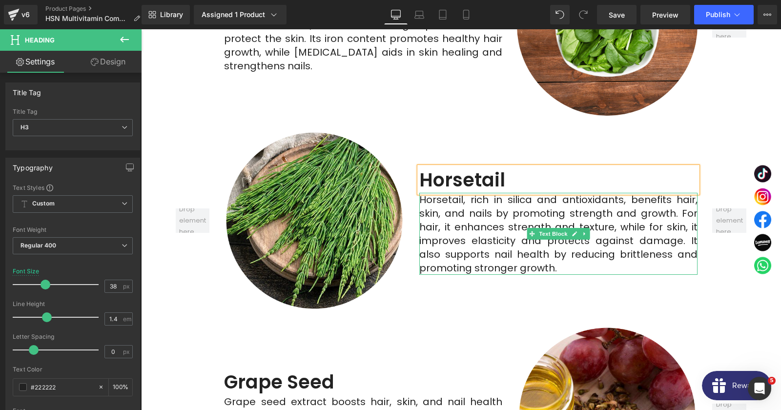
click at [476, 193] on p "Horsetail, rich in silica and antioxidants, benefits hair, skin, and nails by p…" at bounding box center [558, 234] width 278 height 82
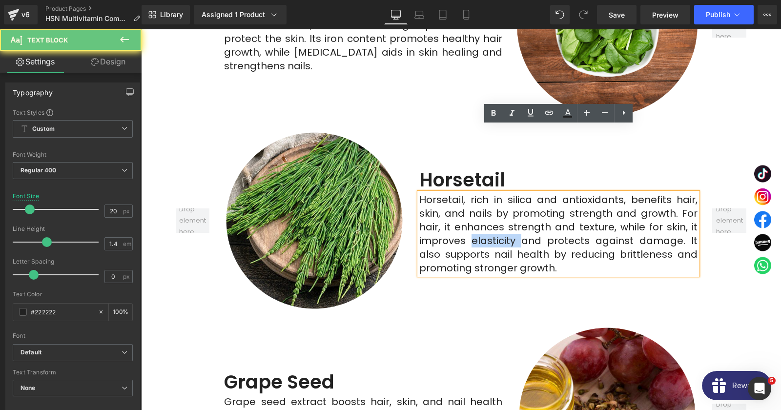
click at [476, 193] on p "Horsetail, rich in silica and antioxidants, benefits hair, skin, and nails by p…" at bounding box center [558, 234] width 278 height 82
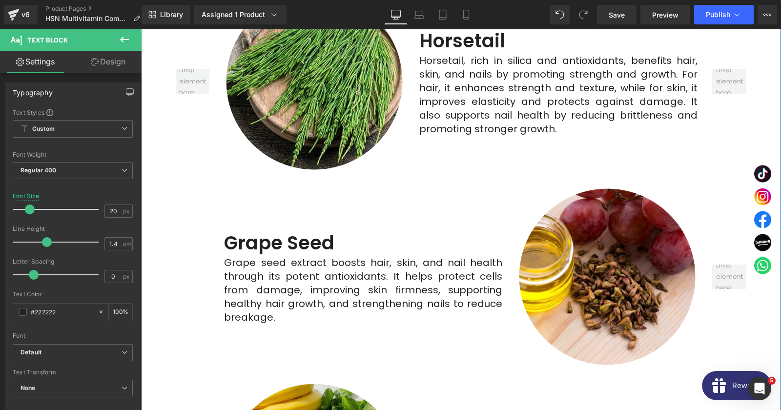
scroll to position [3797, 0]
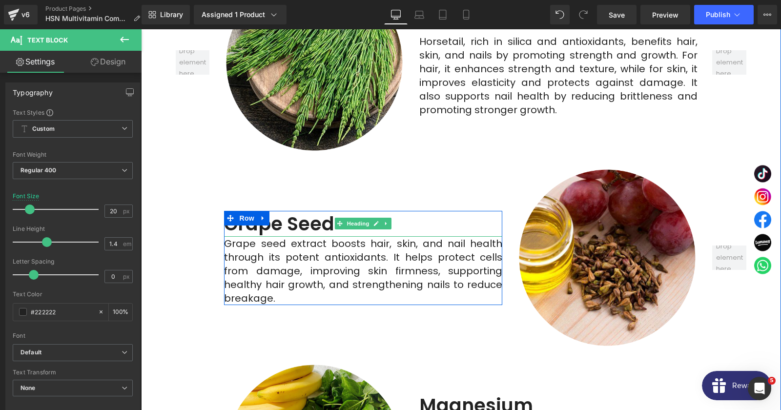
click at [333, 211] on strong "Grape Seed" at bounding box center [279, 224] width 110 height 26
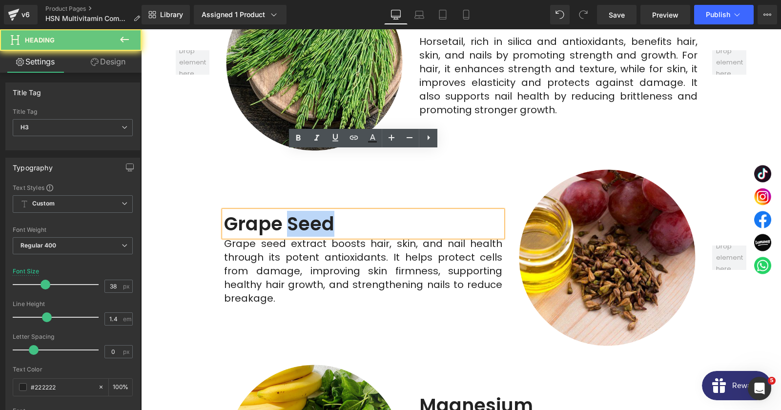
click at [333, 211] on strong "Grape Seed" at bounding box center [279, 224] width 110 height 26
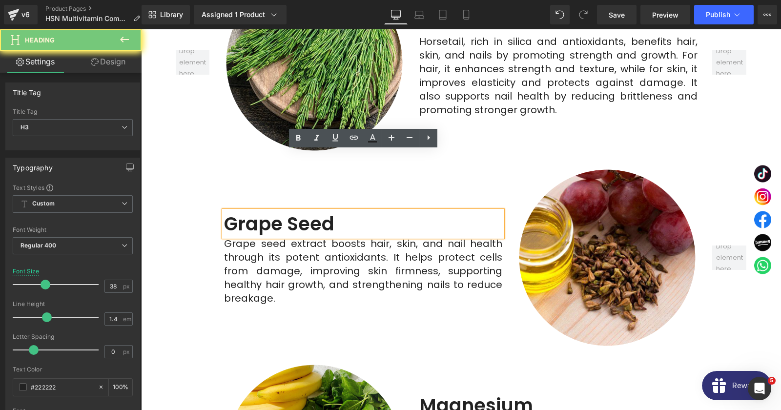
click at [333, 211] on strong "Grape Seed" at bounding box center [279, 224] width 110 height 26
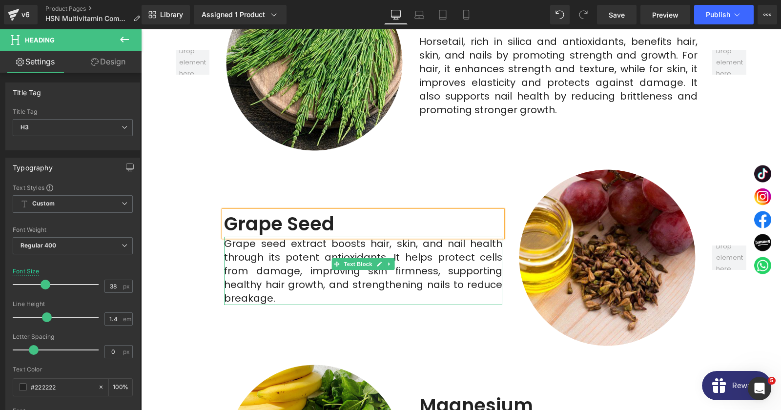
click at [236, 237] on p "Grape seed extract boosts hair, skin, and nail health through its potent antiox…" at bounding box center [363, 271] width 278 height 68
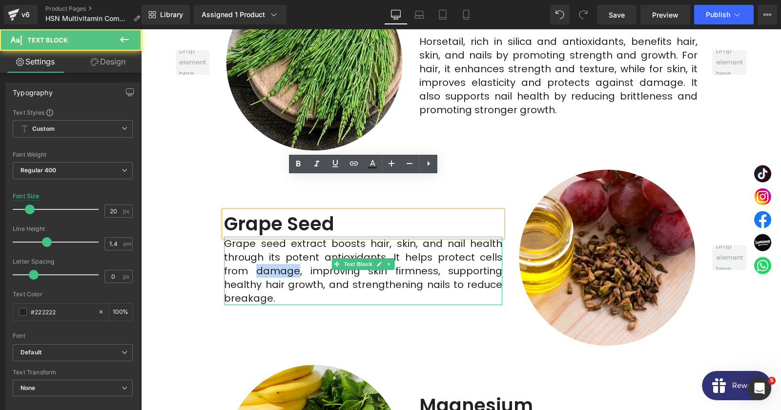
click at [236, 237] on p "Grape seed extract boosts hair, skin, and nail health through its potent antiox…" at bounding box center [363, 271] width 278 height 68
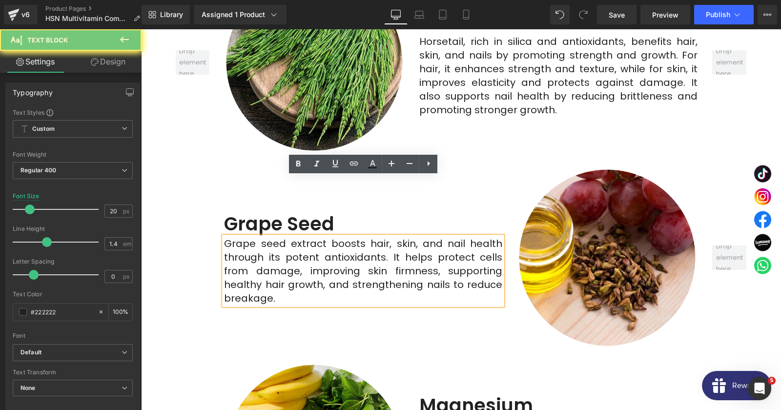
click at [236, 237] on p "Grape seed extract boosts hair, skin, and nail health through its potent antiox…" at bounding box center [363, 271] width 278 height 68
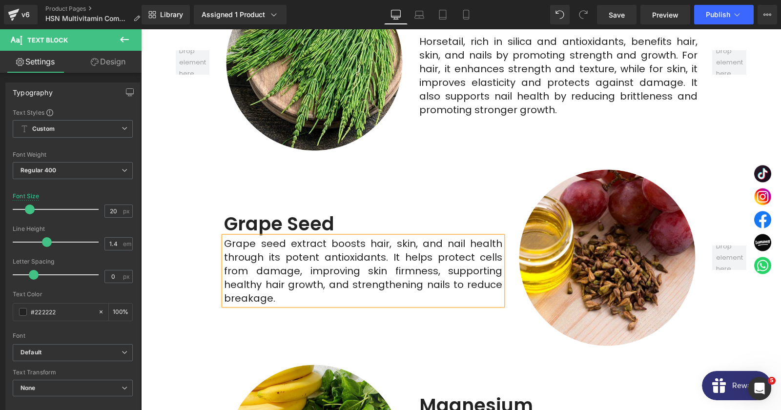
click at [474, 393] on strong "Magnesium" at bounding box center [476, 406] width 114 height 26
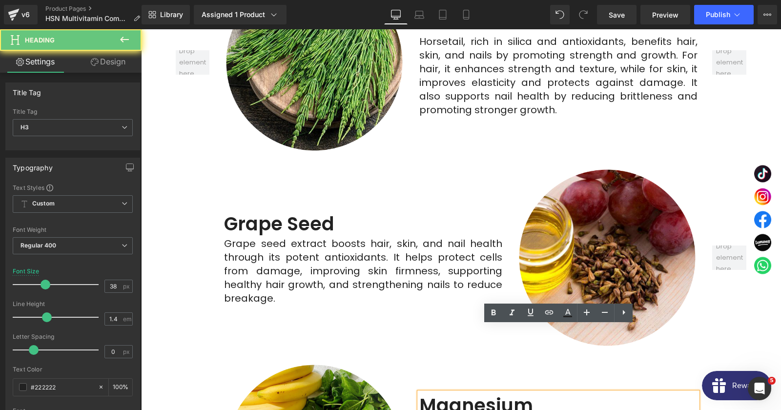
click at [474, 393] on strong "Magnesium" at bounding box center [476, 406] width 114 height 26
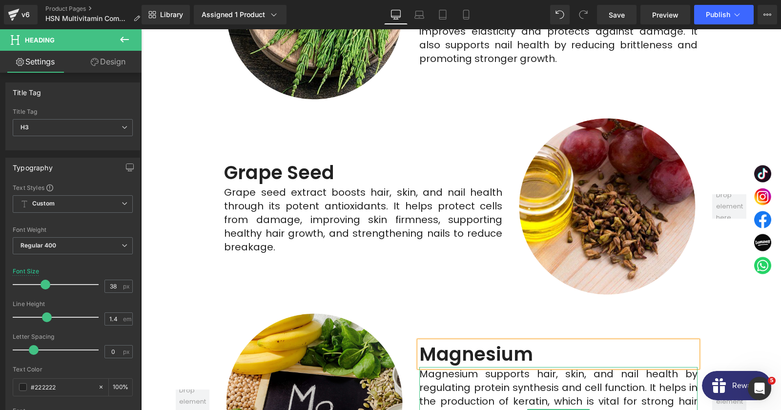
scroll to position [3955, 0]
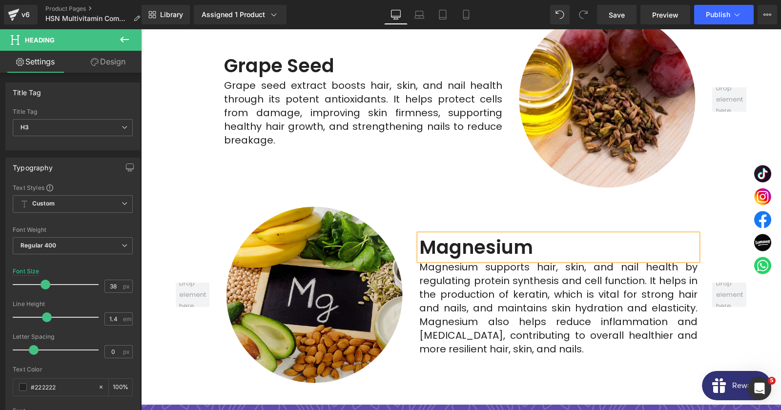
click at [456, 260] on div "Magnesium supports hair, skin, and nail health by regulating protein synthesis …" at bounding box center [558, 308] width 278 height 96
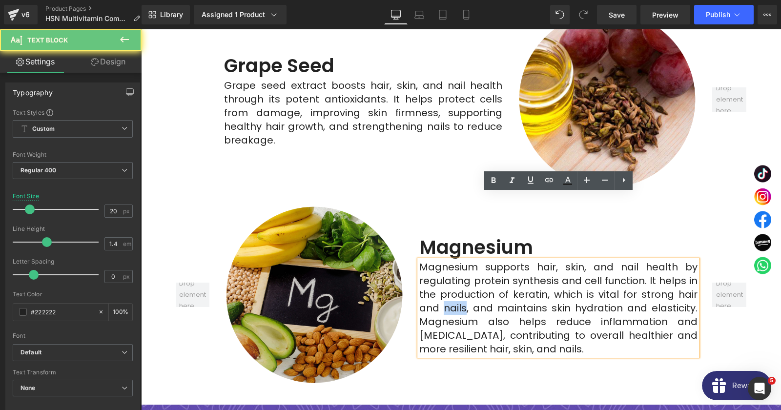
click at [456, 260] on div "Magnesium supports hair, skin, and nail health by regulating protein synthesis …" at bounding box center [558, 308] width 278 height 96
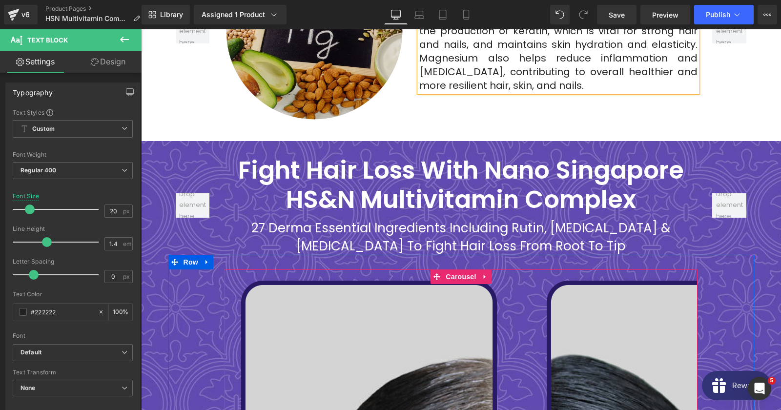
scroll to position [4377, 0]
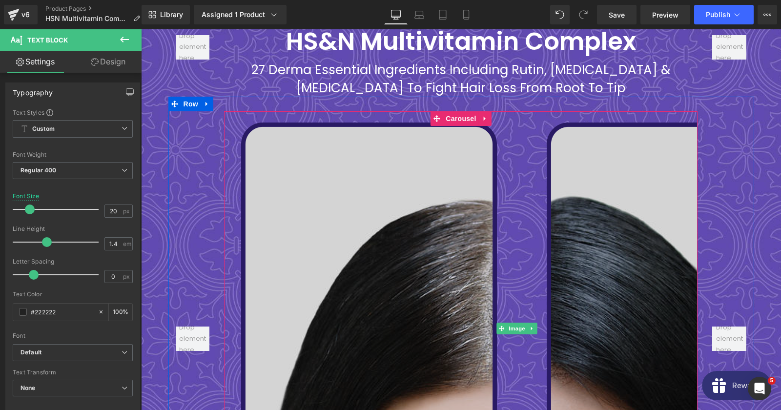
click at [412, 205] on img at bounding box center [517, 328] width 586 height 435
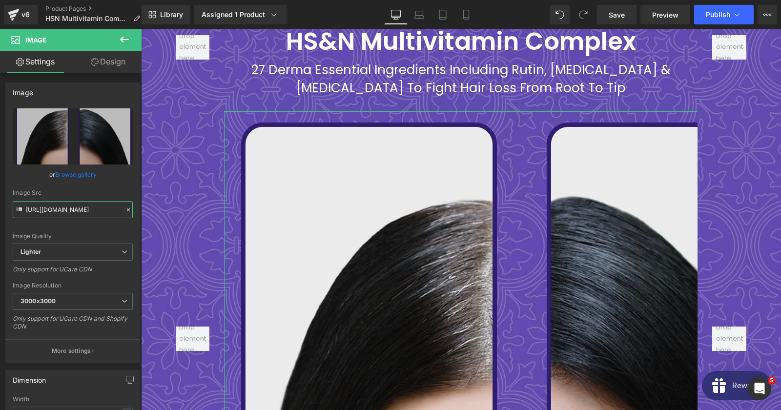
click at [80, 207] on input "https://ucarecdn.com/6f765c0f-b756-4a21-b177-80503f9bb90b/-/format/auto/-/previ…" at bounding box center [73, 209] width 120 height 17
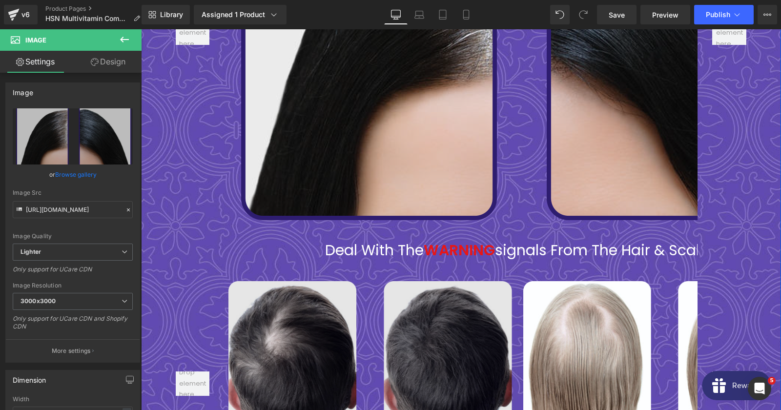
scroll to position [4746, 0]
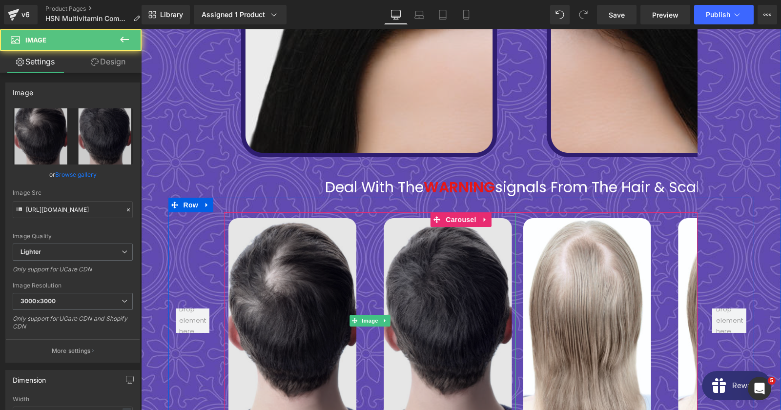
click at [336, 269] on img at bounding box center [370, 320] width 292 height 217
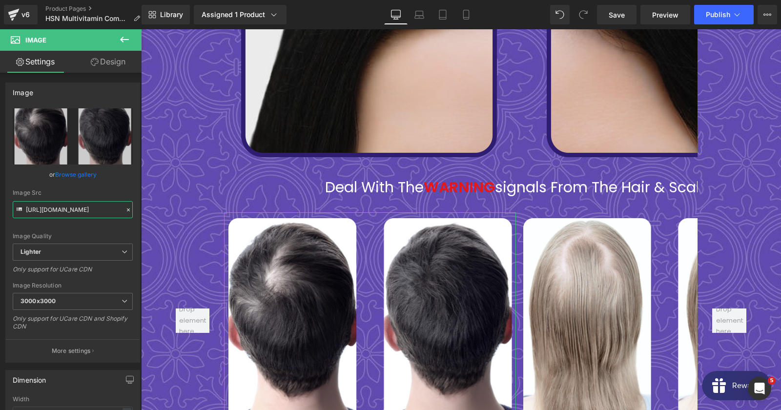
click at [73, 202] on input "https://ucarecdn.com/59cb76e6-2e91-4e41-b77c-956198312462/-/format/auto/-/previ…" at bounding box center [73, 209] width 120 height 17
click at [72, 212] on input "https://ucarecdn.com/59cb76e6-2e91-4e41-b77c-956198312462/-/format/auto/-/previ…" at bounding box center [73, 209] width 120 height 17
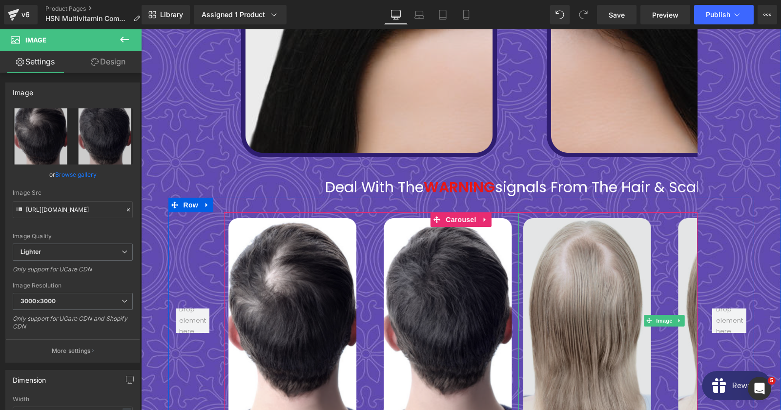
click at [600, 212] on img at bounding box center [665, 320] width 292 height 217
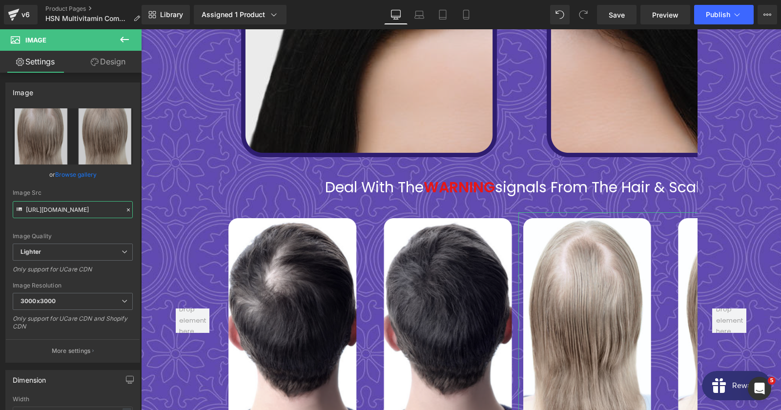
click at [77, 218] on input "https://ucarecdn.com/e8c6c68c-c547-490d-8e0b-43b1883ab3f7/-/format/auto/-/previ…" at bounding box center [73, 209] width 120 height 17
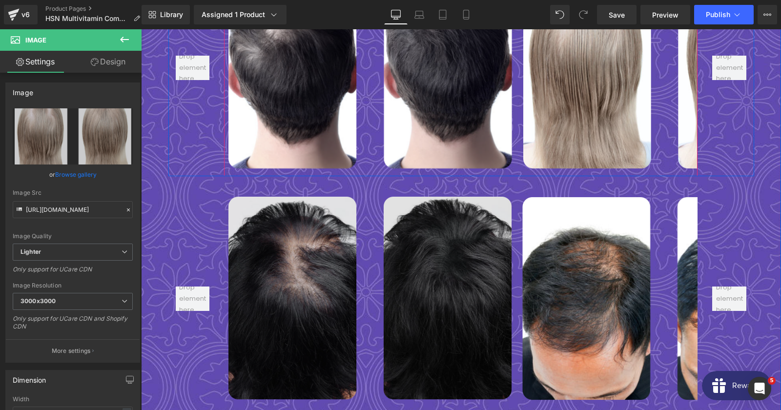
scroll to position [5009, 0]
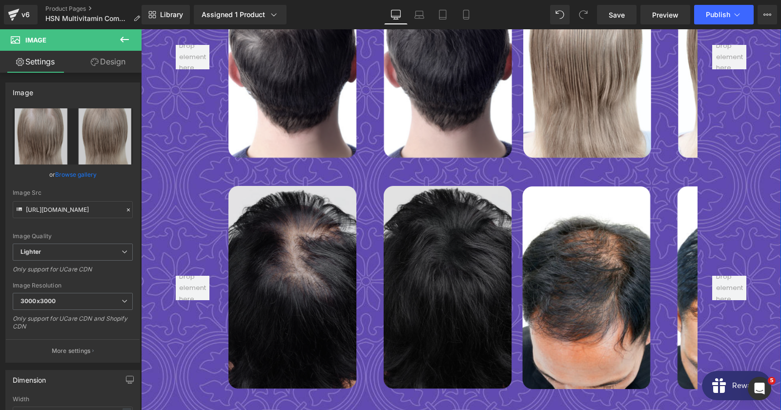
click at [363, 227] on div "Image" at bounding box center [370, 288] width 292 height 217
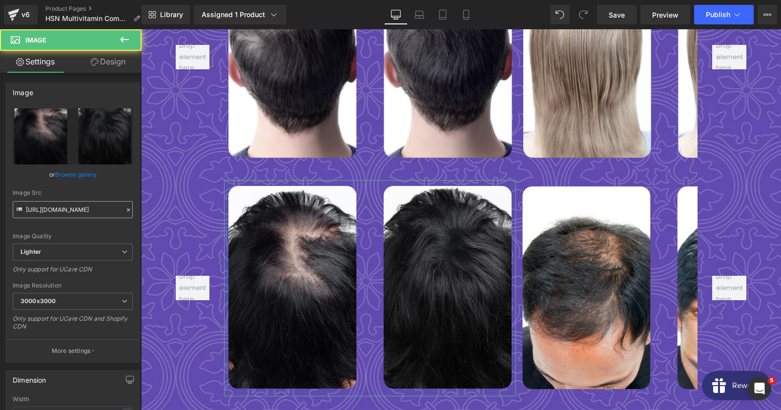
click at [77, 209] on input "https://ucarecdn.com/866c25a5-4c24-44ea-9485-e89e031d6272/-/format/auto/-/previ…" at bounding box center [73, 209] width 120 height 17
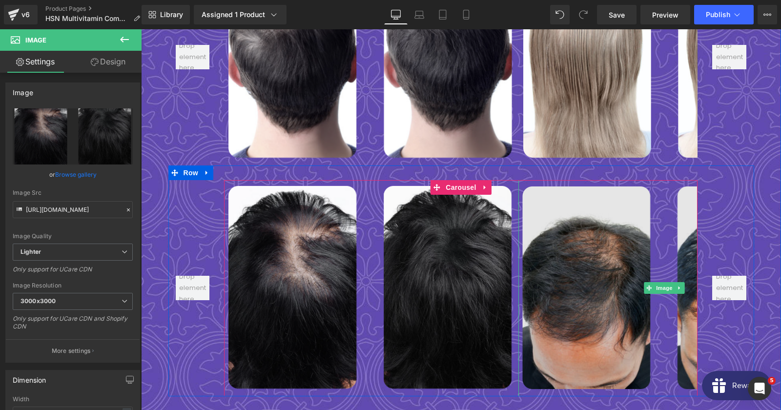
click at [618, 182] on img at bounding box center [665, 288] width 292 height 217
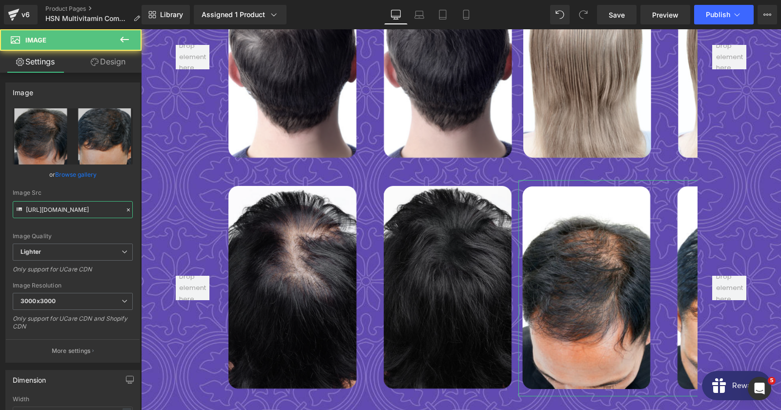
click at [89, 213] on input "https://ucarecdn.com/a9197ea7-b9ba-443b-8f62-60c16b1b96cf/-/format/auto/-/previ…" at bounding box center [73, 209] width 120 height 17
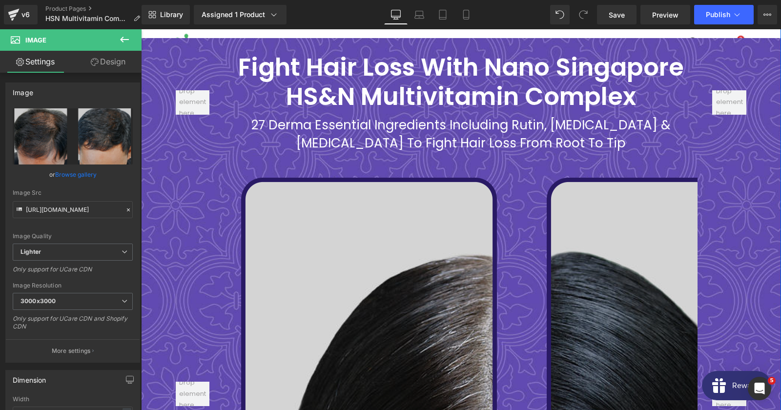
scroll to position [4113, 0]
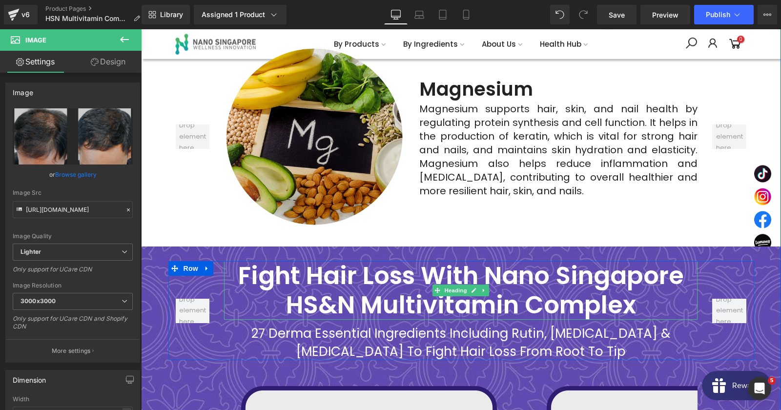
click at [401, 258] on strong "Fight Hair Loss with Nano Singapore HS&N Multivitamin Complex" at bounding box center [461, 290] width 446 height 64
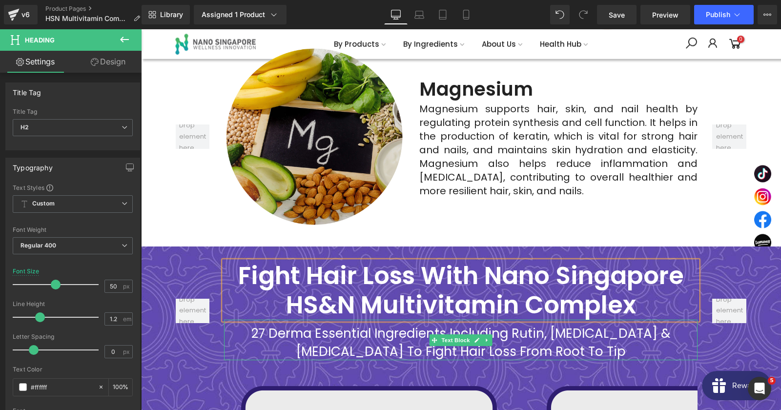
click at [326, 325] on div "27 Derma Essential Ingredients Including Rutin, Riboflavin & Amino Acids to Fig…" at bounding box center [461, 343] width 474 height 36
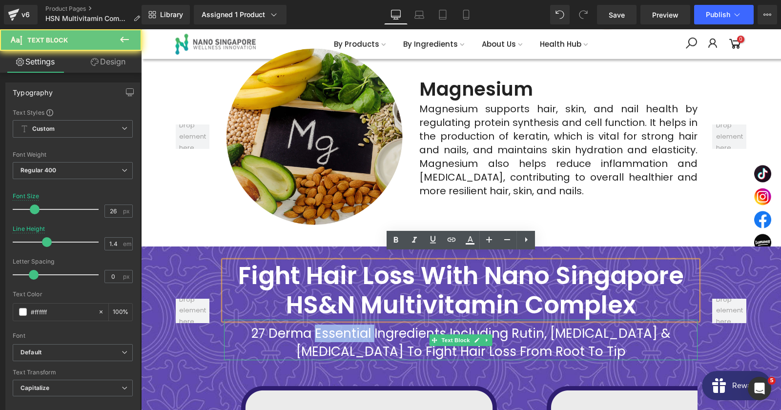
click at [326, 325] on div "27 Derma Essential Ingredients Including Rutin, Riboflavin & Amino Acids to Fig…" at bounding box center [461, 343] width 474 height 36
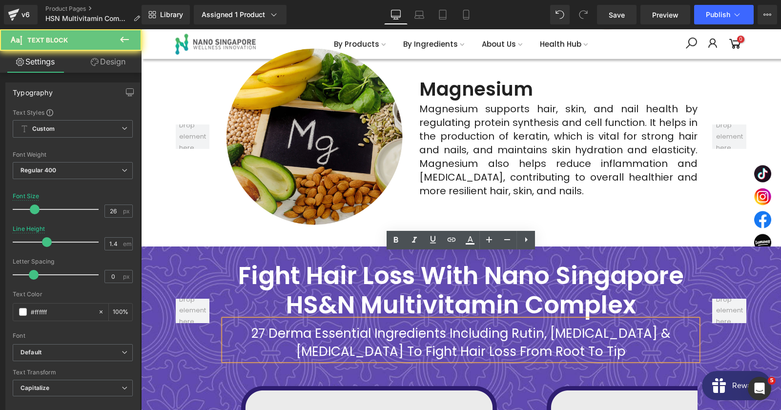
click at [326, 325] on div "27 Derma Essential Ingredients Including Rutin, Riboflavin & Amino Acids to Fig…" at bounding box center [461, 343] width 474 height 36
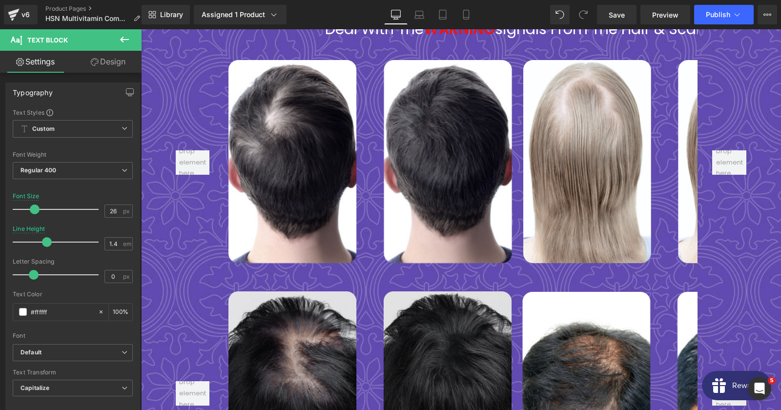
scroll to position [4693, 0]
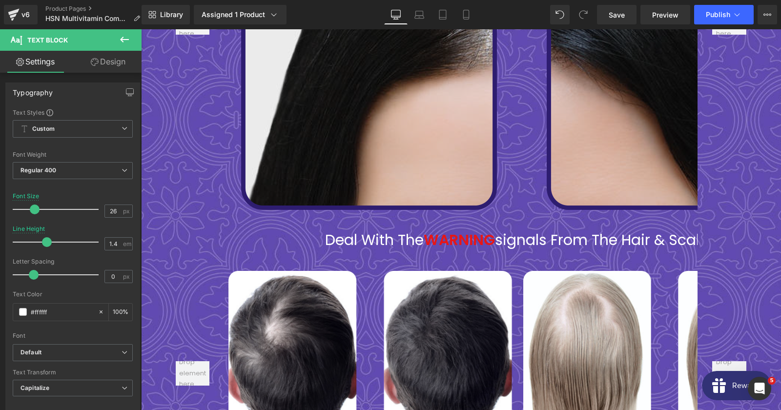
click at [382, 230] on div "Deal with the WARNING signals from the hair & scalp" at bounding box center [517, 240] width 586 height 21
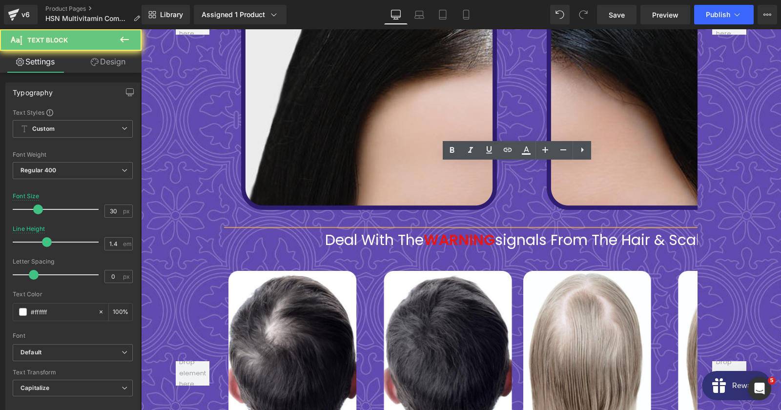
click at [382, 230] on div "Deal with the WARNING signals from the hair & scalp" at bounding box center [517, 240] width 586 height 21
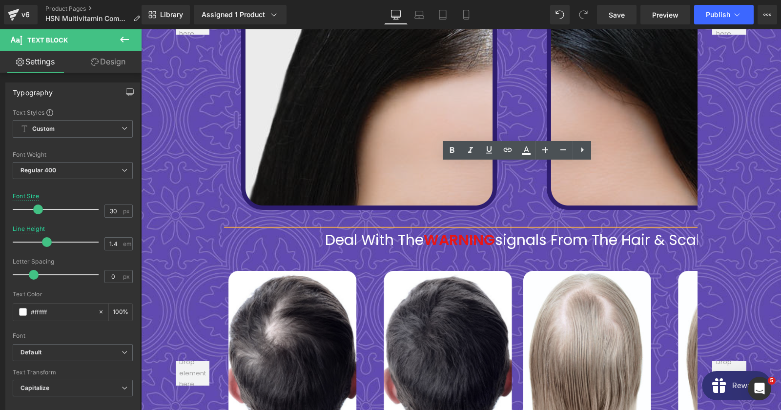
click at [339, 230] on div "Deal with the WARNING signals from the hair & scalp" at bounding box center [517, 240] width 586 height 21
click at [428, 229] on strong "WARNING" at bounding box center [459, 239] width 71 height 21
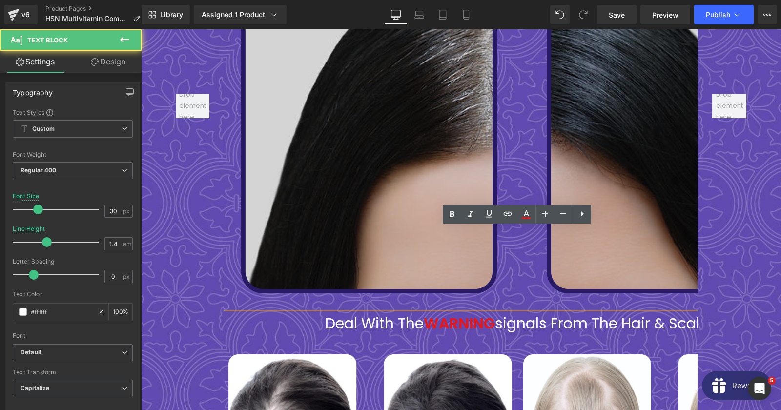
scroll to position [4535, 0]
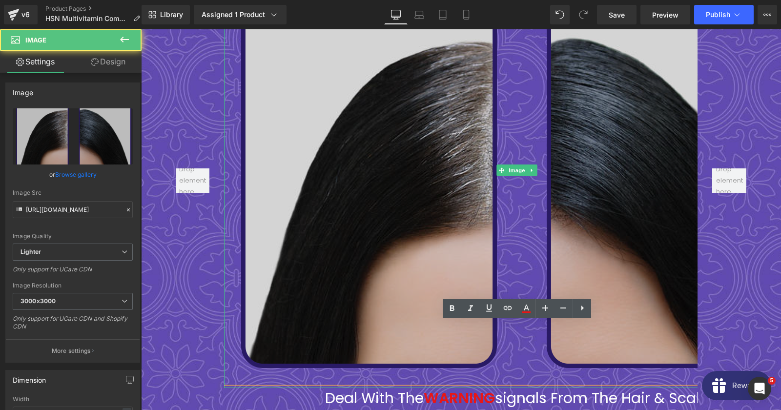
click at [393, 214] on img at bounding box center [517, 170] width 586 height 435
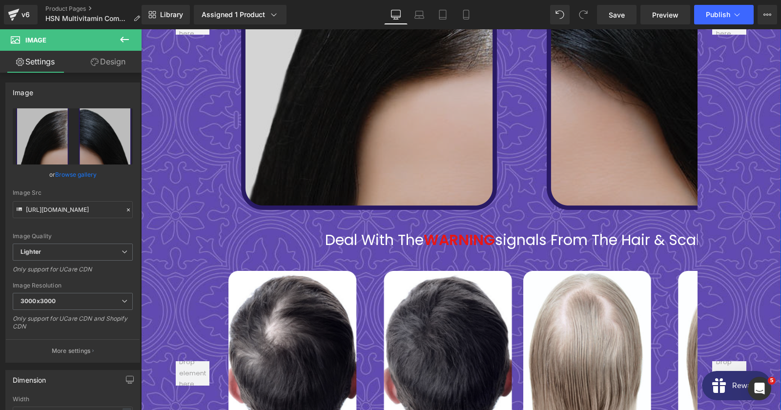
scroll to position [4904, 0]
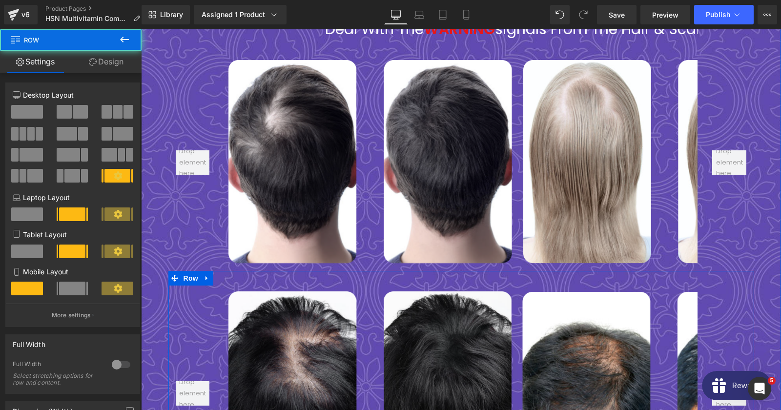
click at [393, 271] on div "Image Image ‹ › Carousel Row" at bounding box center [461, 386] width 586 height 231
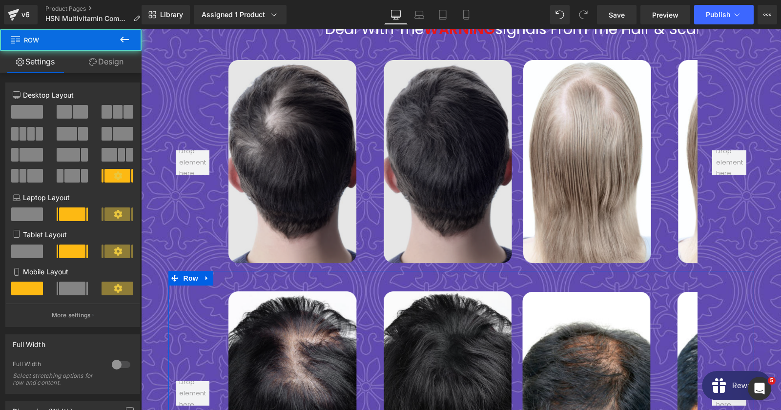
click at [317, 123] on img at bounding box center [370, 162] width 292 height 217
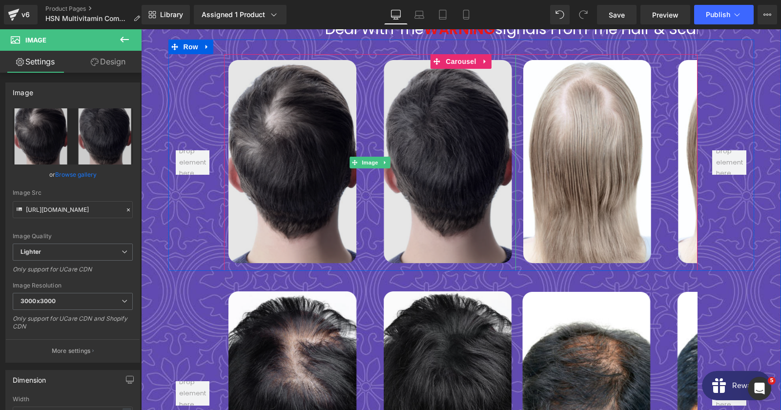
scroll to position [4640, 0]
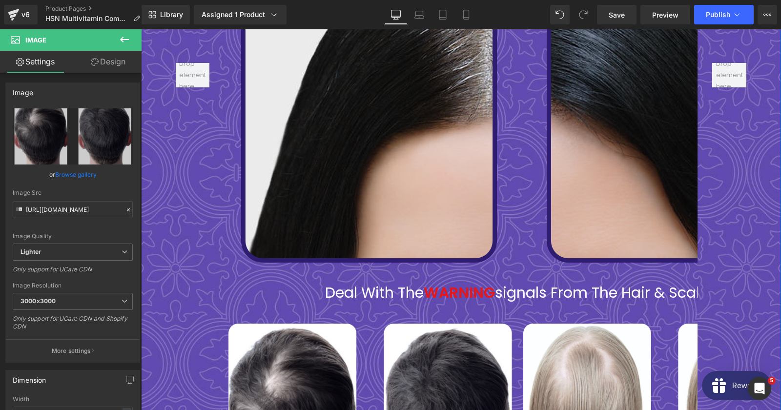
click at [490, 283] on div "Deal with the WARNING signals from the hair & scalp Text Block" at bounding box center [517, 293] width 586 height 21
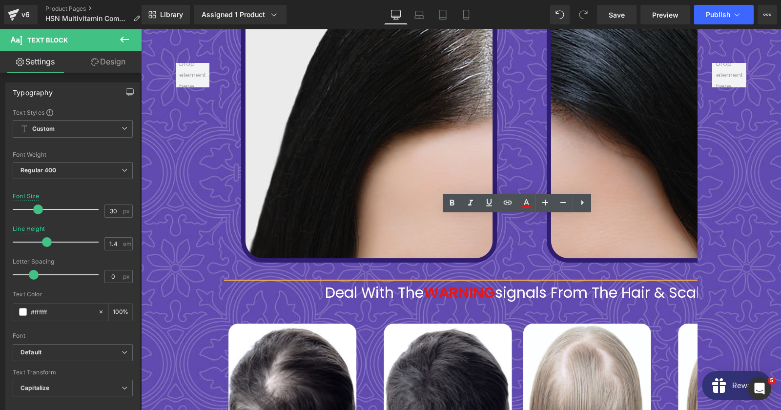
scroll to position [0, 18]
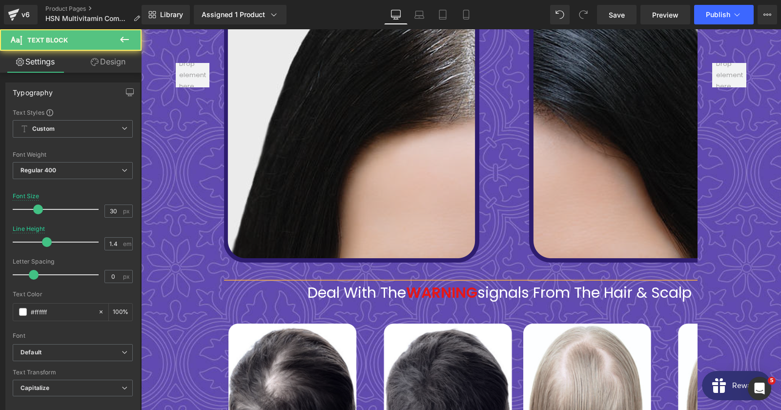
click at [532, 283] on div "Deal with the WARNING signals from the hair & scalp" at bounding box center [500, 293] width 586 height 21
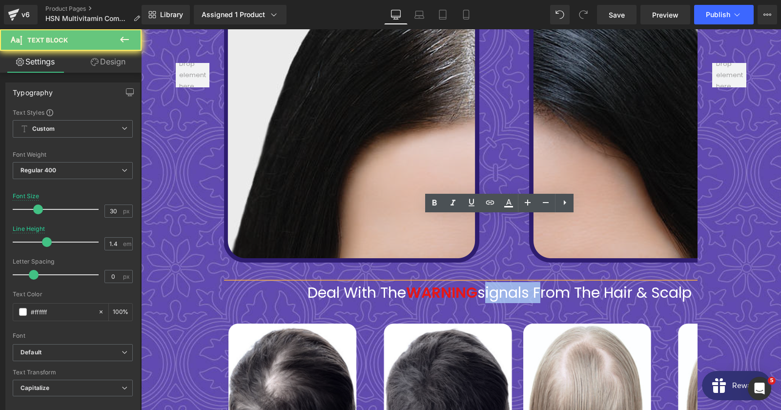
click at [532, 283] on div "Deal with the WARNING signals from the hair & scalp" at bounding box center [500, 293] width 586 height 21
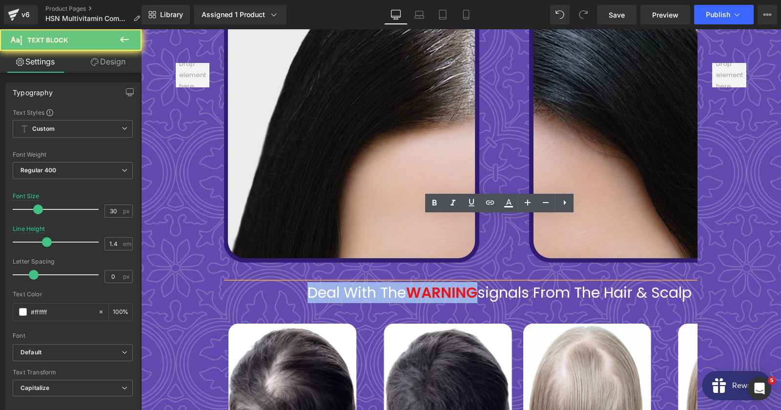
click at [532, 283] on div "Deal with the WARNING signals from the hair & scalp" at bounding box center [500, 293] width 586 height 21
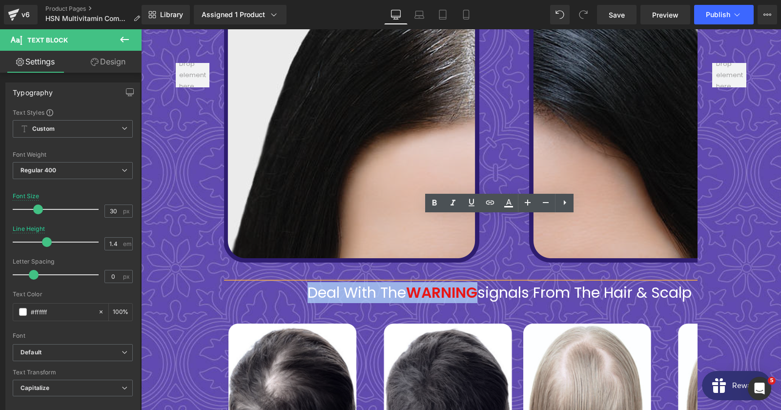
copy div "Deal with the WARNING"
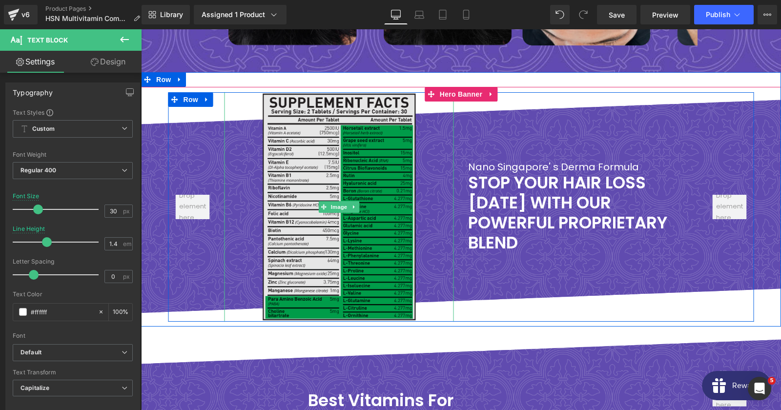
scroll to position [5326, 0]
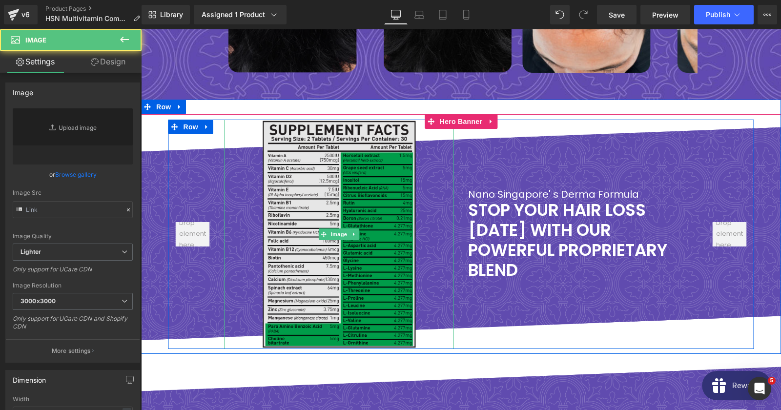
click at [349, 160] on img at bounding box center [338, 234] width 229 height 229
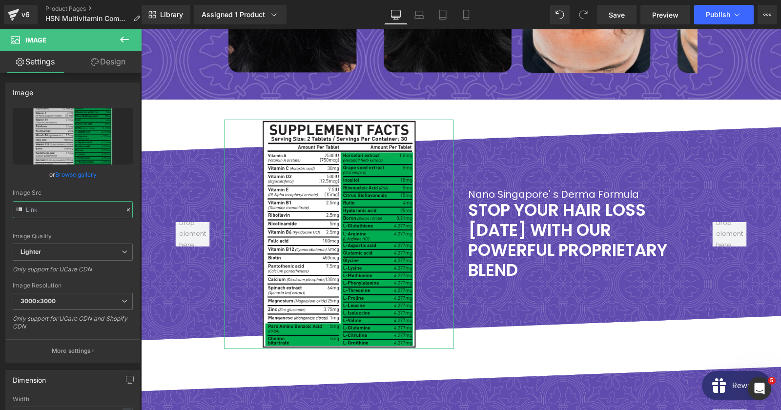
type input "https://ucarecdn.com/b4ac129e-9699-4244-8d83-d4e8e46402d2/-/format/auto/-/previ…"
click at [71, 214] on input "https://ucarecdn.com/b4ac129e-9699-4244-8d83-d4e8e46402d2/-/format/auto/-/previ…" at bounding box center [73, 209] width 120 height 17
copy div "Deal with the WARNING"
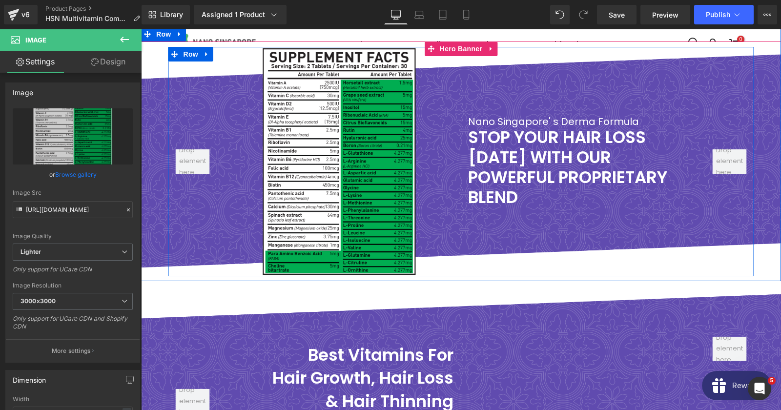
scroll to position [5484, 0]
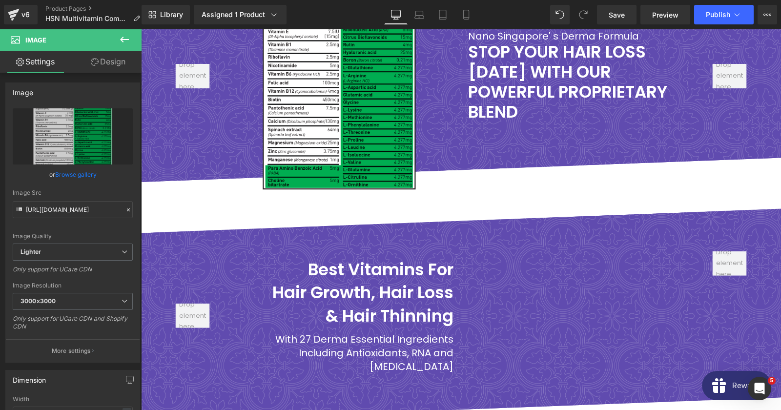
click at [533, 196] on div "Best Vitamins For Hair Growth, Hair Loss & Hair Thinning Heading With 27 Derma …" at bounding box center [461, 316] width 640 height 240
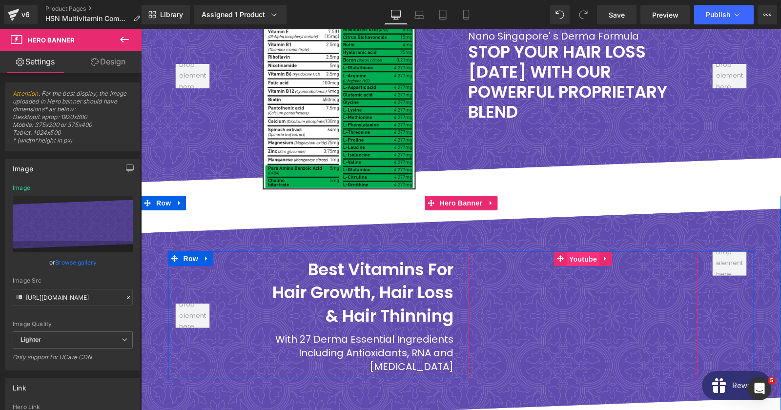
click at [573, 251] on span "Youtube" at bounding box center [583, 258] width 33 height 15
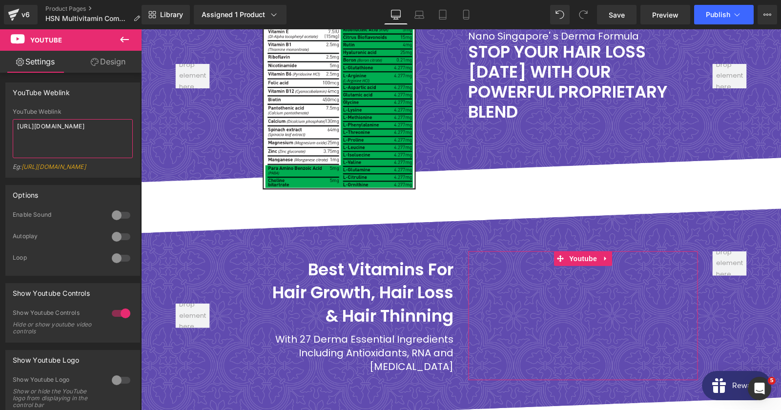
click at [84, 134] on textarea "https://www.youtube.com/watch?v=MeZKeSECx8g" at bounding box center [73, 138] width 120 height 39
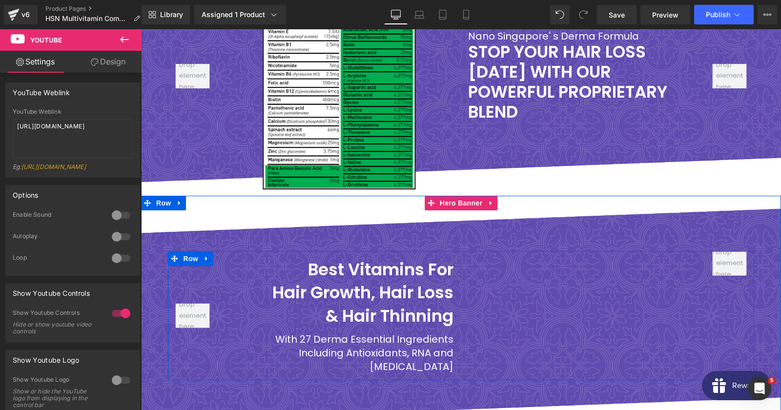
click at [366, 304] on h2 "& Hair Thinning" at bounding box center [338, 315] width 229 height 23
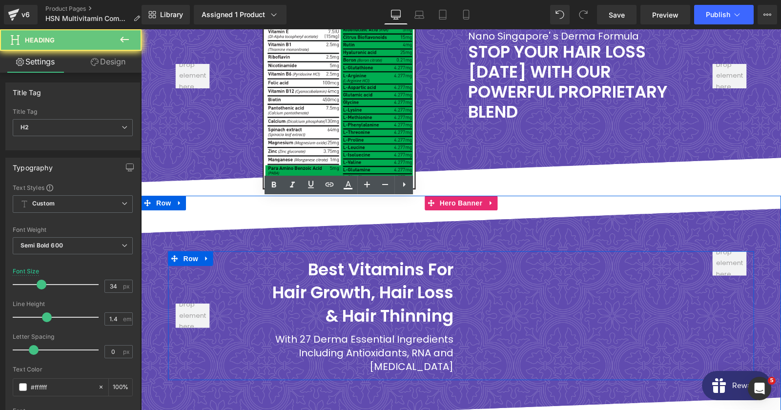
click at [366, 304] on h2 "& Hair Thinning" at bounding box center [338, 315] width 229 height 23
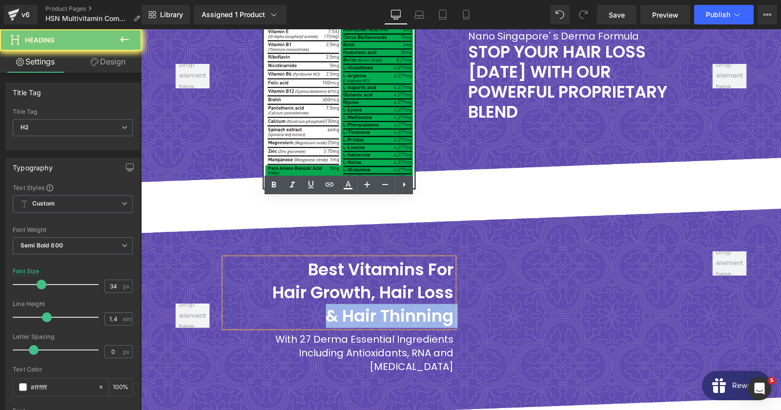
click at [366, 304] on h2 "& Hair Thinning" at bounding box center [338, 315] width 229 height 23
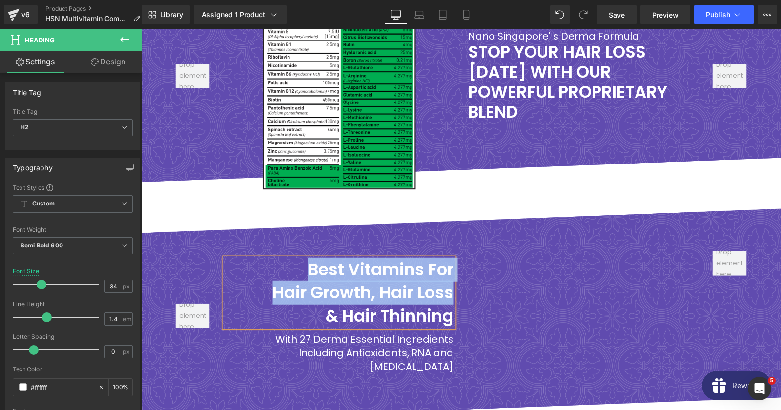
copy div "Best Vitamins For Hair Growth, Hair Loss"
click at [329, 345] on span "Heading" at bounding box center [334, 351] width 26 height 12
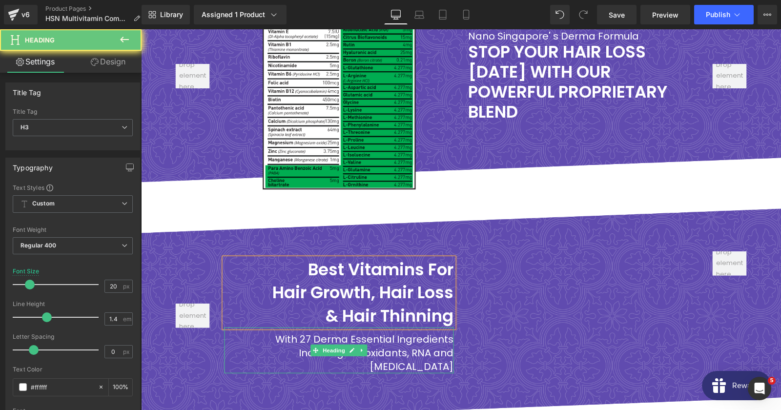
click at [298, 333] on h3 "With 27 Derma Essential Ingredients Including Antioxidants, RNA and Biotin" at bounding box center [338, 353] width 229 height 41
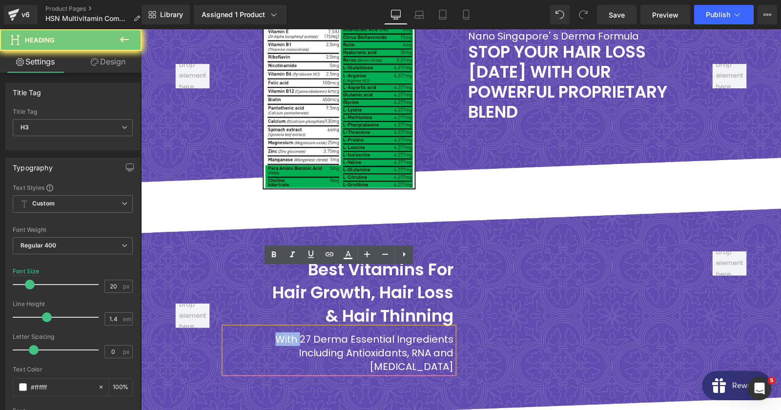
click at [298, 333] on h3 "With 27 Derma Essential Ingredients Including Antioxidants, RNA and Biotin" at bounding box center [338, 353] width 229 height 41
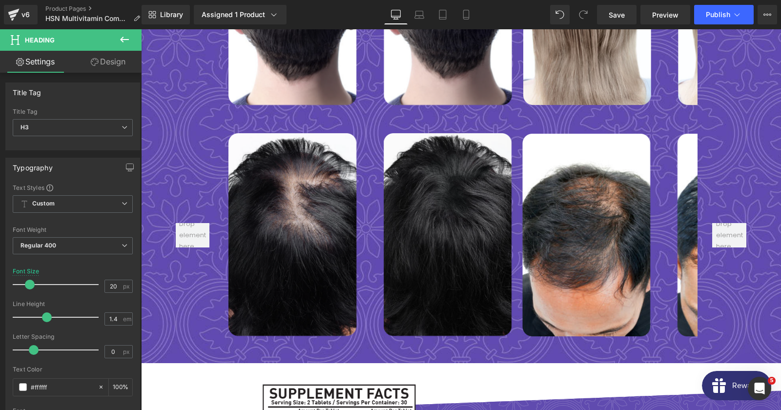
scroll to position [5326, 0]
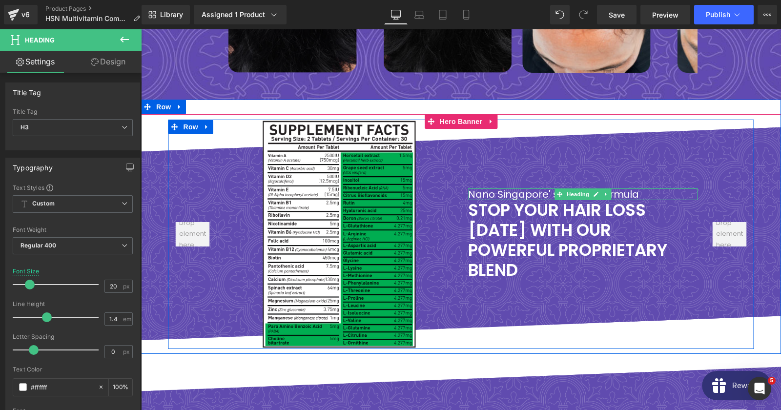
click at [517, 188] on h3 "Nano Singapore' s Derma Formula" at bounding box center [582, 194] width 229 height 12
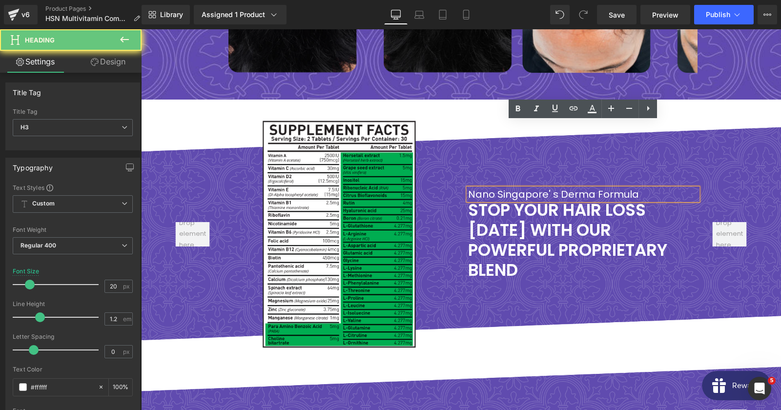
click at [517, 188] on h3 "Nano Singapore' s Derma Formula" at bounding box center [582, 194] width 229 height 12
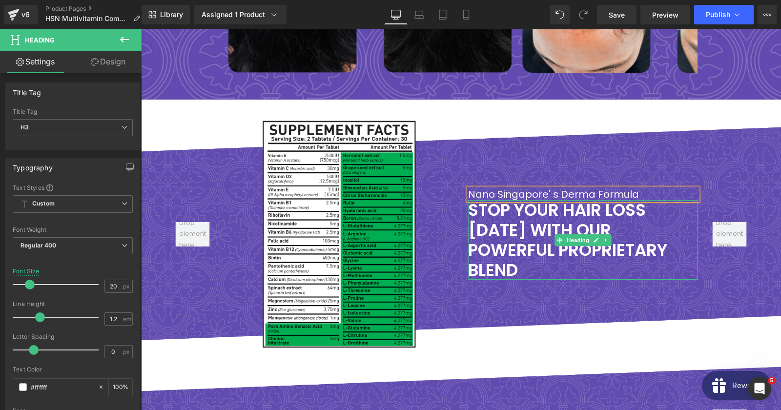
click at [562, 200] on h2 "STOP YOUR HAIR LOSS IN 3 WEEKS WITH OUR POWERFUL PROPRIETARY BLEND" at bounding box center [582, 240] width 229 height 80
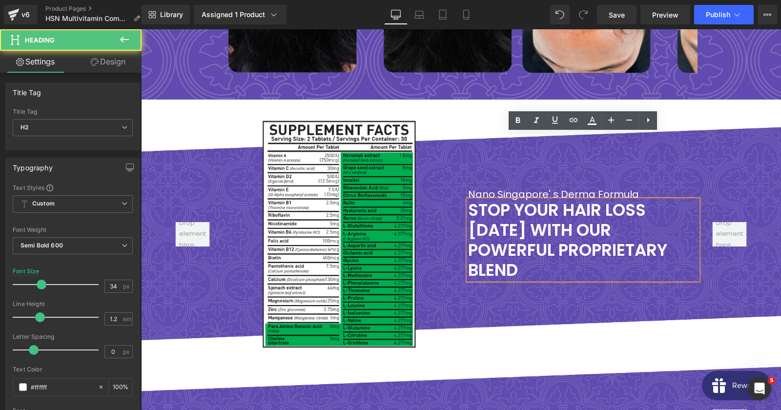
click at [496, 200] on h2 "STOP YOUR HAIR LOSS IN 3 WEEKS WITH OUR POWERFUL PROPRIETARY BLEND" at bounding box center [582, 240] width 229 height 80
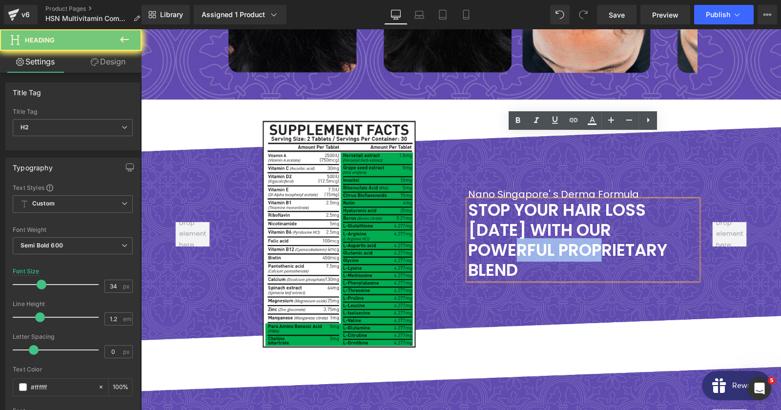
click at [496, 200] on h2 "STOP YOUR HAIR LOSS IN 3 WEEKS WITH OUR POWERFUL PROPRIETARY BLEND" at bounding box center [582, 240] width 229 height 80
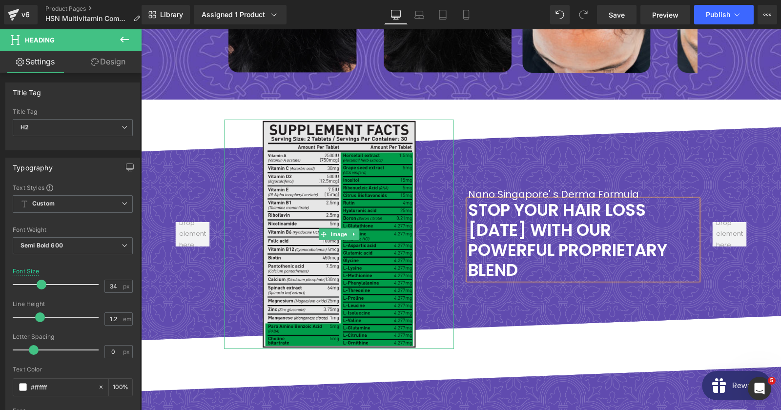
click at [294, 135] on img at bounding box center [338, 234] width 229 height 229
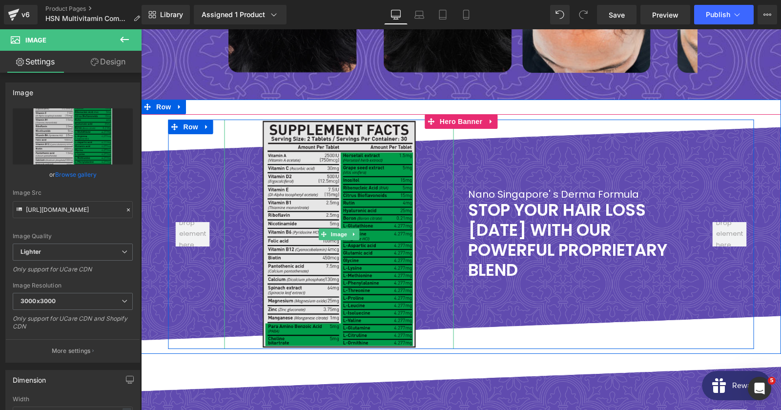
click at [256, 120] on img at bounding box center [338, 234] width 229 height 229
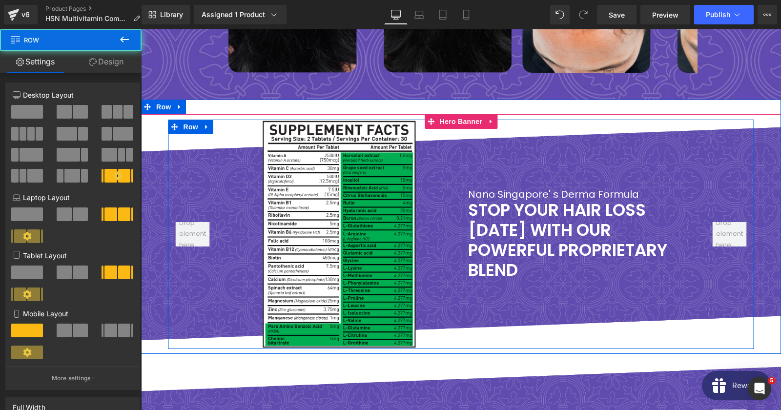
click at [195, 120] on div at bounding box center [192, 234] width 49 height 229
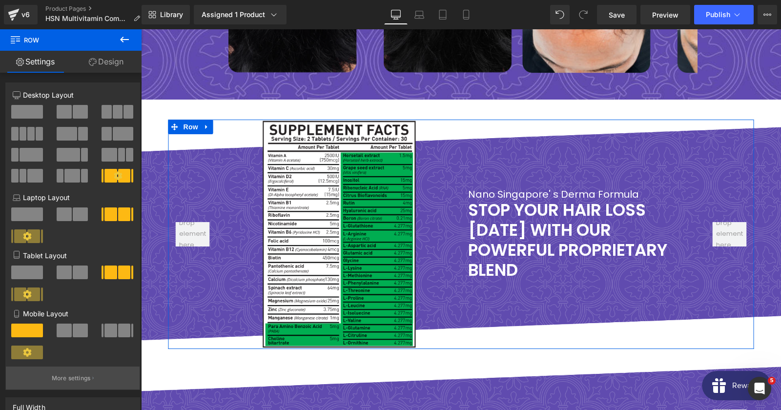
click at [74, 371] on button "More settings" at bounding box center [73, 378] width 134 height 23
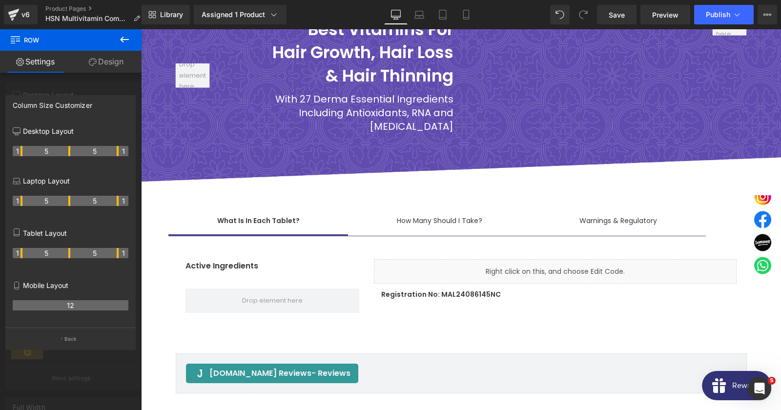
scroll to position [5642, 0]
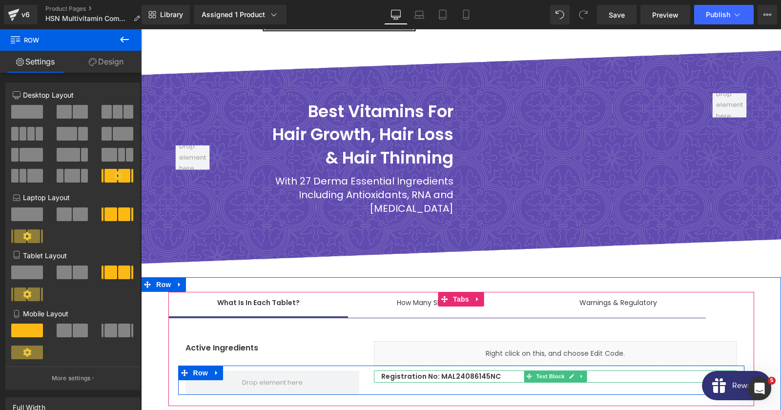
click at [467, 371] on p "Registration No: MAL24086145NC" at bounding box center [558, 377] width 355 height 12
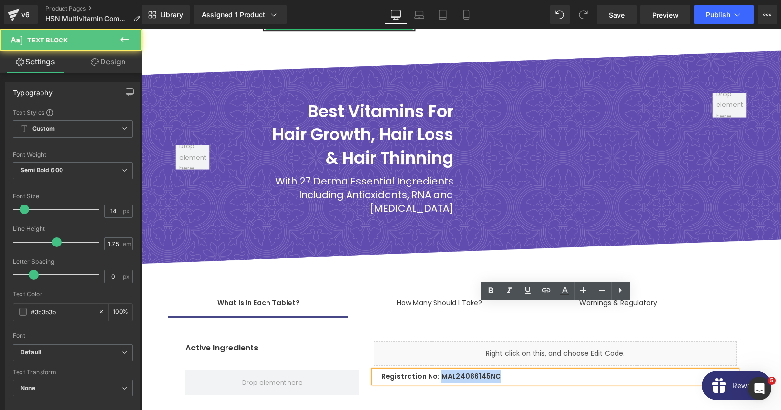
click at [467, 371] on p "Registration No: MAL24086145NC" at bounding box center [558, 377] width 355 height 12
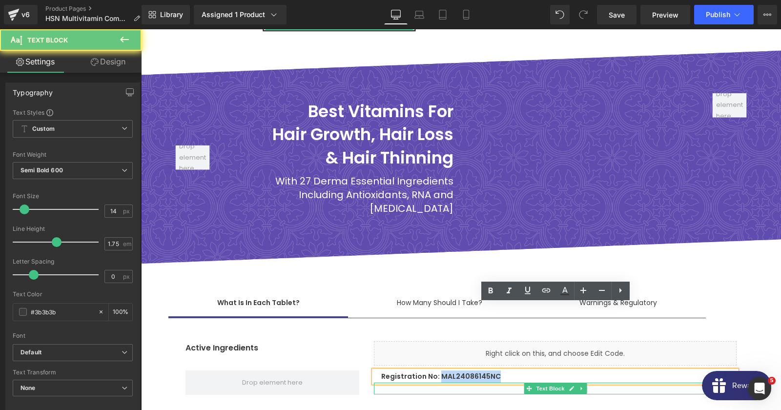
copy p "MAL24086145NC"
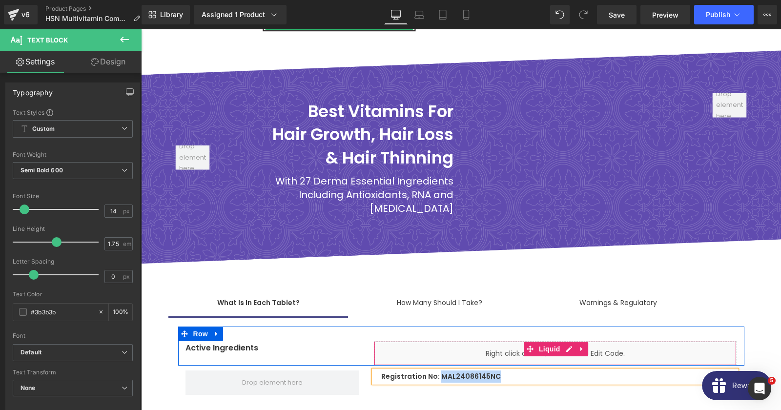
click at [403, 341] on div "Liquid" at bounding box center [555, 353] width 363 height 24
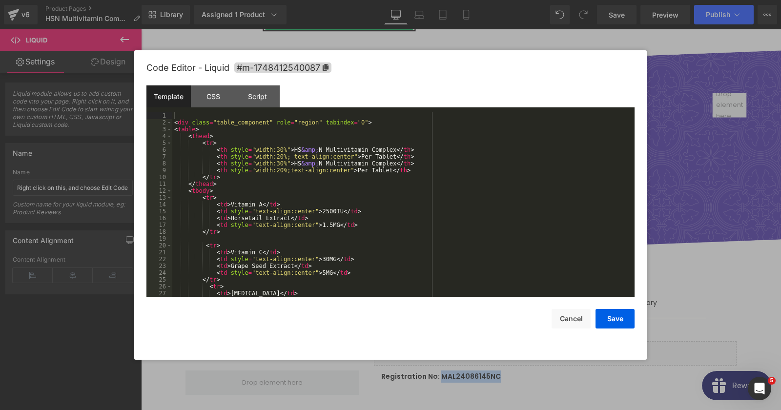
click at [378, 0] on div "Heading You are previewing how the will restyle your page. You can not edit Ele…" at bounding box center [390, 0] width 781 height 0
click at [351, 172] on div "< div class = "table_component" role = "region" tabindex = "0" > < table > < th…" at bounding box center [403, 211] width 462 height 198
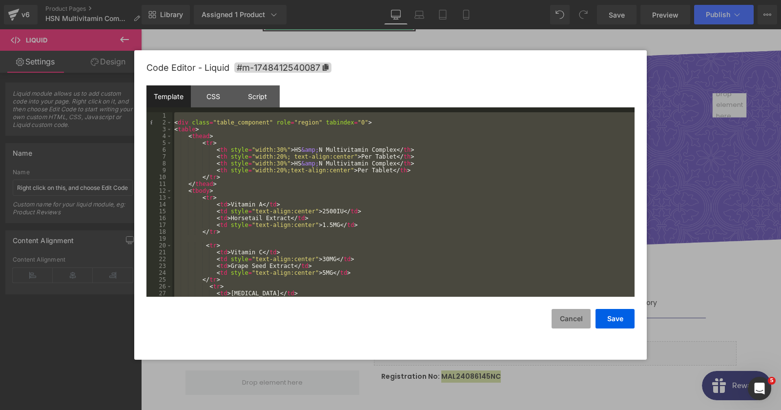
click at [580, 323] on button "Cancel" at bounding box center [571, 319] width 39 height 20
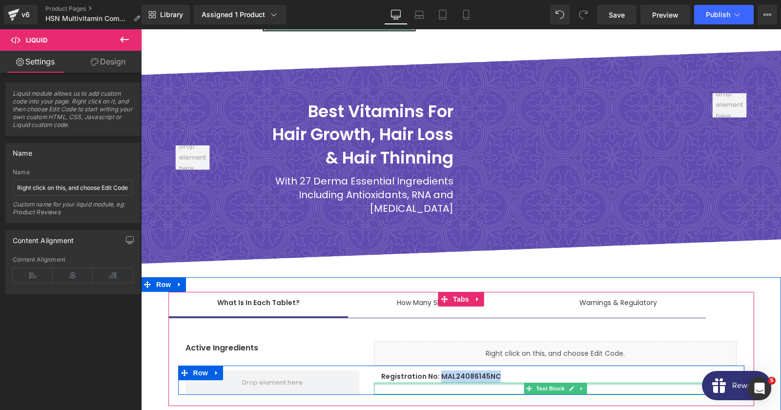
click at [479, 371] on div "Registration No: MAL24086145NC Text Block" at bounding box center [555, 377] width 363 height 12
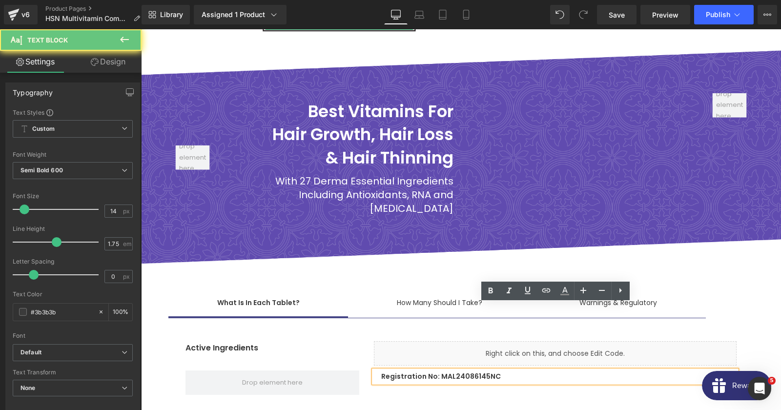
click at [474, 371] on p "Registration No: MAL24086145NC" at bounding box center [558, 377] width 355 height 12
copy p "MAL24086145NC"
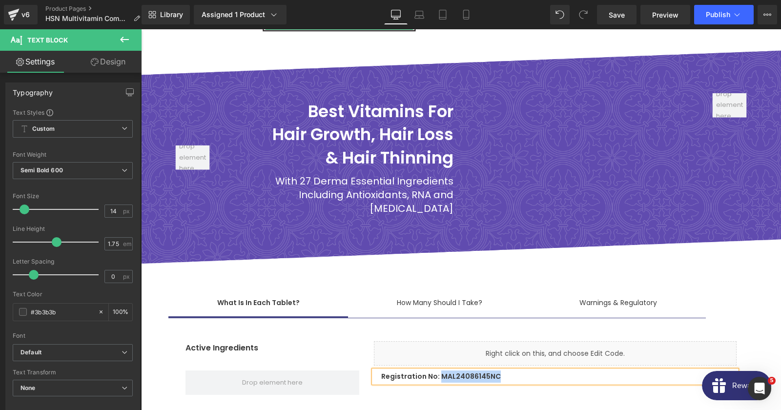
click at [267, 292] on span "What Is In Each Tablet? Text Block" at bounding box center [258, 304] width 180 height 24
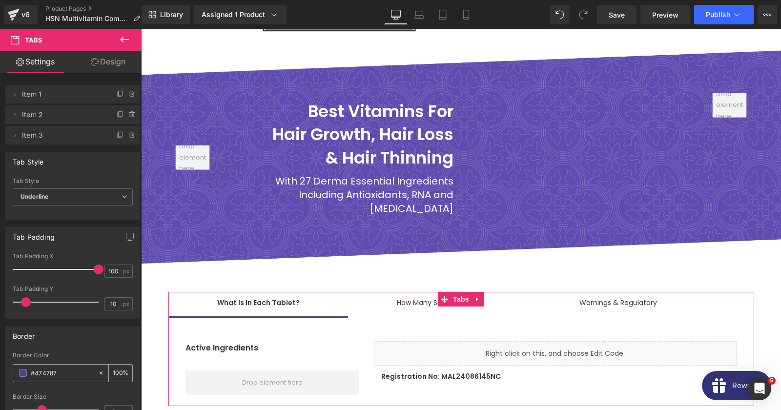
click at [55, 375] on input "#474787" at bounding box center [62, 373] width 62 height 11
click at [63, 375] on input "#474787" at bounding box center [62, 373] width 62 height 11
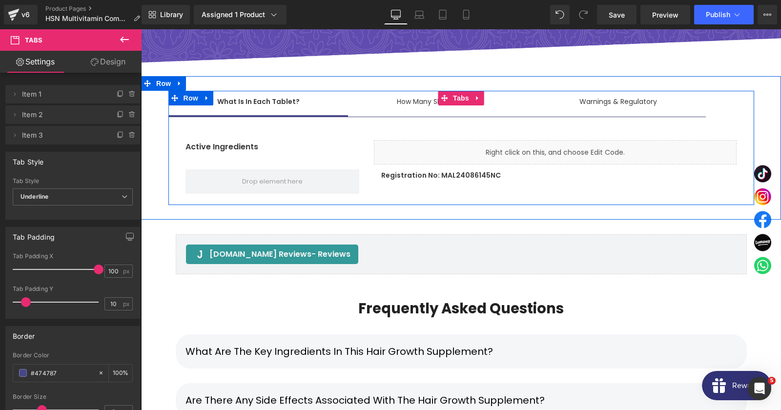
scroll to position [5853, 0]
